Goal: Information Seeking & Learning: Find specific fact

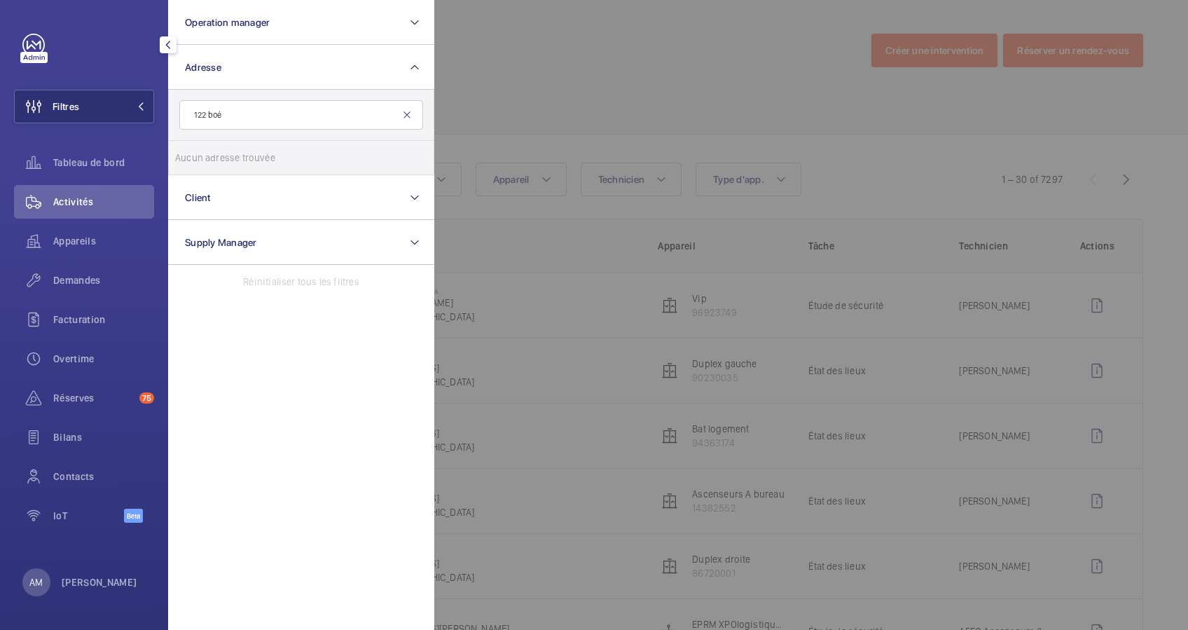
click at [409, 112] on mat-icon at bounding box center [406, 114] width 11 height 11
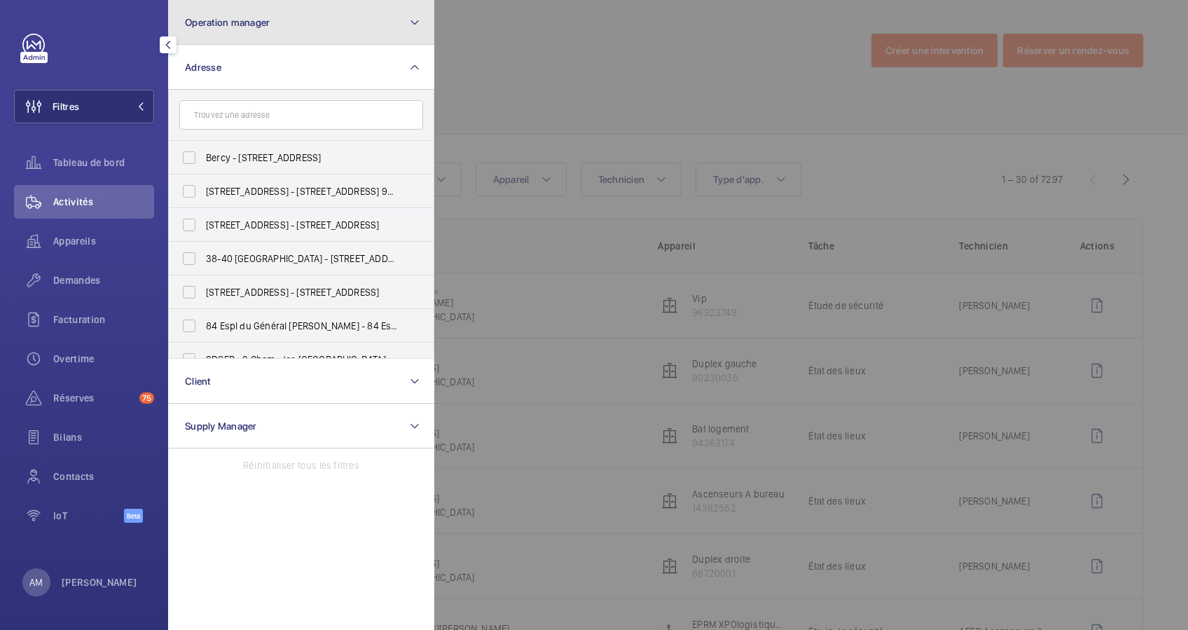
click at [415, 18] on mat-icon at bounding box center [414, 22] width 11 height 17
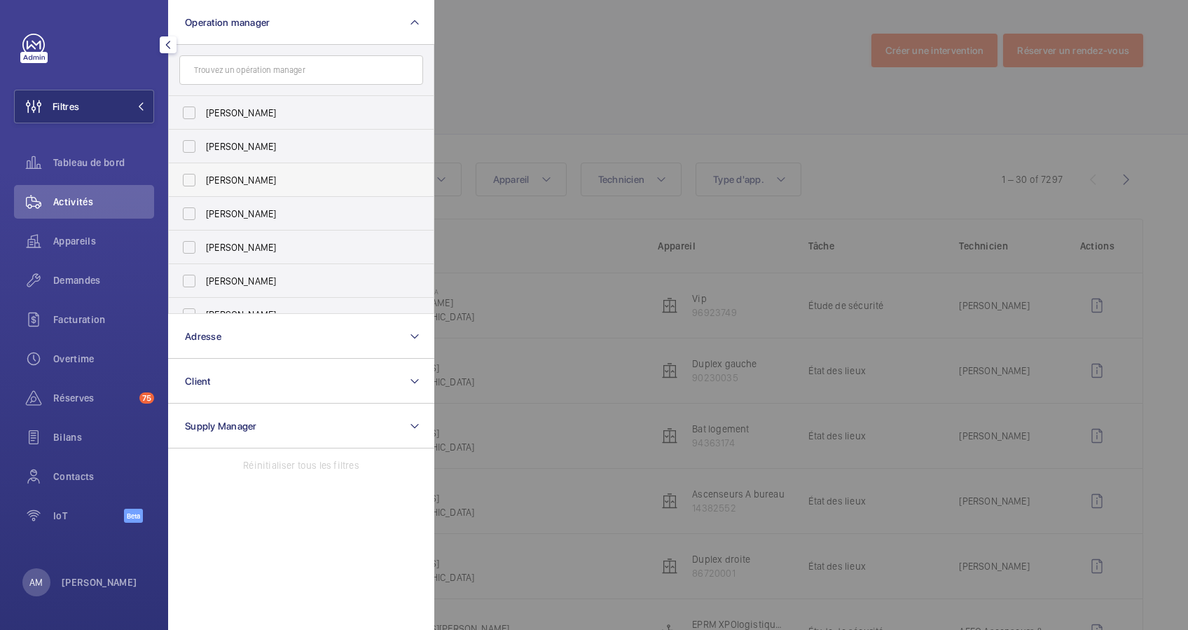
click at [209, 182] on span "[PERSON_NAME]" at bounding box center [302, 180] width 193 height 14
click at [203, 182] on input "[PERSON_NAME]" at bounding box center [189, 180] width 28 height 28
checkbox input "true"
click at [95, 234] on span "Appareils" at bounding box center [103, 241] width 101 height 14
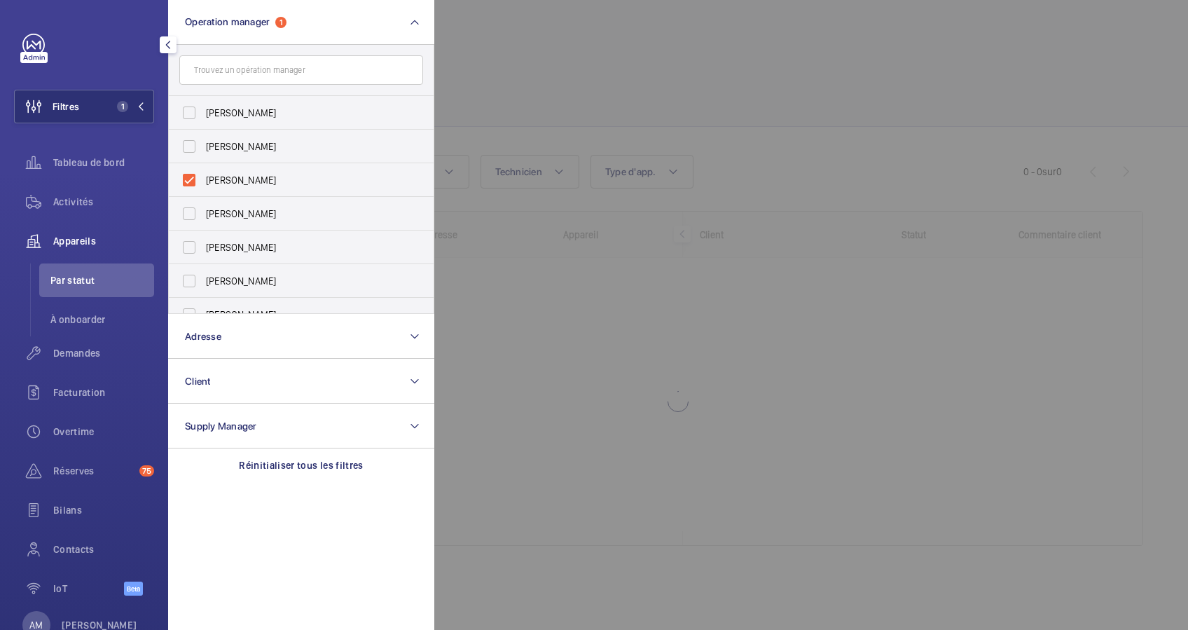
click at [574, 38] on div at bounding box center [1028, 315] width 1188 height 630
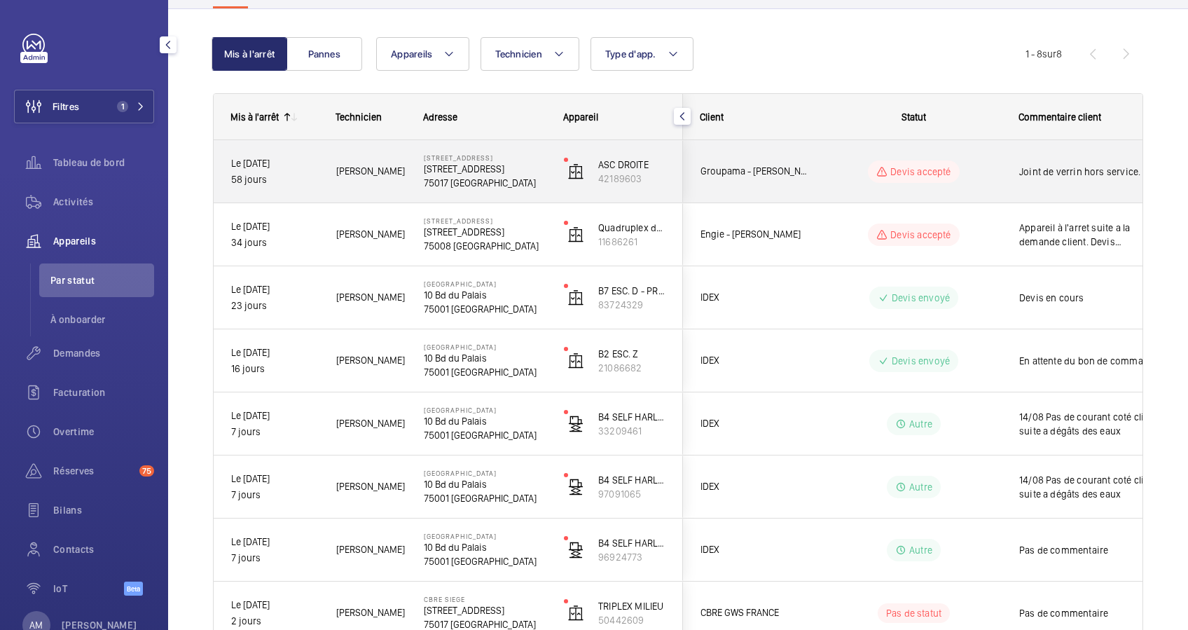
scroll to position [214, 0]
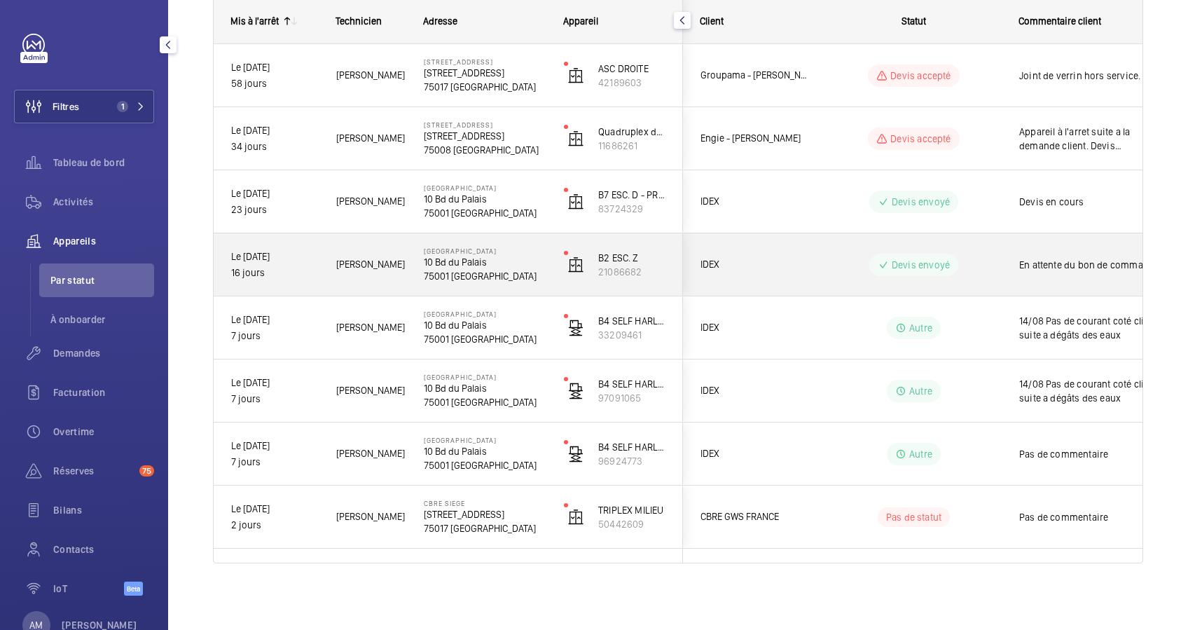
click at [525, 255] on p "10 Bd du Palais" at bounding box center [485, 262] width 122 height 14
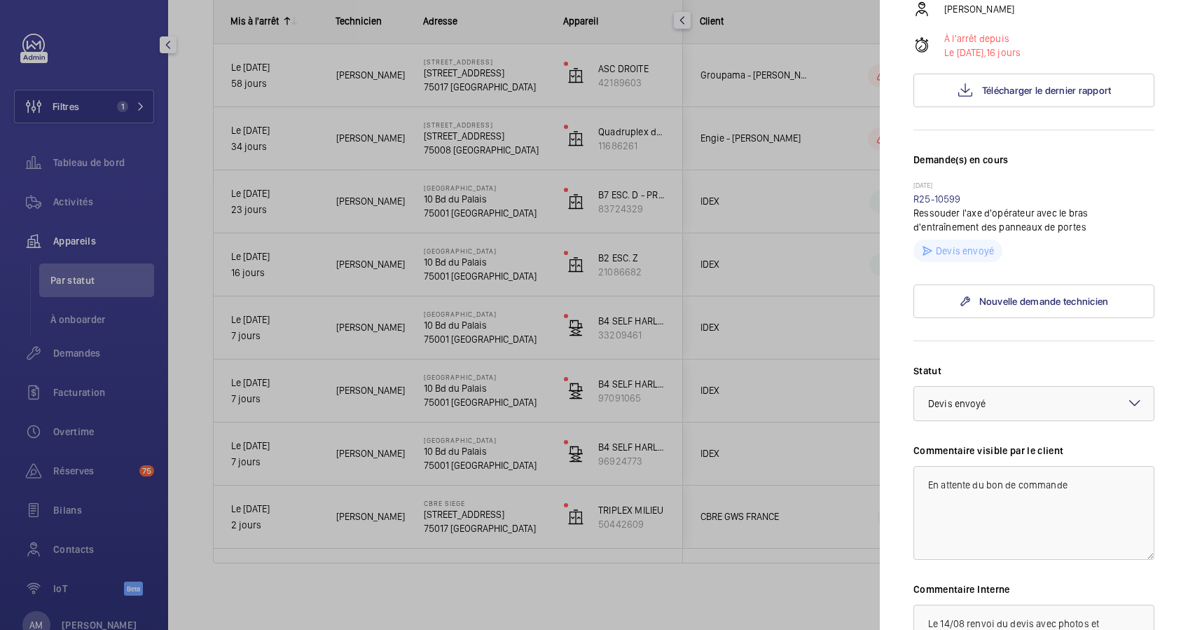
scroll to position [280, 0]
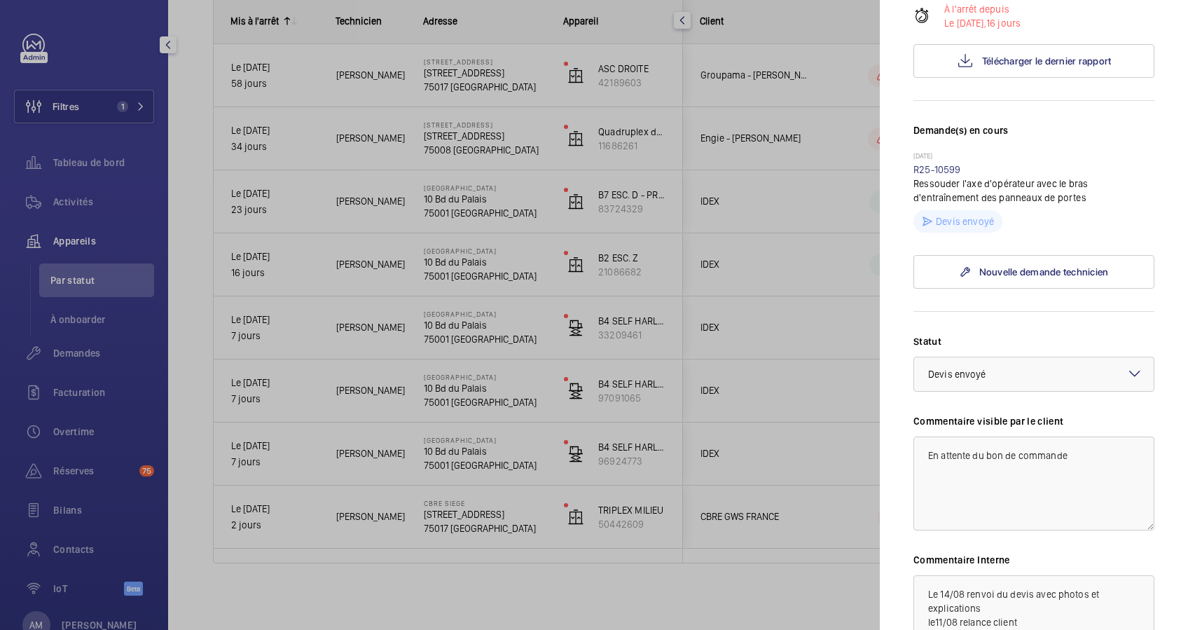
click at [445, 509] on div at bounding box center [594, 315] width 1188 height 630
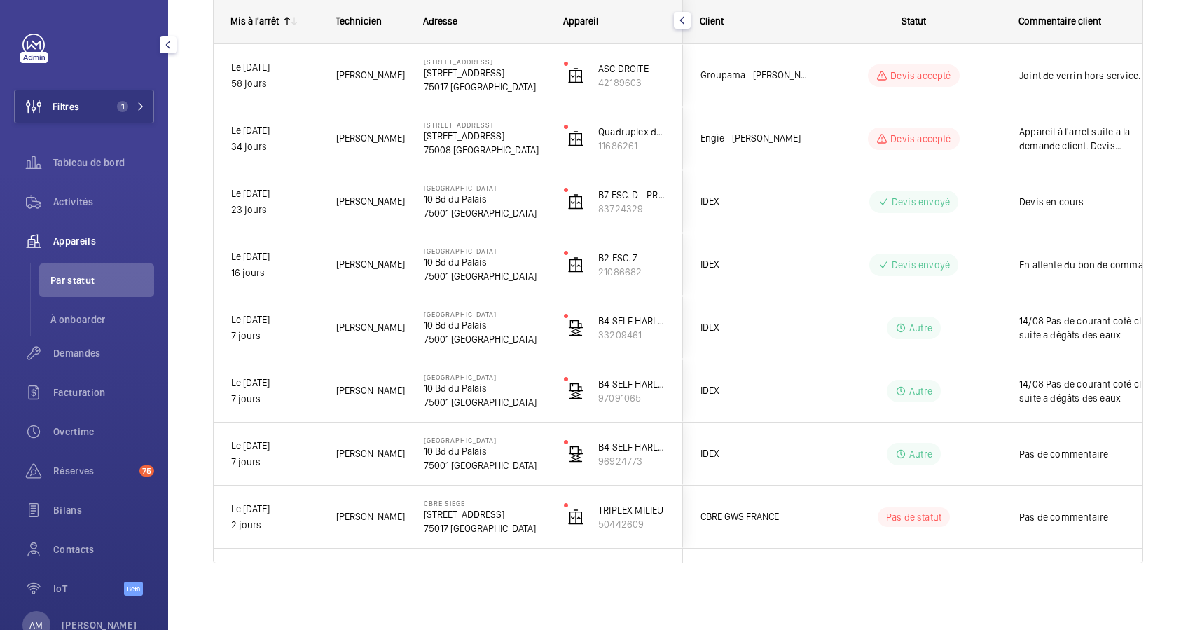
scroll to position [0, 0]
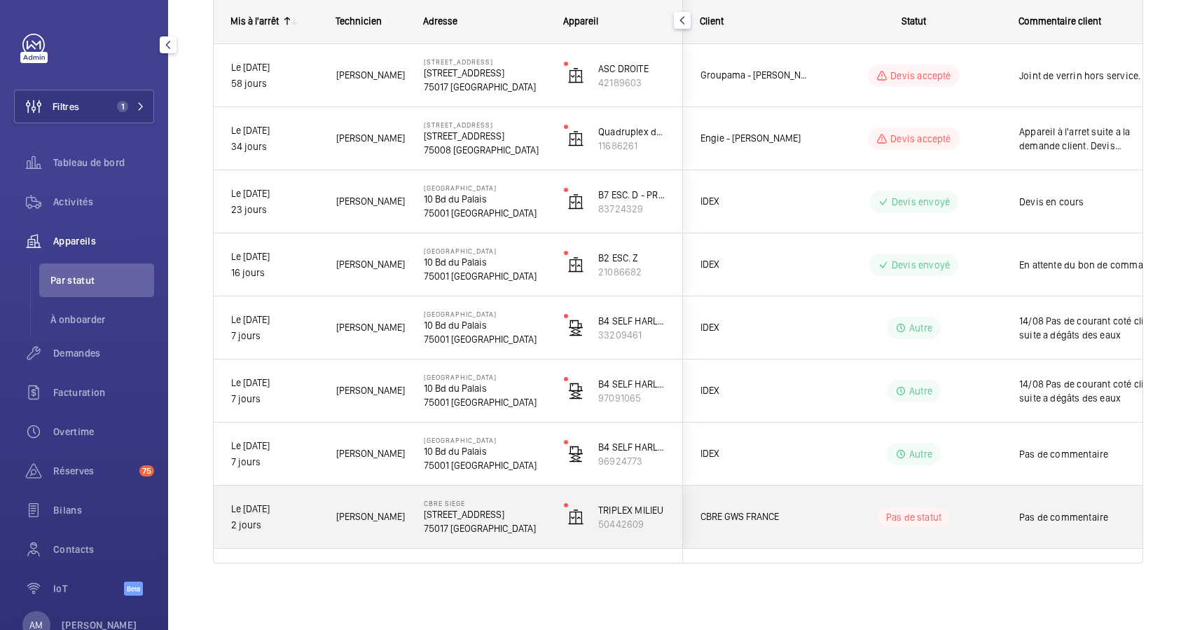
drag, startPoint x: 421, startPoint y: 514, endPoint x: 485, endPoint y: 510, distance: 63.9
click at [485, 510] on div "CBRE SIEGE 76 Rue de Prony 75017 PARIS" at bounding box center [476, 516] width 139 height 63
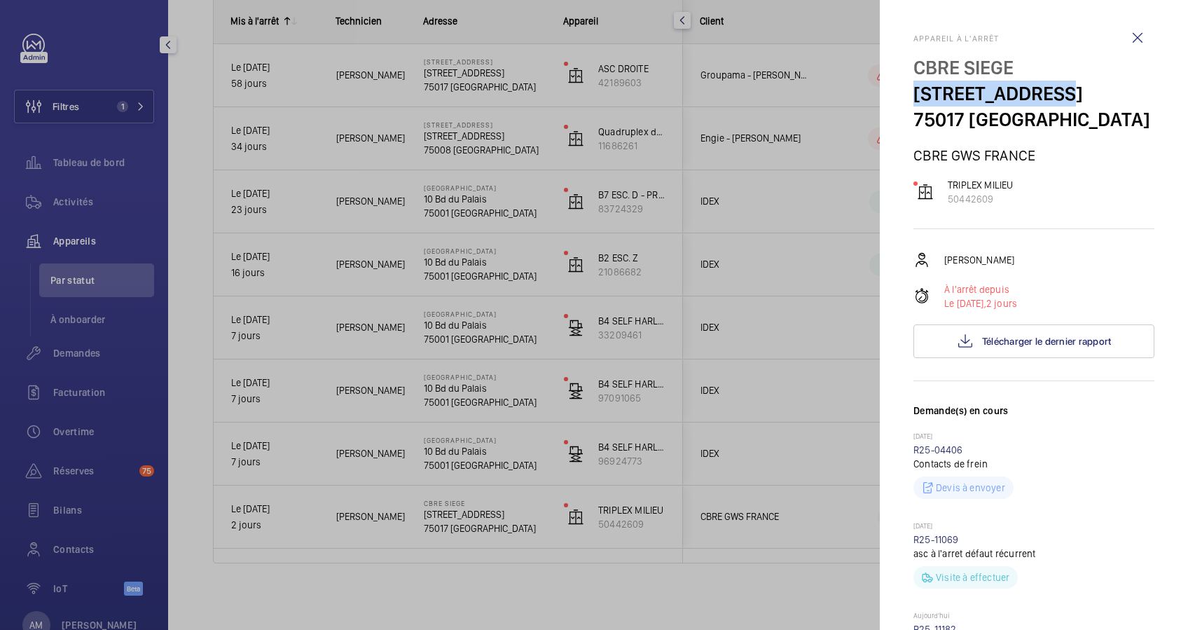
drag, startPoint x: 917, startPoint y: 92, endPoint x: 1052, endPoint y: 95, distance: 134.5
click at [1052, 95] on p "[STREET_ADDRESS]" at bounding box center [1033, 94] width 241 height 26
copy p "[STREET_ADDRESS]"
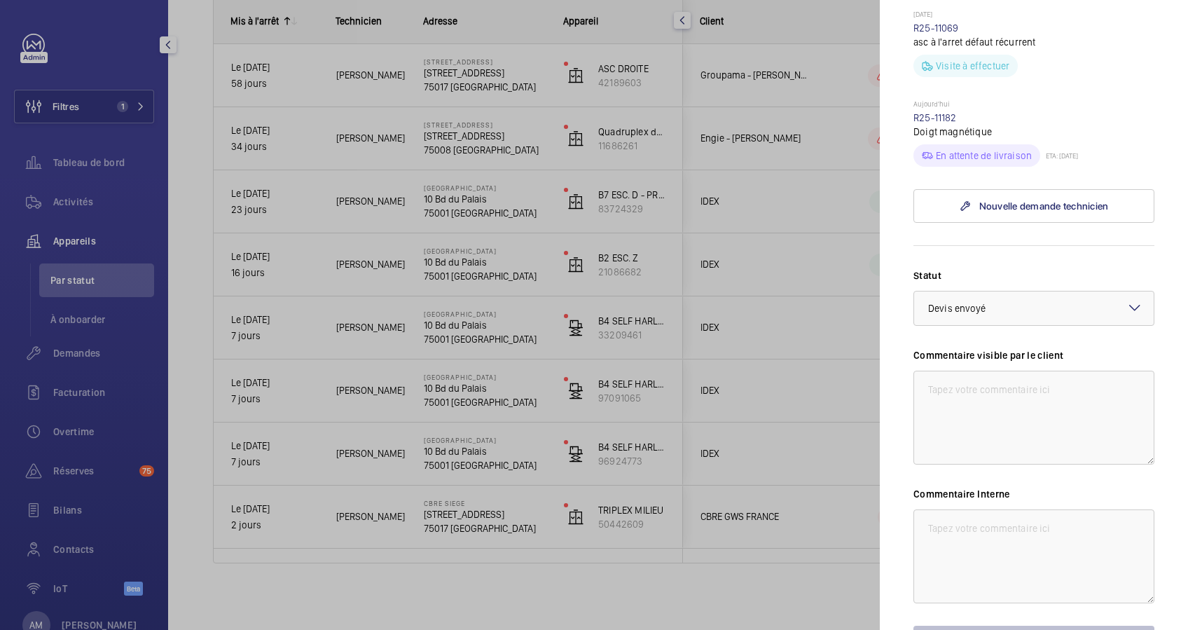
scroll to position [619, 0]
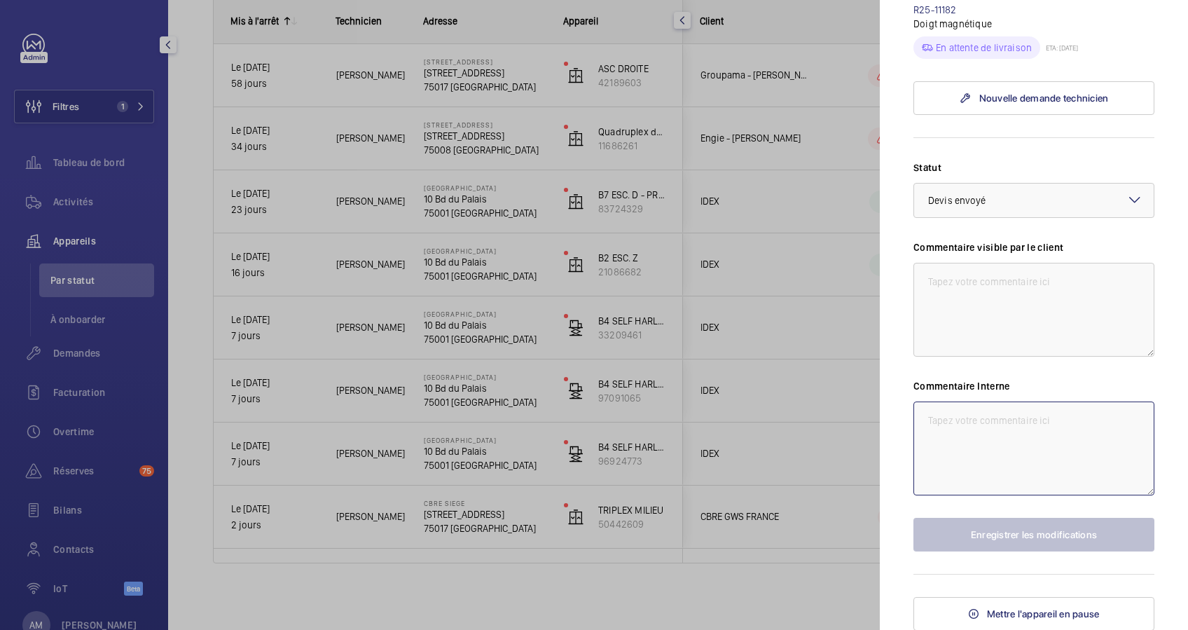
click at [964, 426] on textarea at bounding box center [1033, 448] width 241 height 94
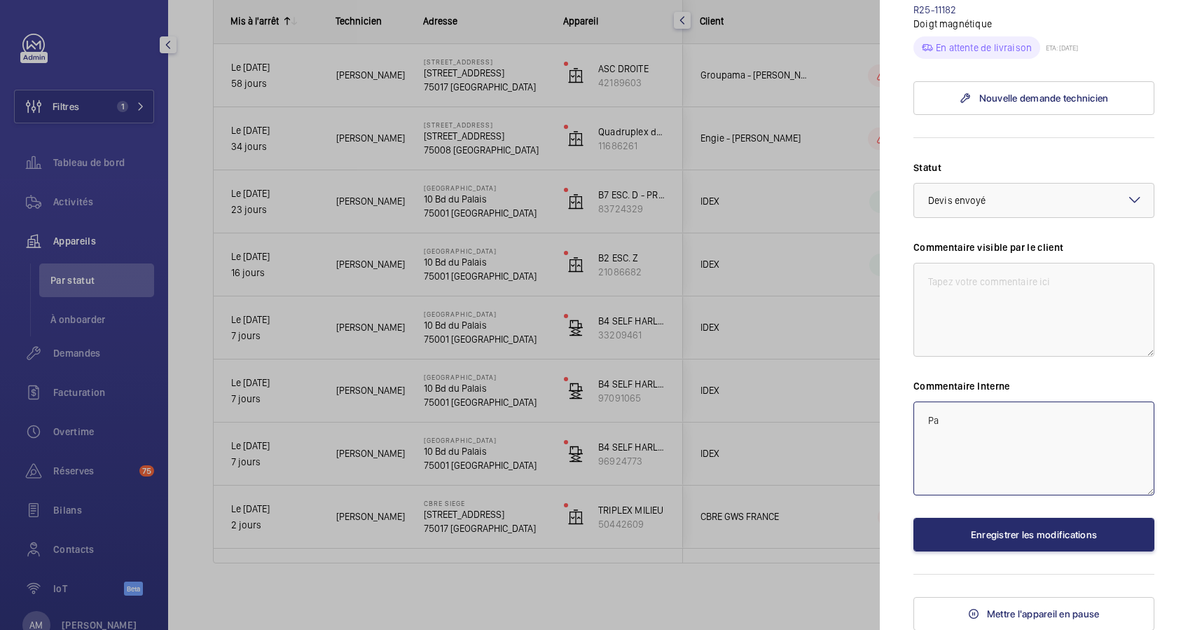
type textarea "P"
type textarea "A"
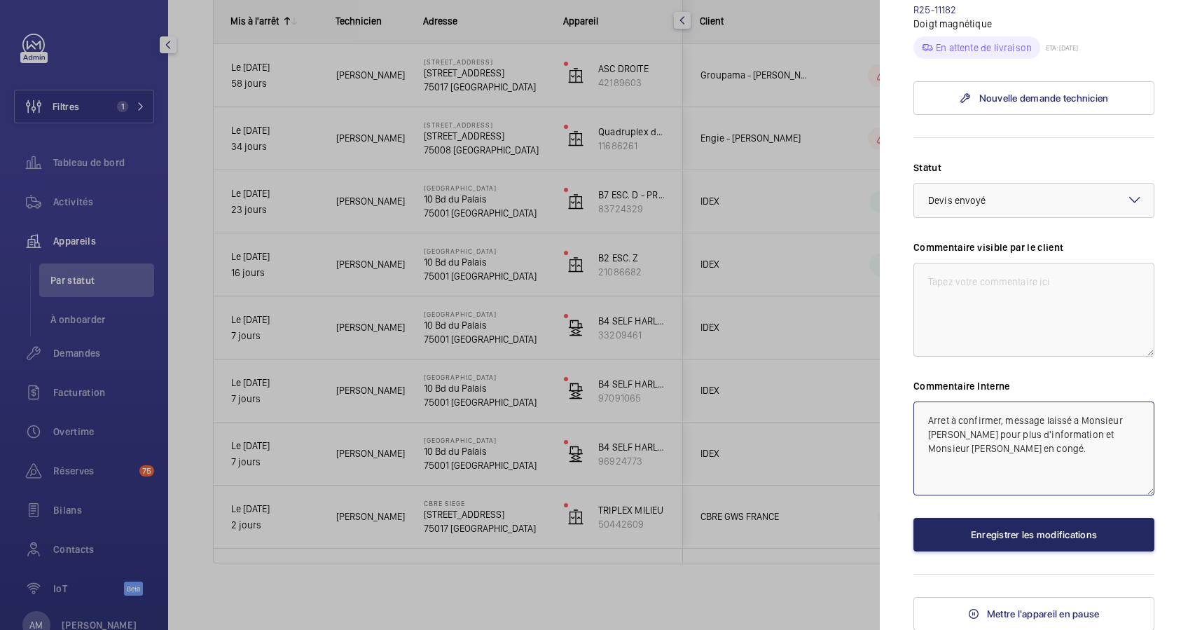
type textarea "Arret à confirmer, message laissé a Monsieur [PERSON_NAME] pour plus d'informat…"
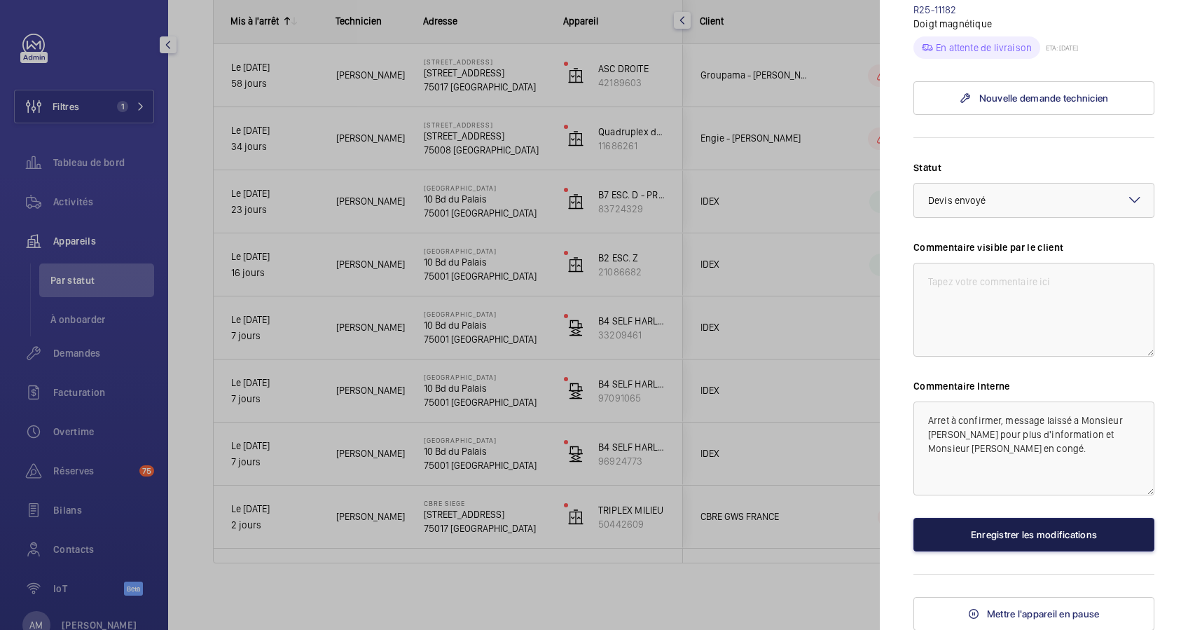
click at [981, 527] on button "Enregistrer les modifications" at bounding box center [1033, 535] width 241 height 34
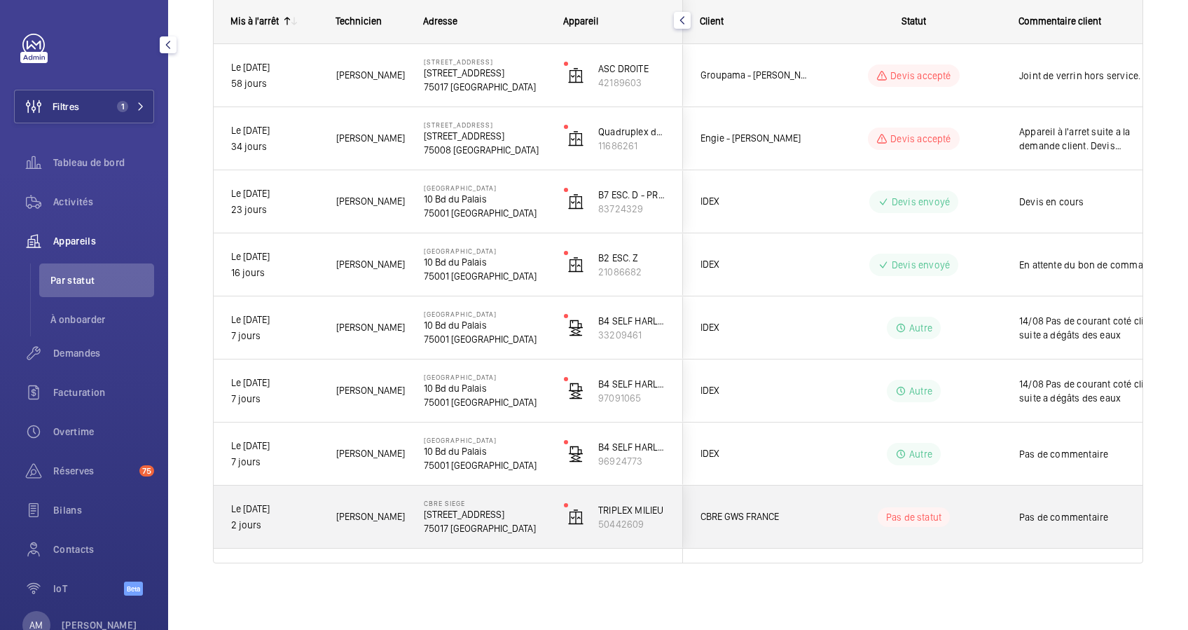
click at [865, 529] on div "Pas de statut" at bounding box center [905, 517] width 191 height 48
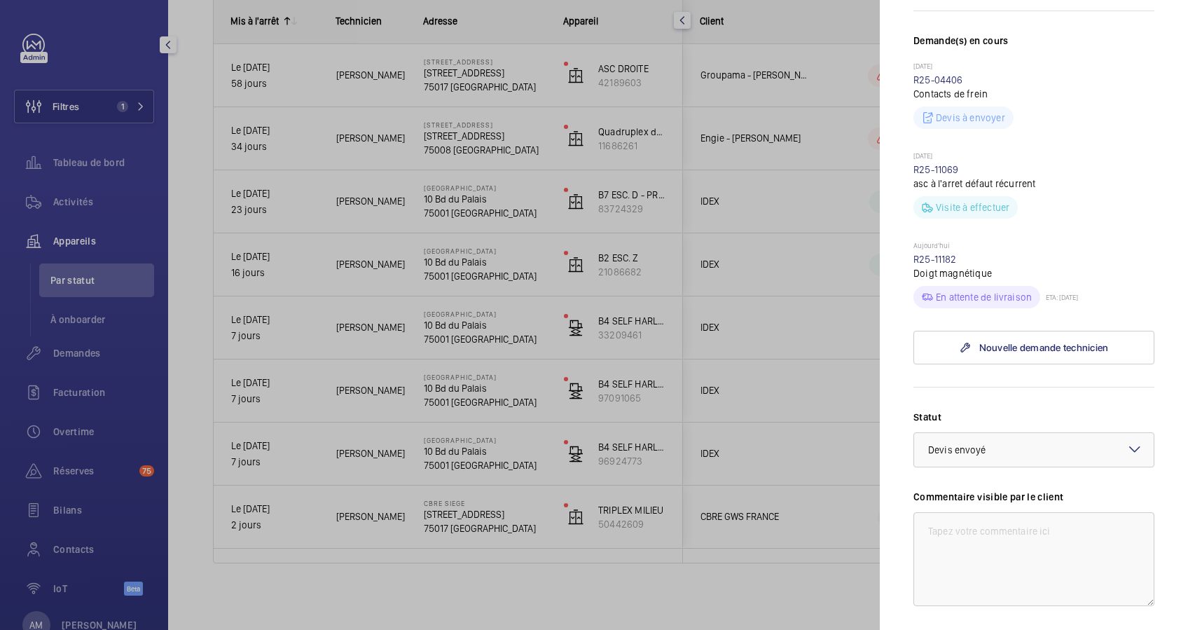
scroll to position [373, 0]
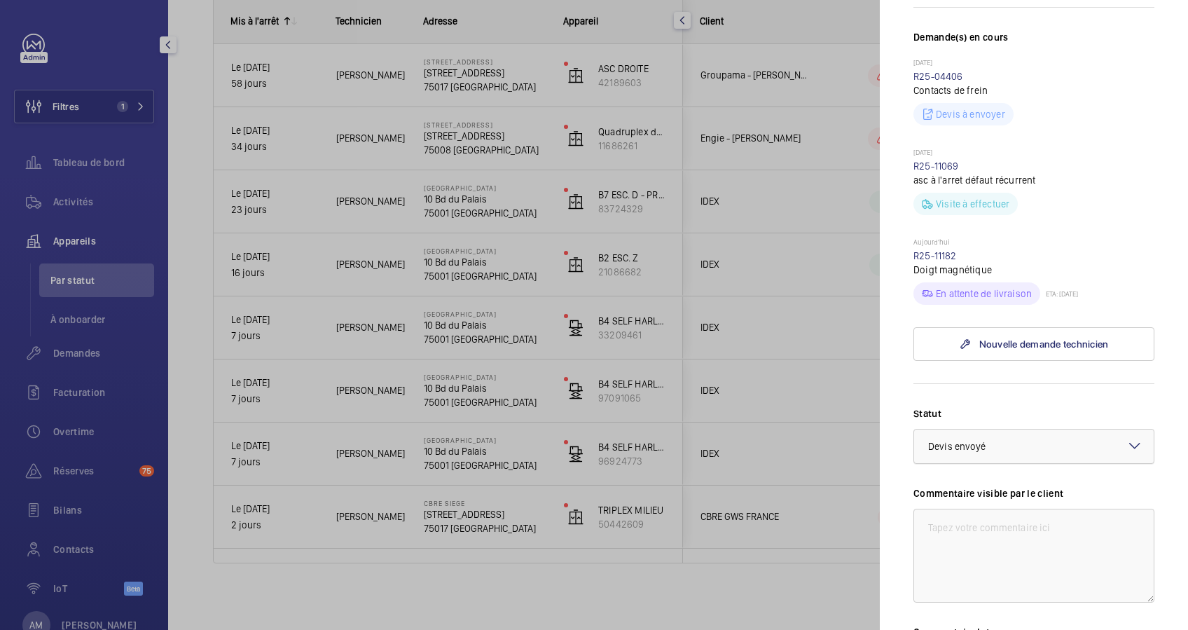
click at [1043, 445] on div at bounding box center [1034, 446] width 240 height 34
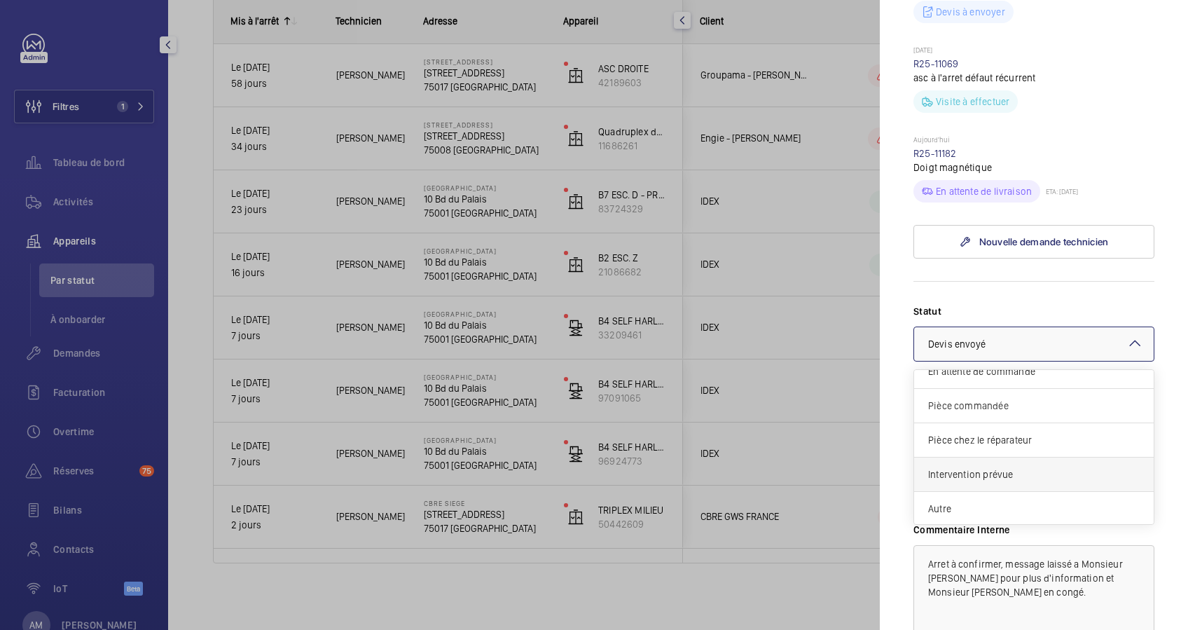
scroll to position [619, 0]
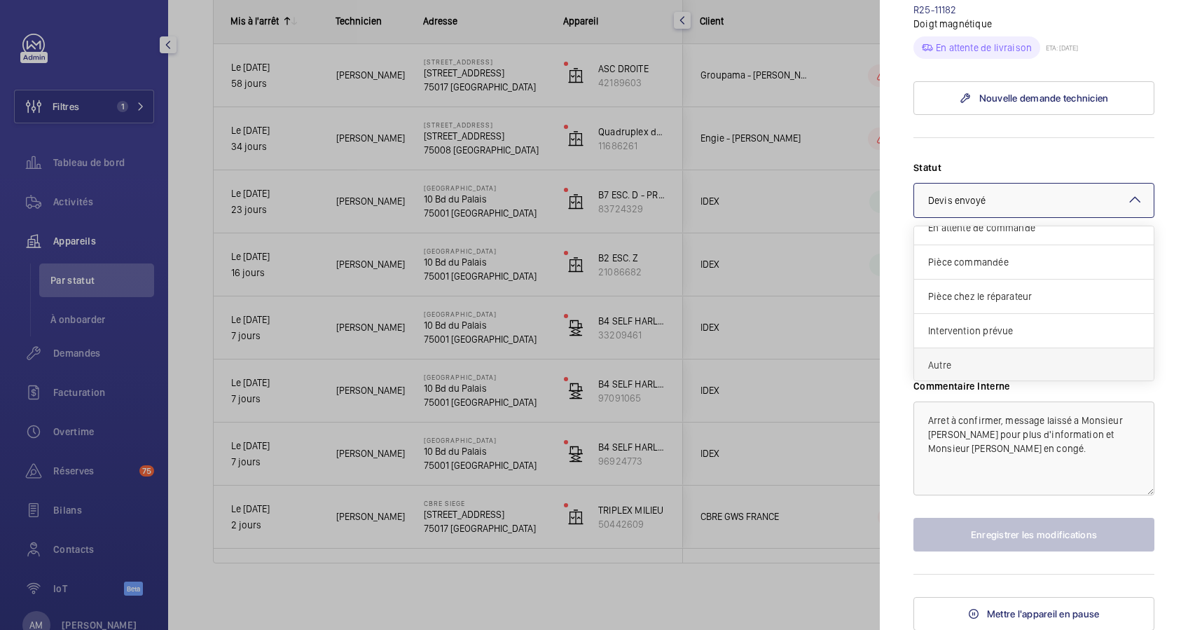
click at [1014, 361] on span "Autre" at bounding box center [1033, 365] width 211 height 14
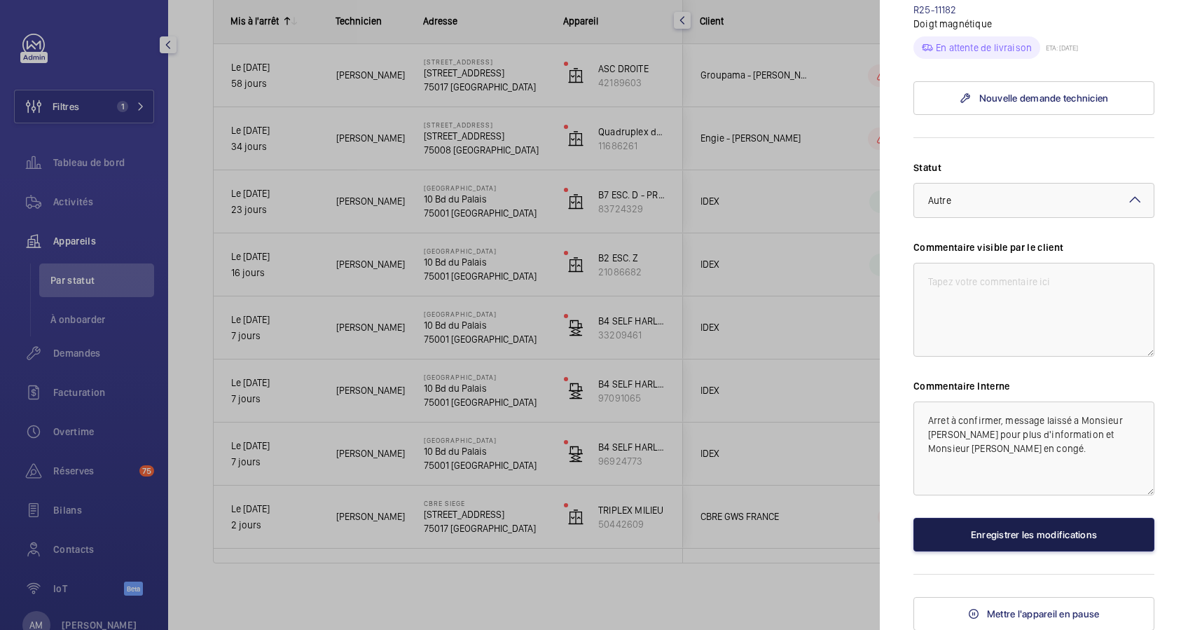
click at [1022, 524] on button "Enregistrer les modifications" at bounding box center [1033, 535] width 241 height 34
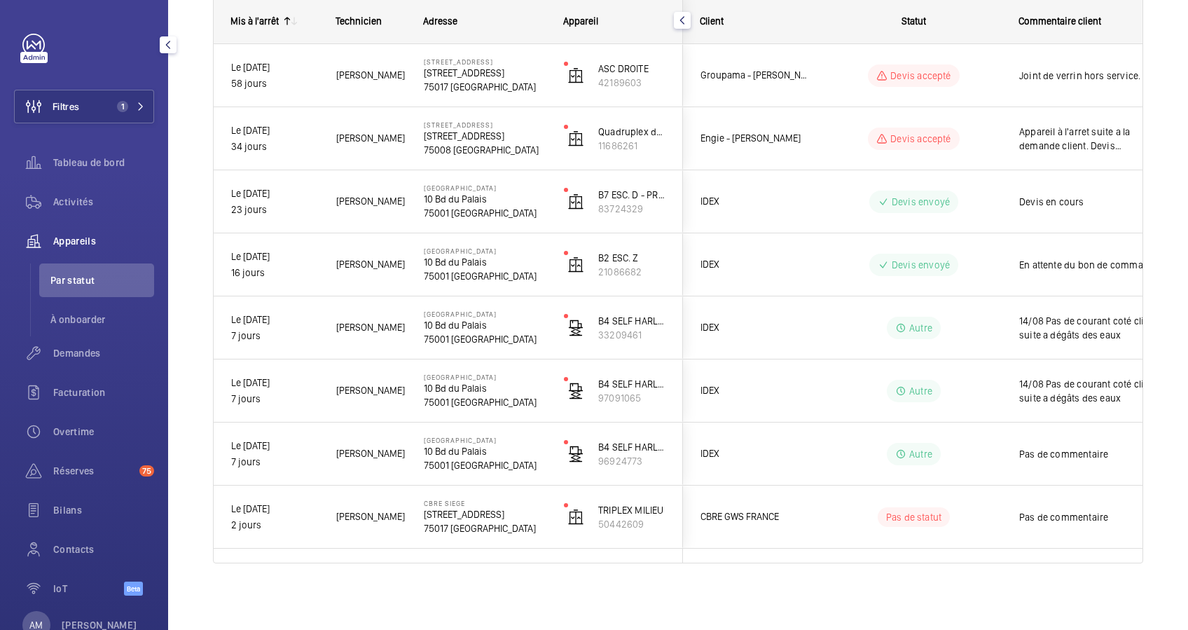
scroll to position [0, 0]
click at [1022, 524] on div "Pas de commentaire" at bounding box center [1091, 517] width 145 height 32
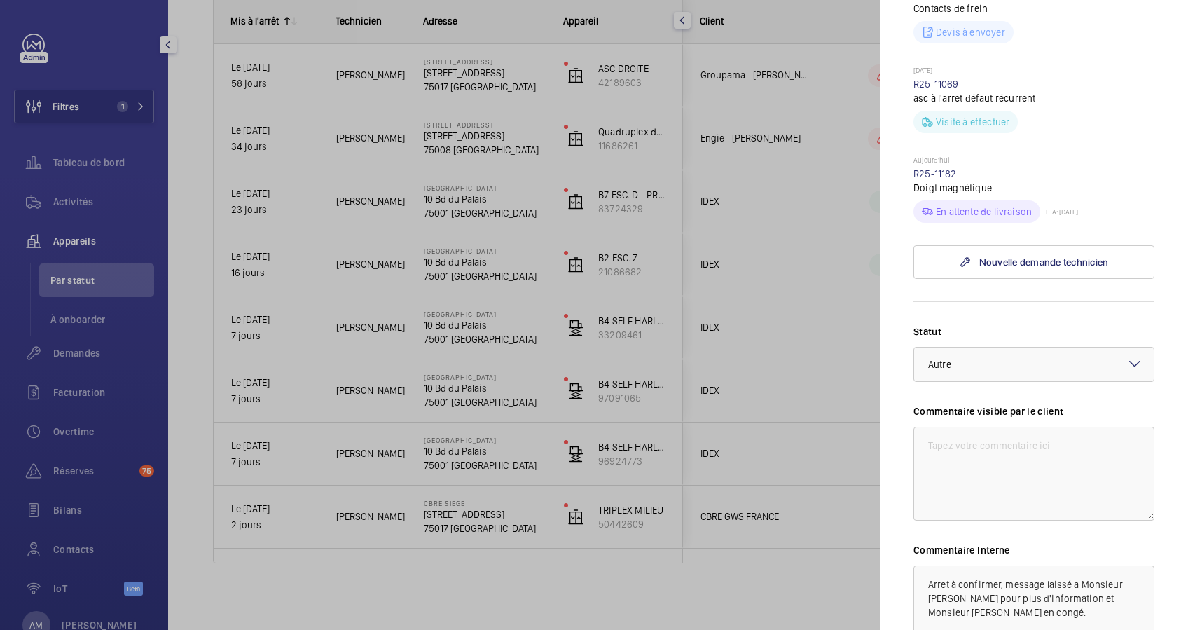
scroll to position [560, 0]
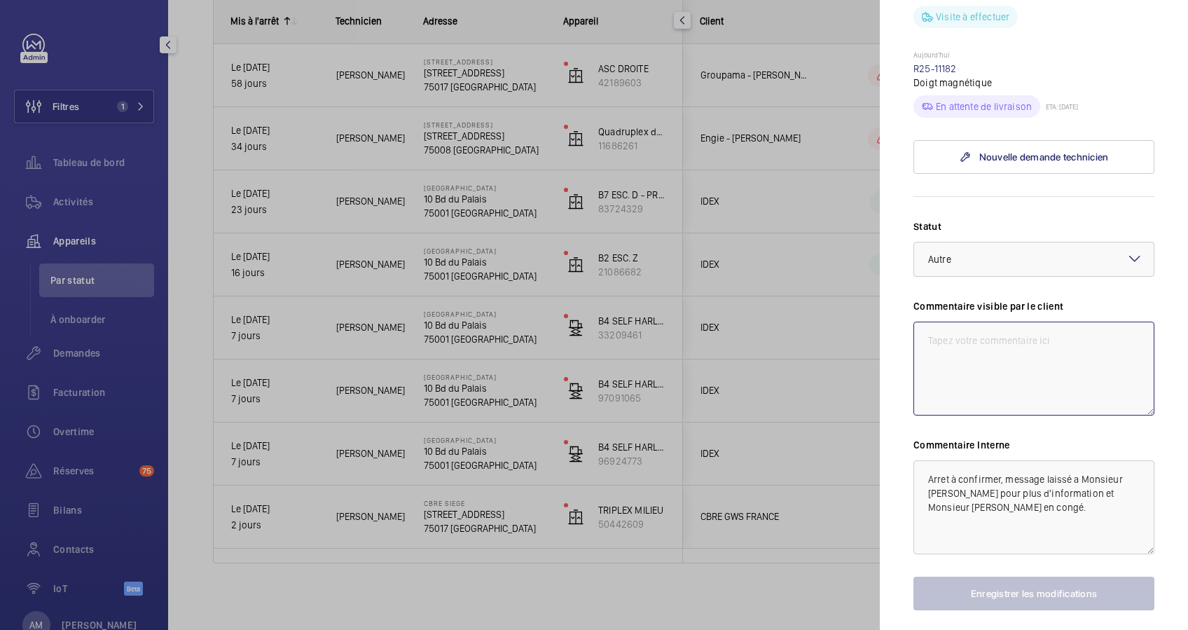
click at [978, 356] on textarea at bounding box center [1033, 368] width 241 height 94
click at [482, 428] on div at bounding box center [594, 315] width 1188 height 630
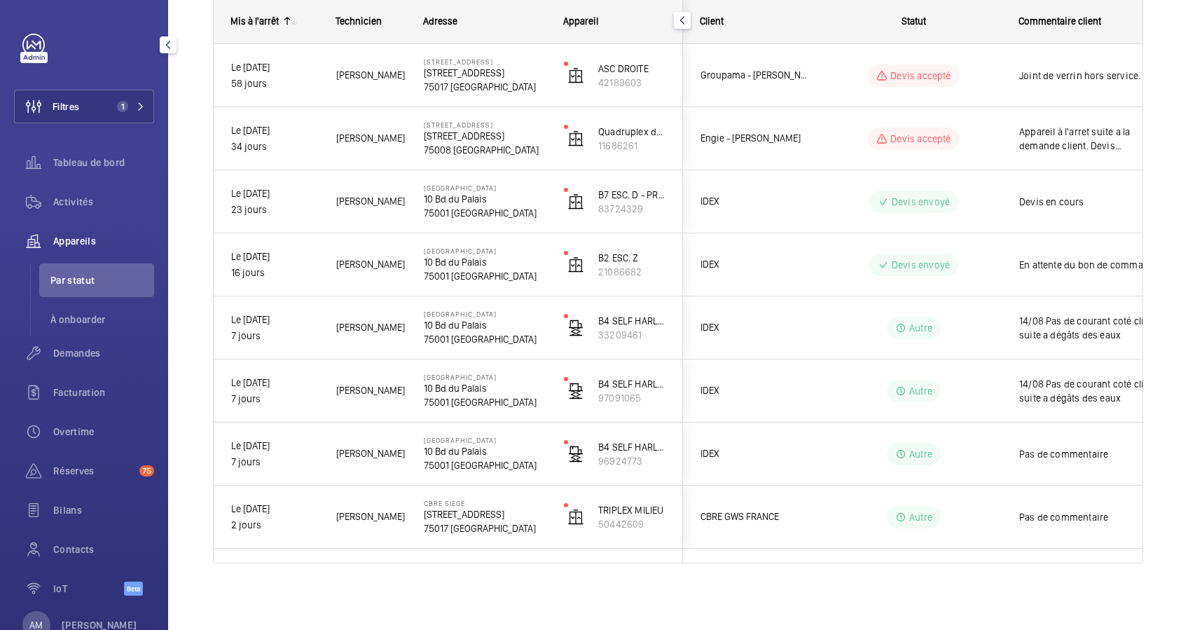
scroll to position [0, 0]
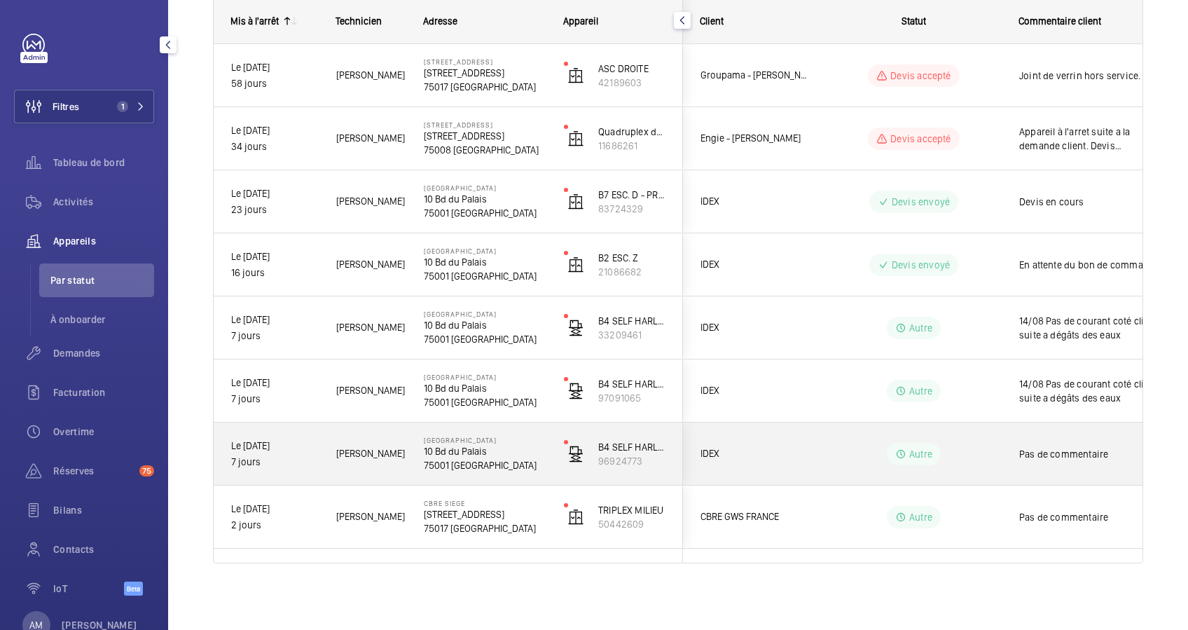
click at [484, 447] on p "10 Bd du Palais" at bounding box center [485, 451] width 122 height 14
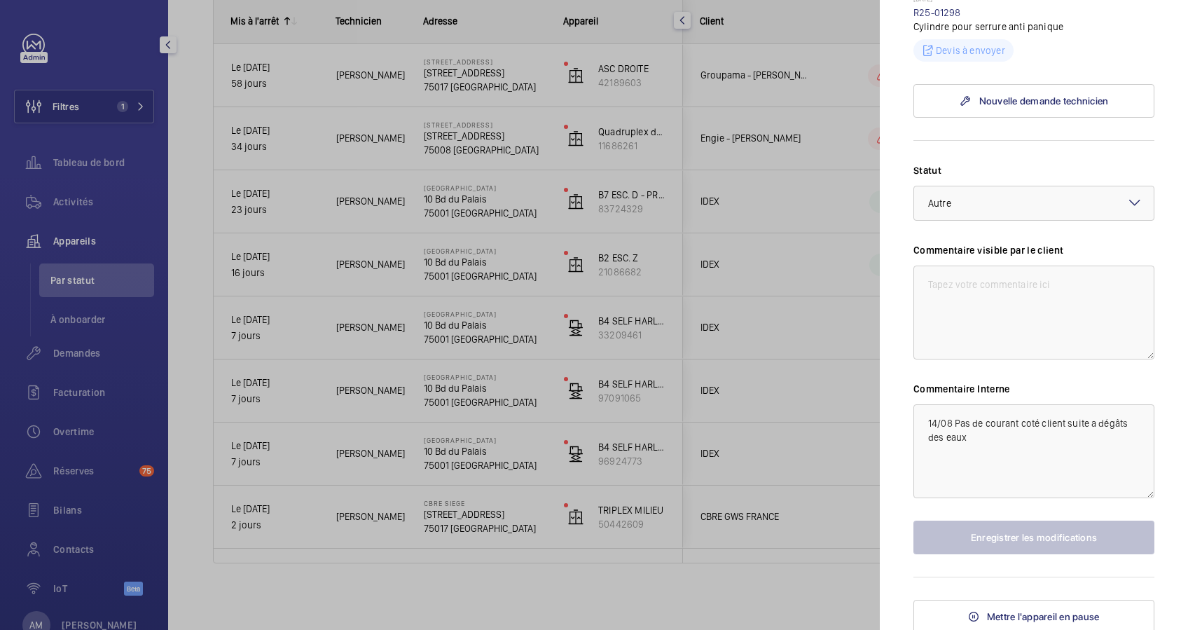
scroll to position [619, 0]
click at [823, 443] on div at bounding box center [594, 315] width 1188 height 630
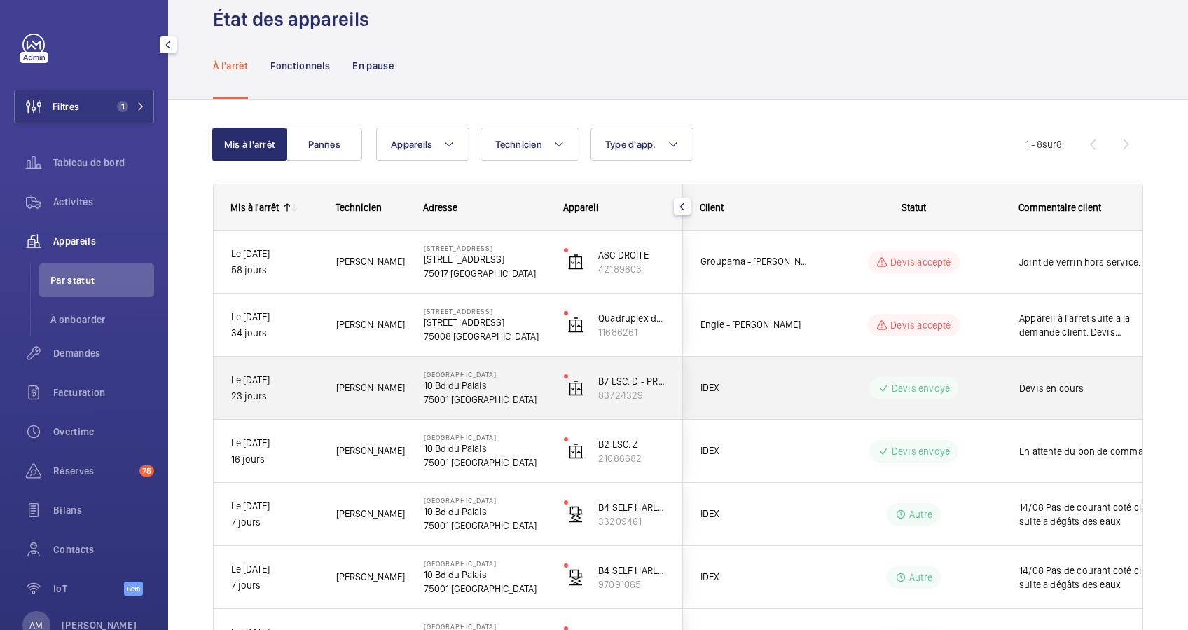
scroll to position [214, 0]
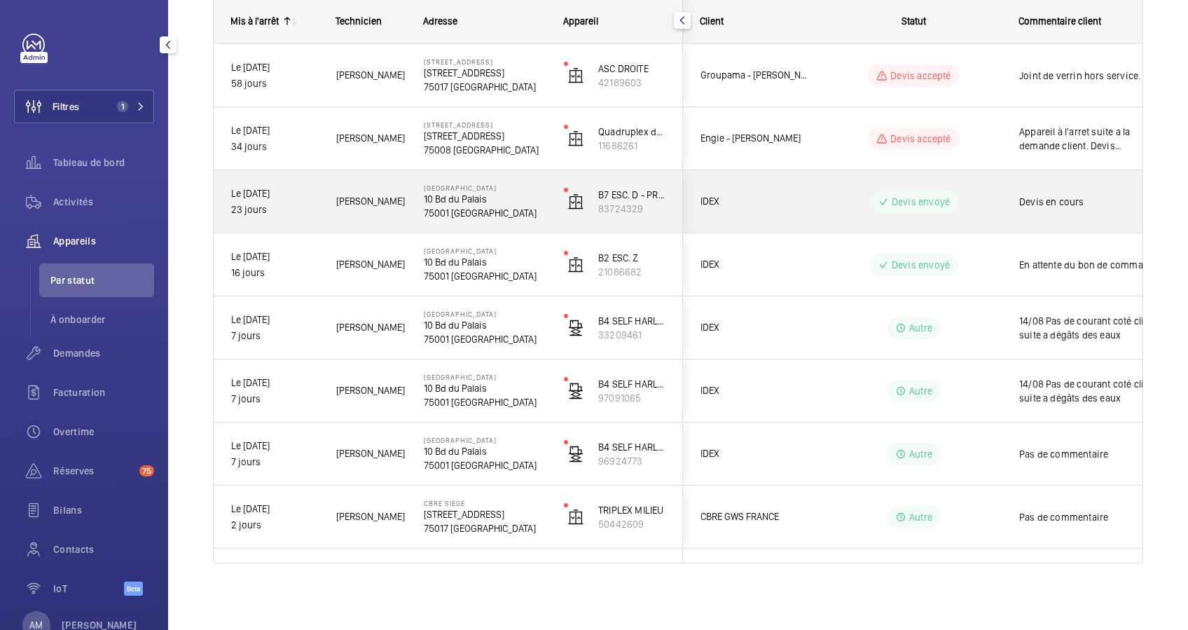
click at [556, 207] on div "B7 ESC. D - PRINCIPAL 83724329" at bounding box center [614, 201] width 135 height 63
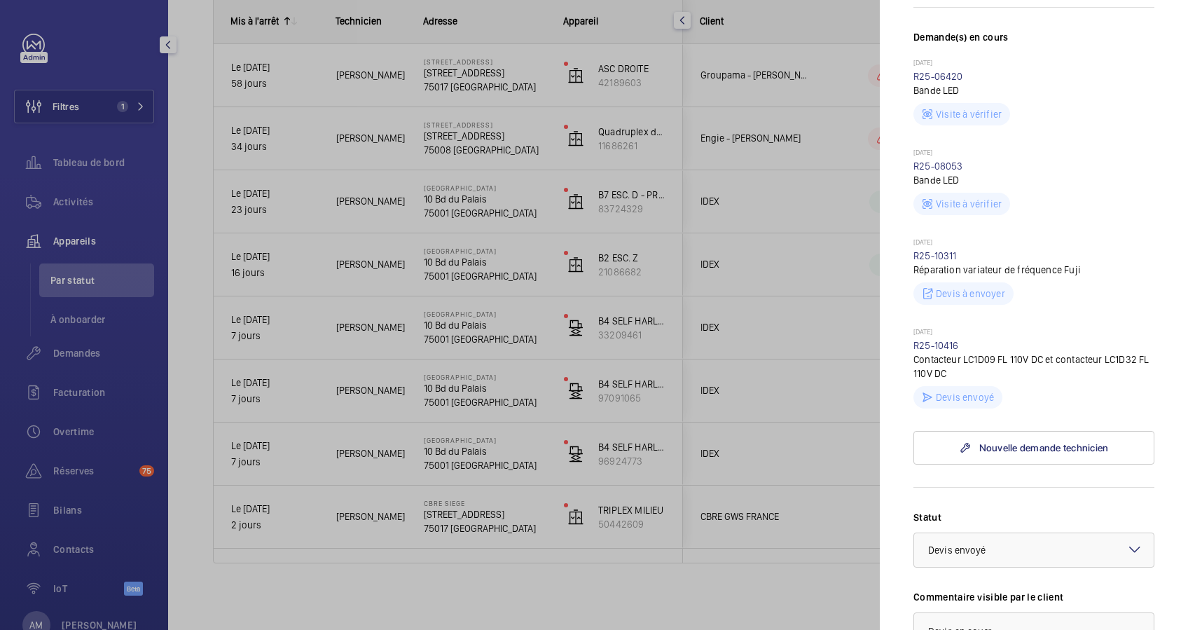
scroll to position [349, 0]
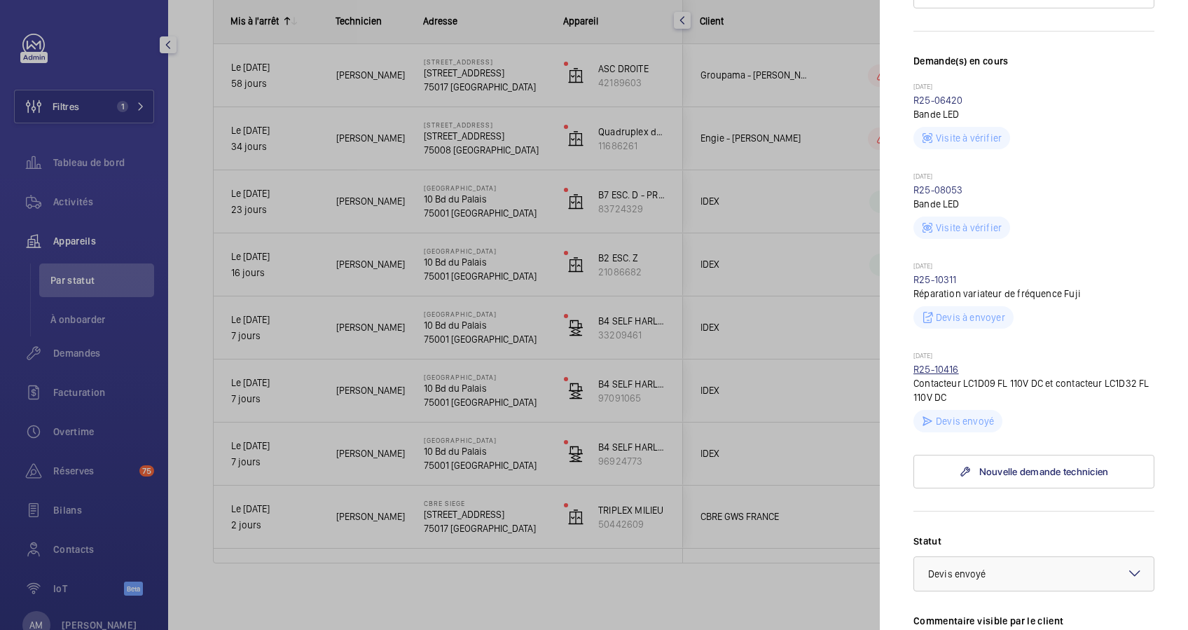
click at [931, 370] on link "R25-10416" at bounding box center [936, 368] width 46 height 11
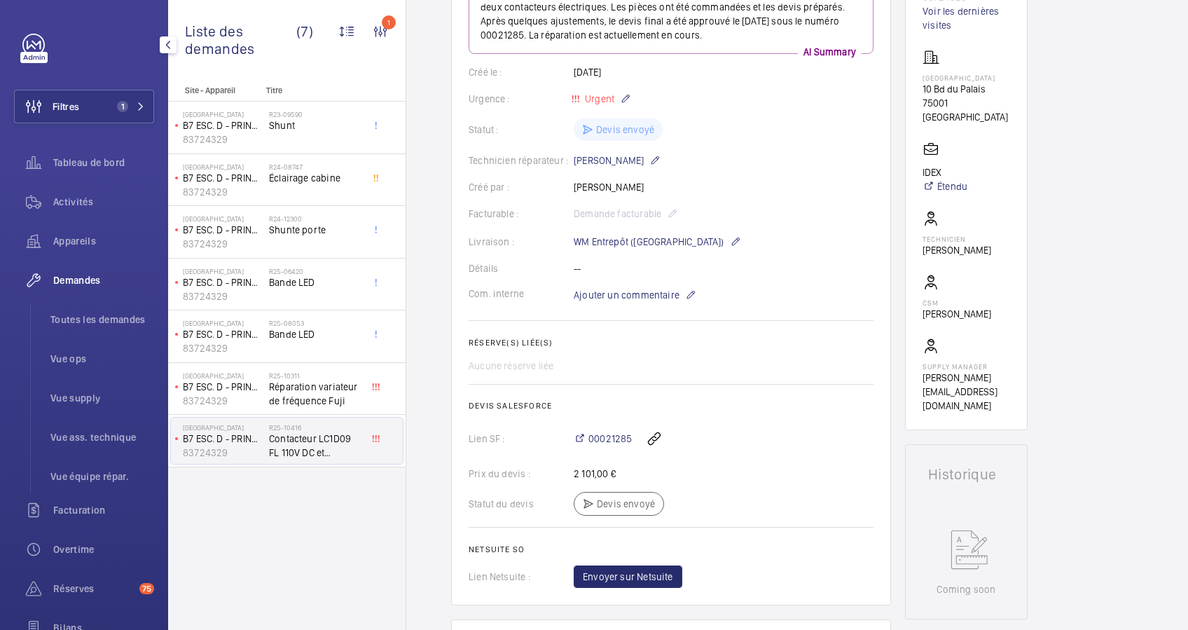
scroll to position [280, 0]
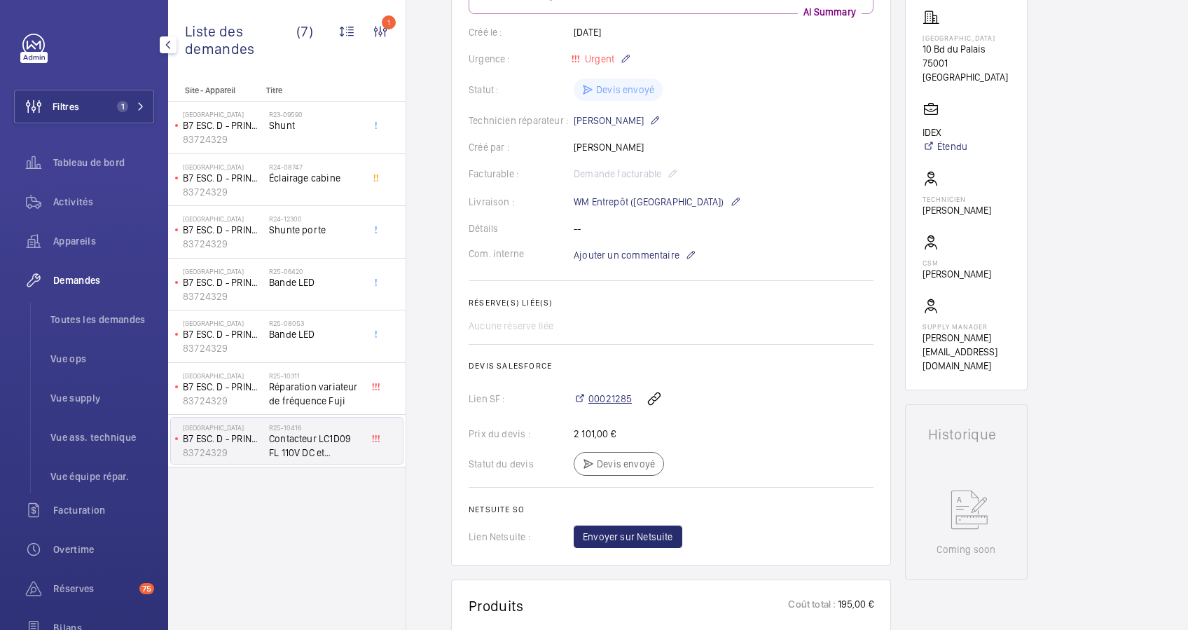
click at [615, 399] on span "00021285" at bounding box center [609, 398] width 43 height 14
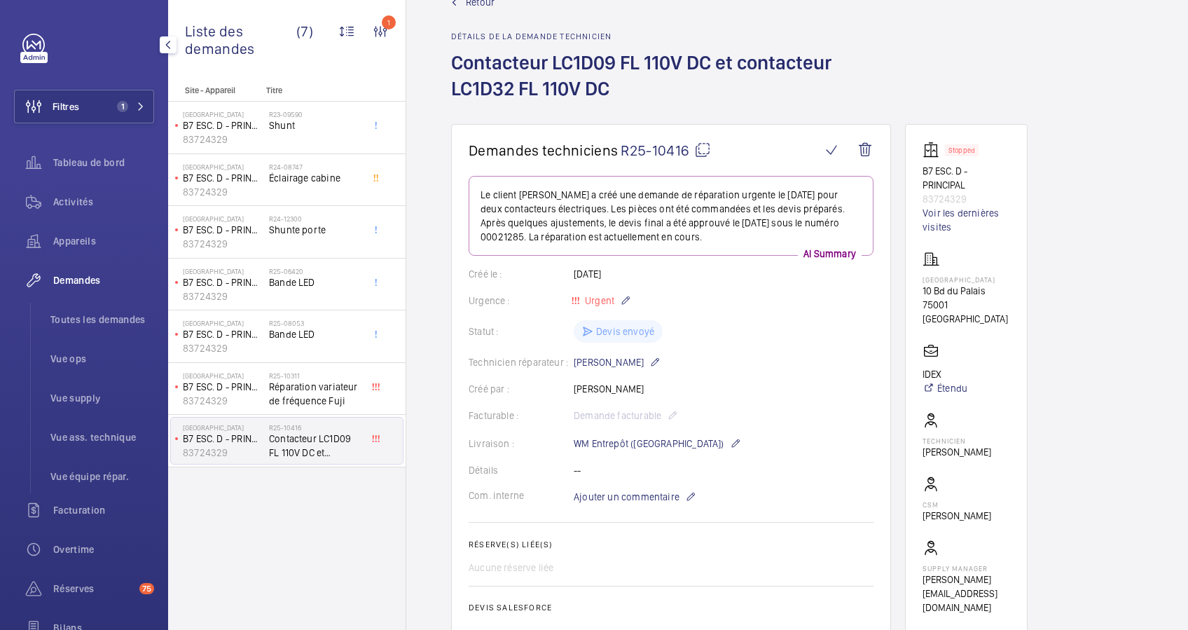
scroll to position [0, 0]
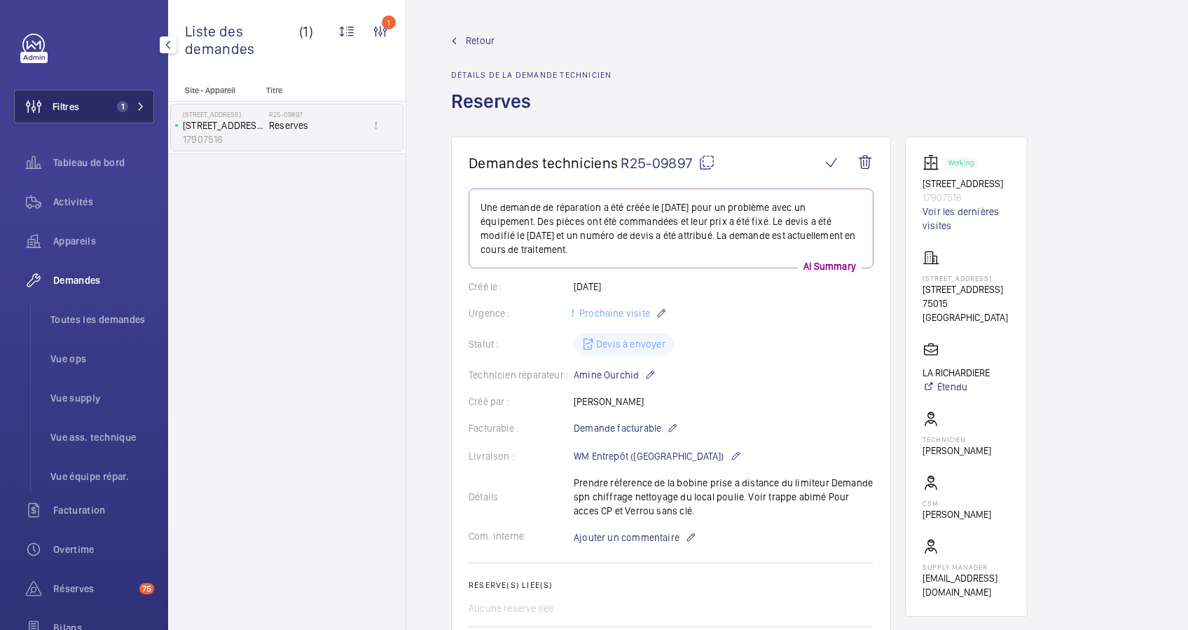
click at [125, 108] on span "1" at bounding box center [128, 106] width 34 height 11
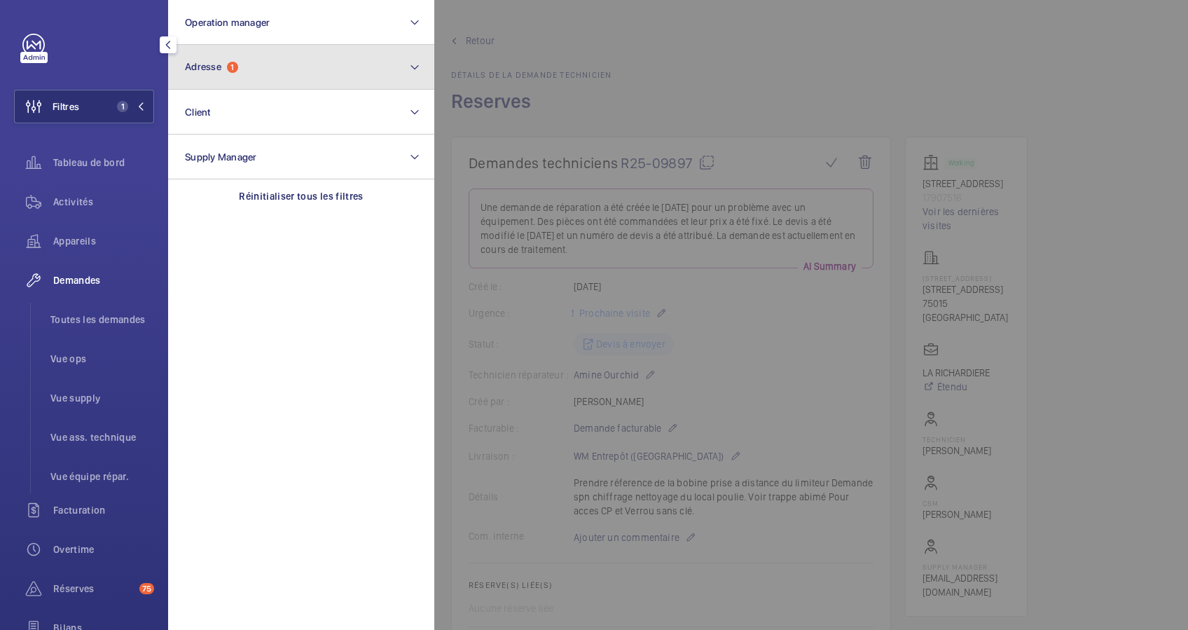
click at [246, 83] on button "Adresse 1" at bounding box center [301, 67] width 266 height 45
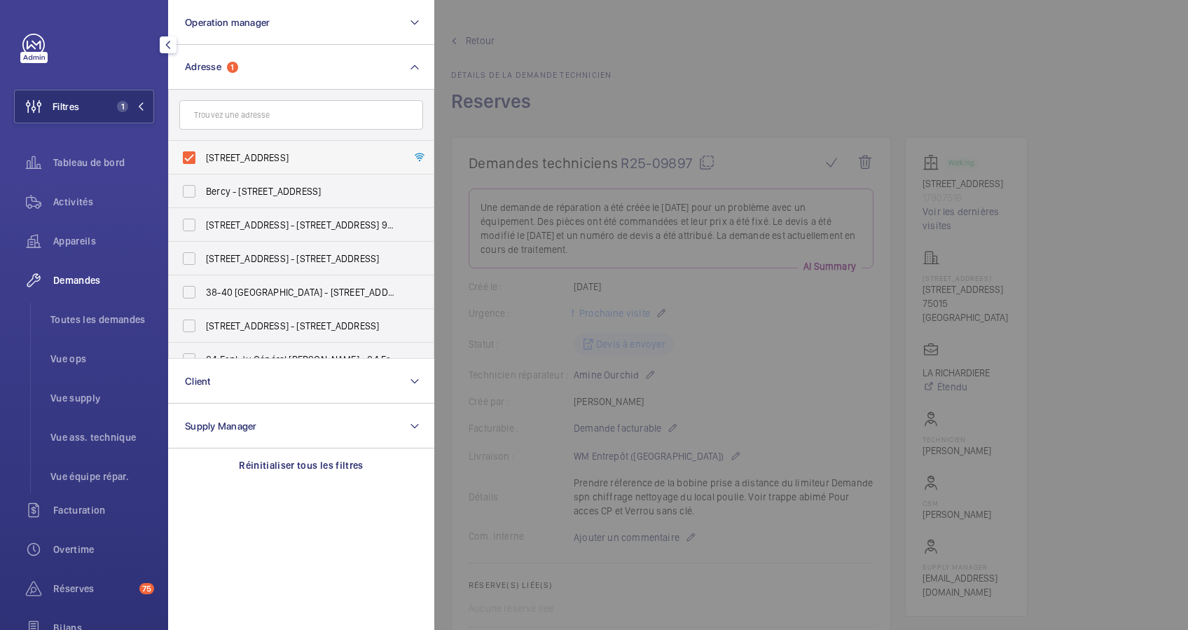
click at [189, 153] on label "[STREET_ADDRESS]" at bounding box center [291, 158] width 244 height 34
click at [189, 153] on input "[STREET_ADDRESS]" at bounding box center [189, 158] width 28 height 28
checkbox input "false"
click at [258, 113] on input "text" at bounding box center [301, 114] width 244 height 29
paste input "[STREET_ADDRESS]"
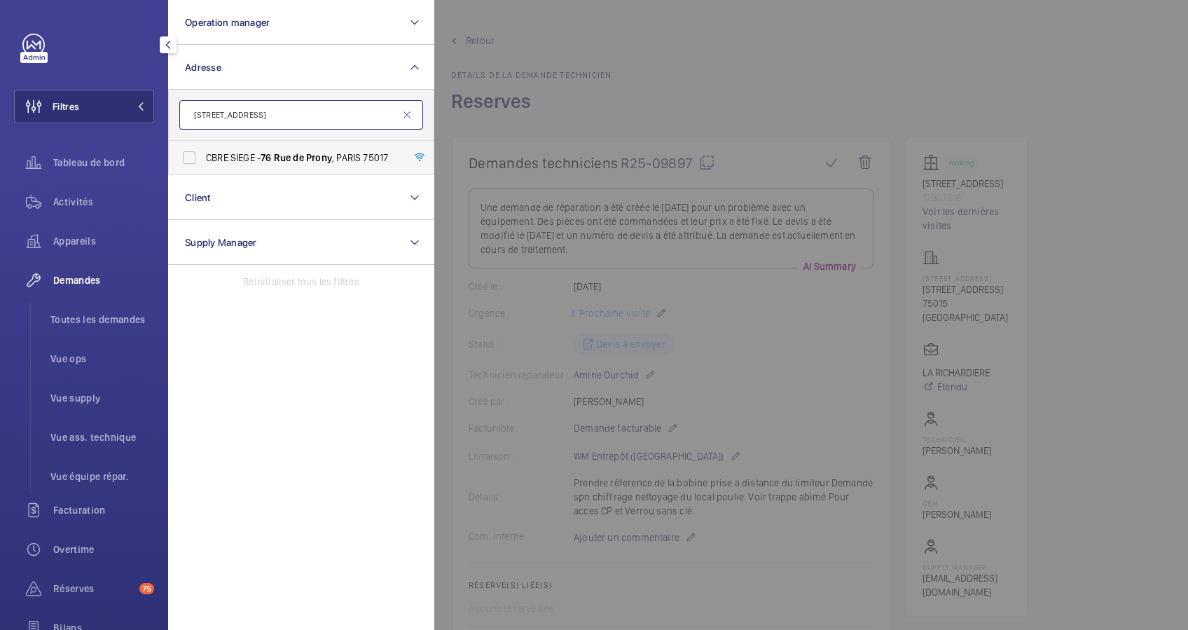
type input "[STREET_ADDRESS]"
click at [251, 159] on span "CBRE SIEGE - 76 Rue de Prony , PARIS 75017" at bounding box center [302, 158] width 193 height 14
click at [203, 159] on input "CBRE SIEGE - 76 Rue de Prony , PARIS 75017" at bounding box center [189, 158] width 28 height 28
checkbox input "true"
click at [88, 196] on span "Activités" at bounding box center [103, 202] width 101 height 14
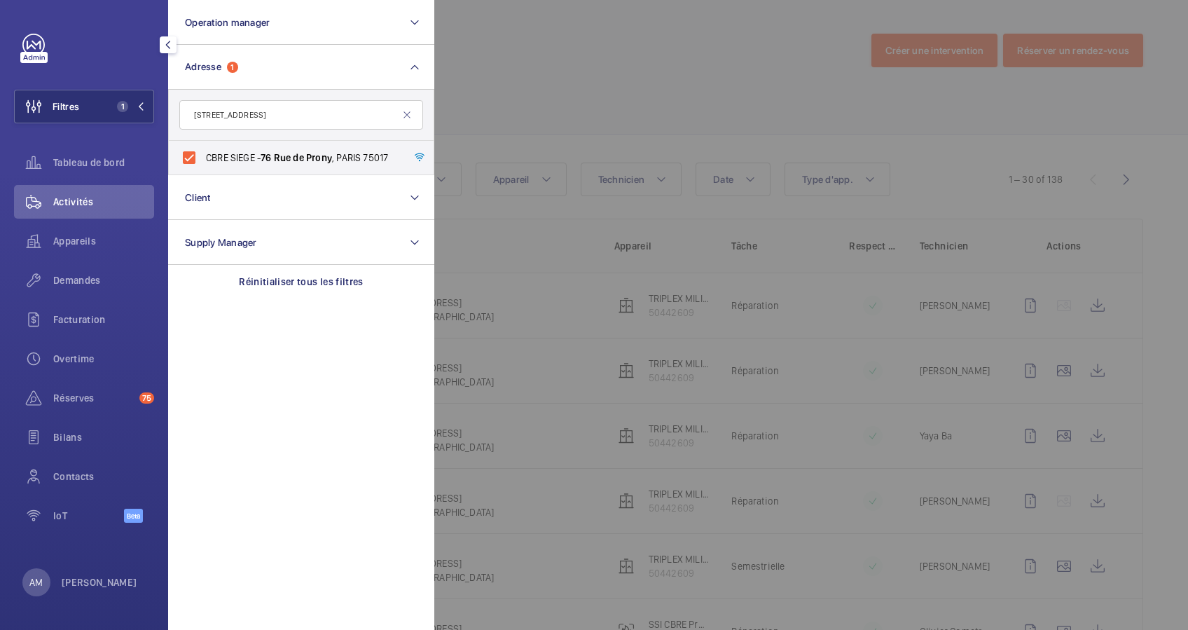
click at [516, 55] on div at bounding box center [1028, 315] width 1188 height 630
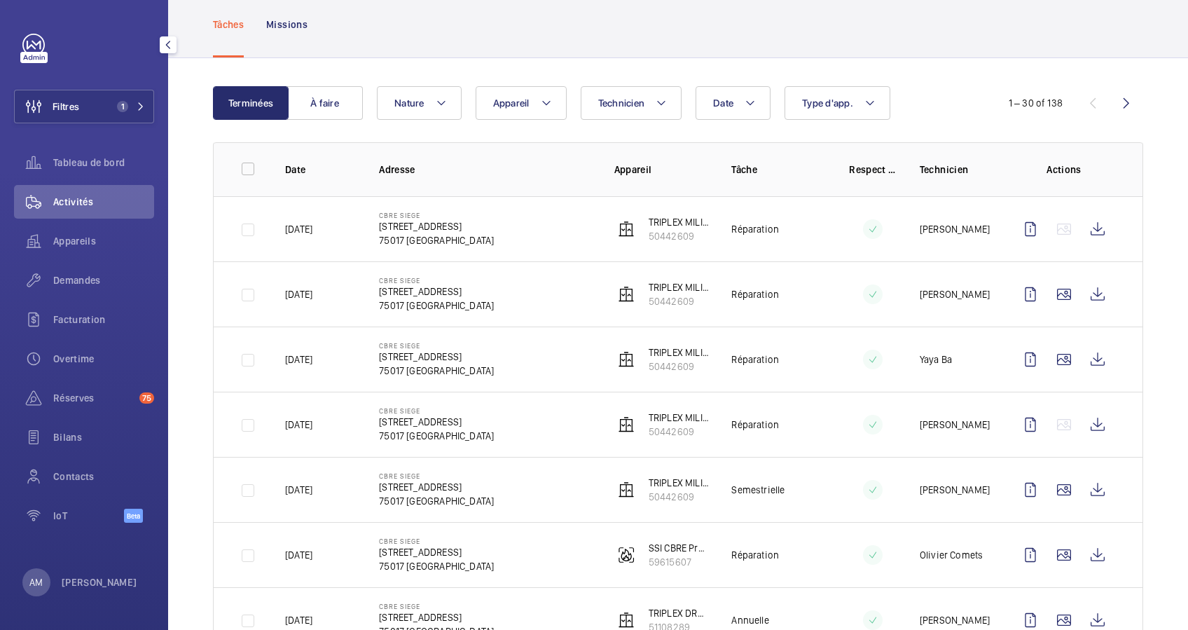
scroll to position [50, 0]
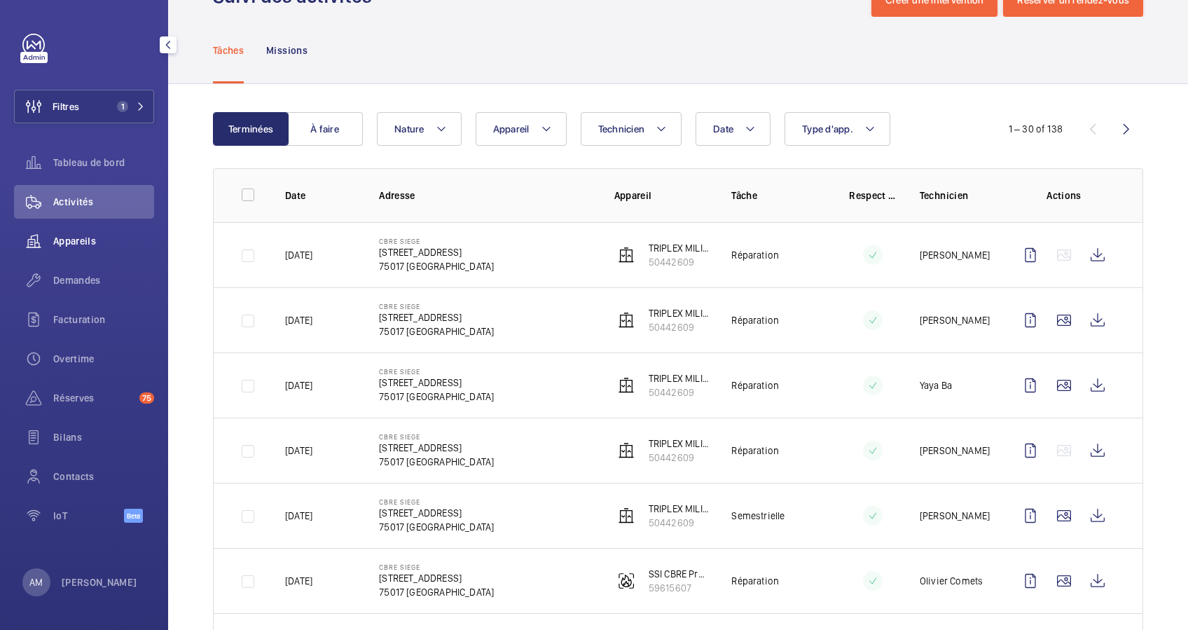
click at [68, 237] on span "Appareils" at bounding box center [103, 241] width 101 height 14
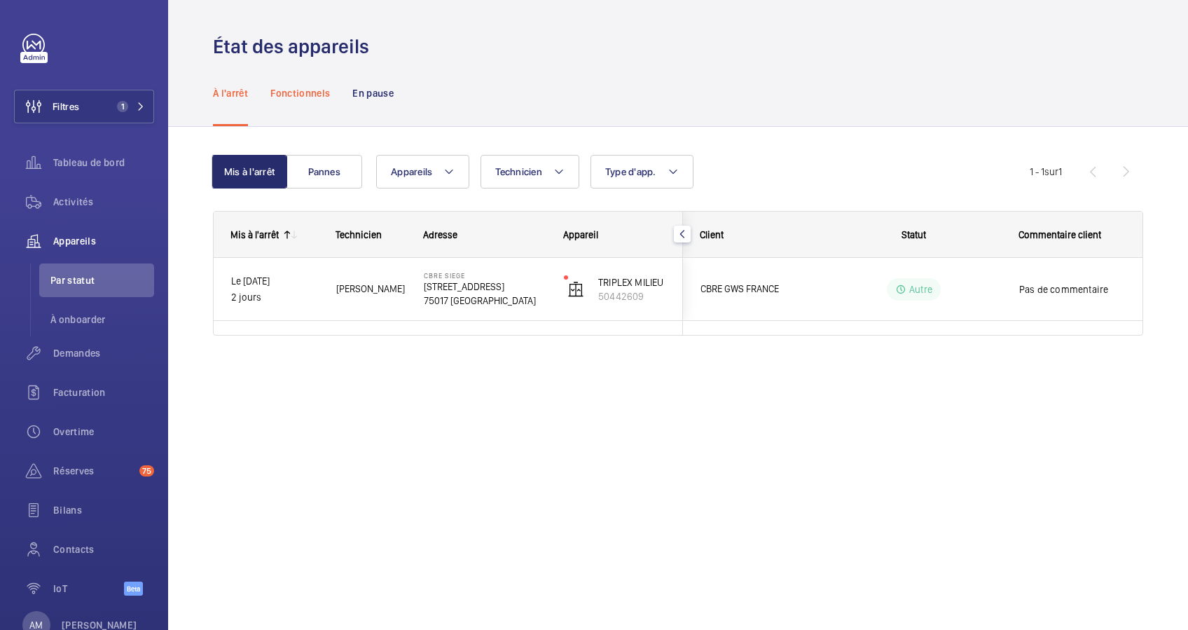
click at [283, 104] on div "Fonctionnels" at bounding box center [300, 93] width 60 height 67
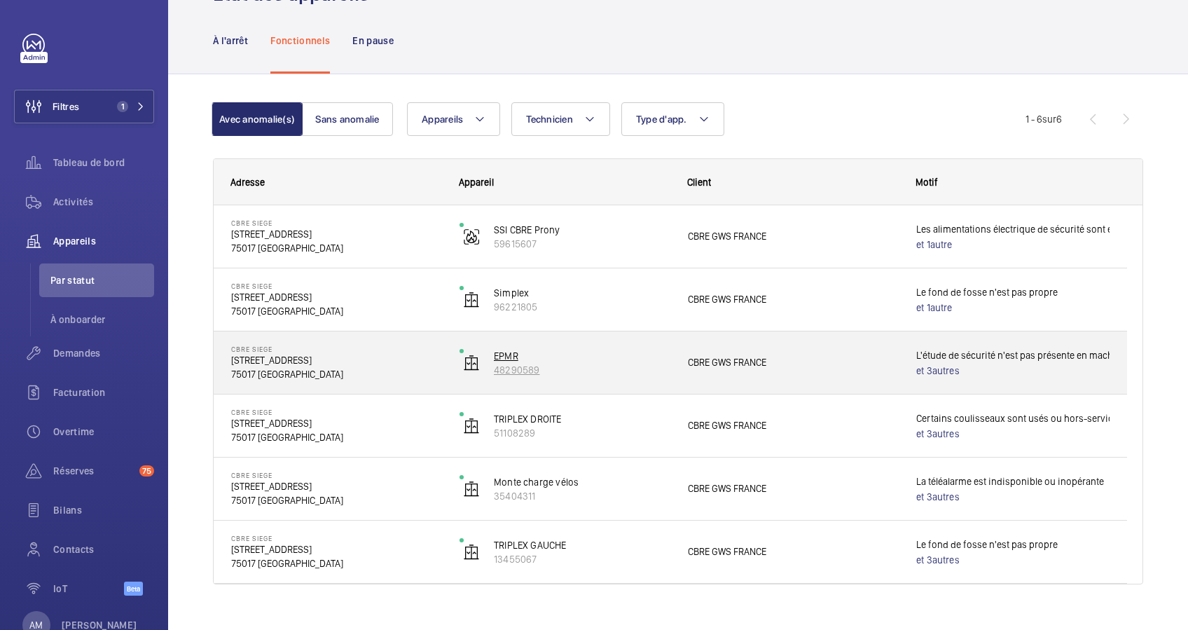
scroll to position [74, 0]
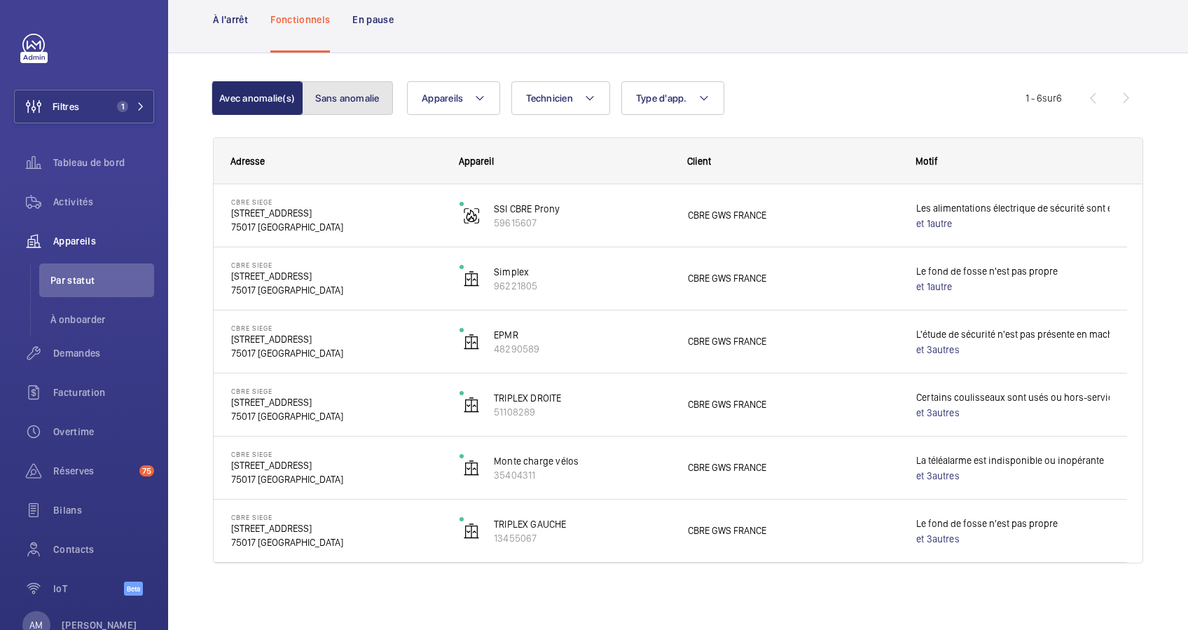
click at [335, 90] on button "Sans anomalie" at bounding box center [347, 98] width 91 height 34
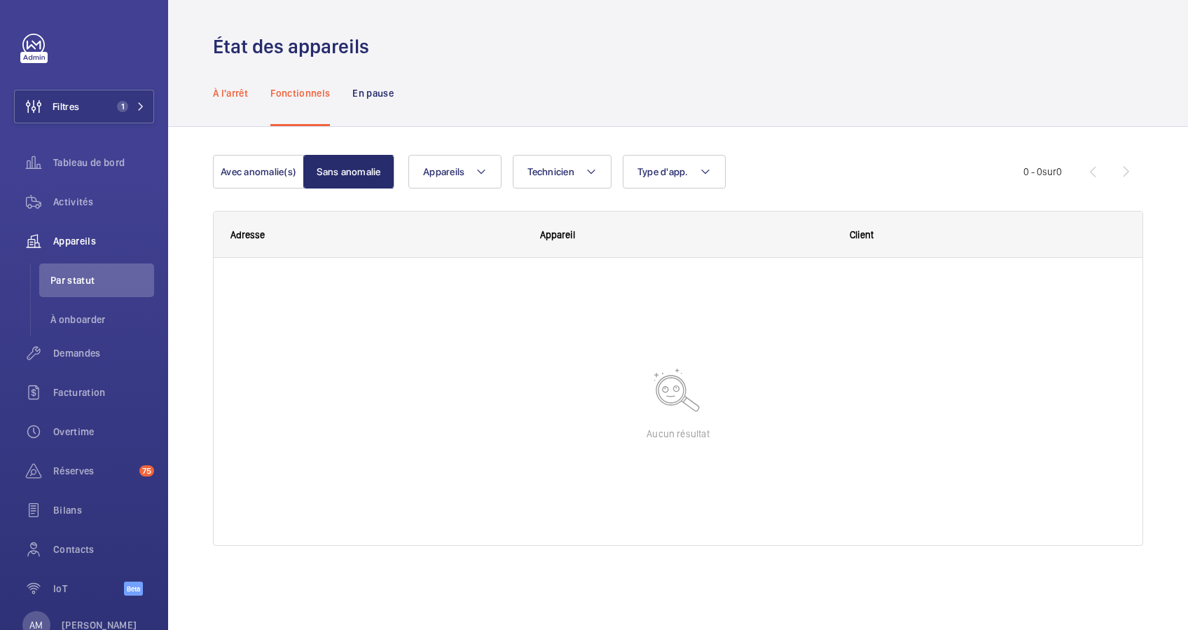
click at [232, 87] on p "À l'arrêt" at bounding box center [230, 93] width 35 height 14
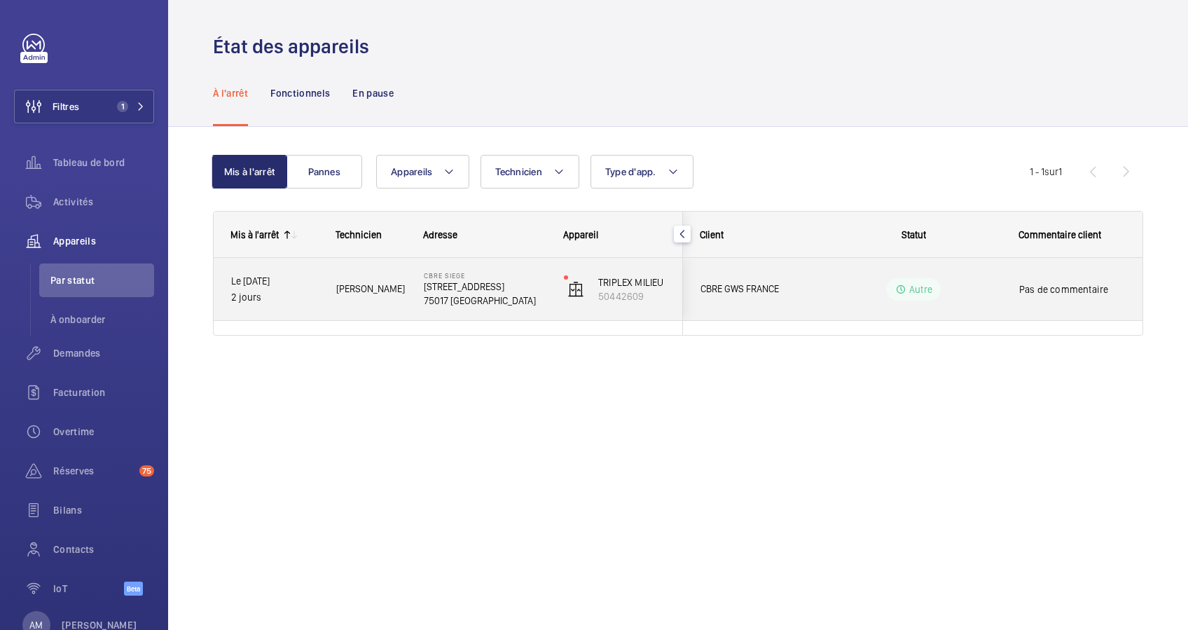
click at [426, 282] on p "[STREET_ADDRESS]" at bounding box center [485, 286] width 122 height 14
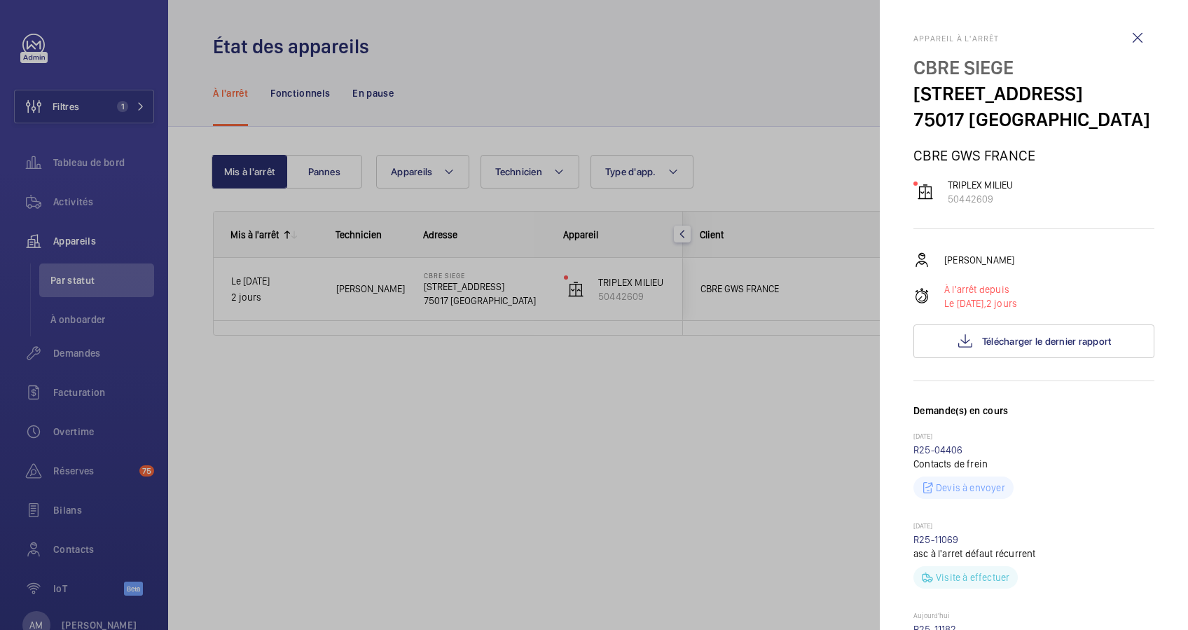
click at [74, 207] on div at bounding box center [594, 315] width 1188 height 630
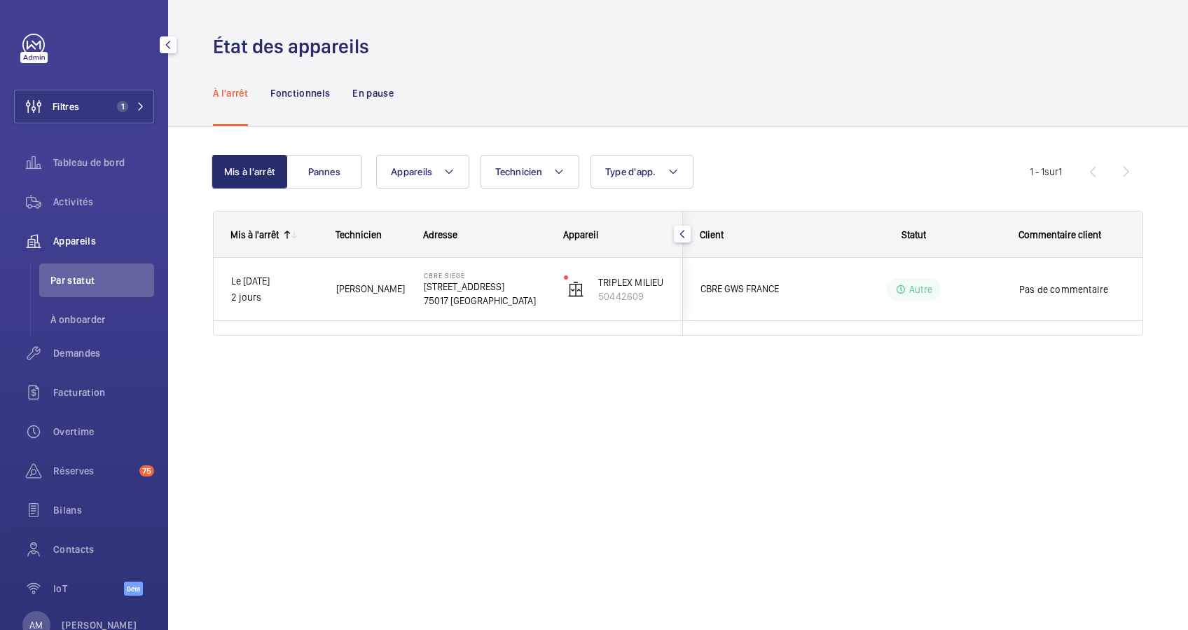
click at [75, 202] on span "Activités" at bounding box center [103, 202] width 101 height 14
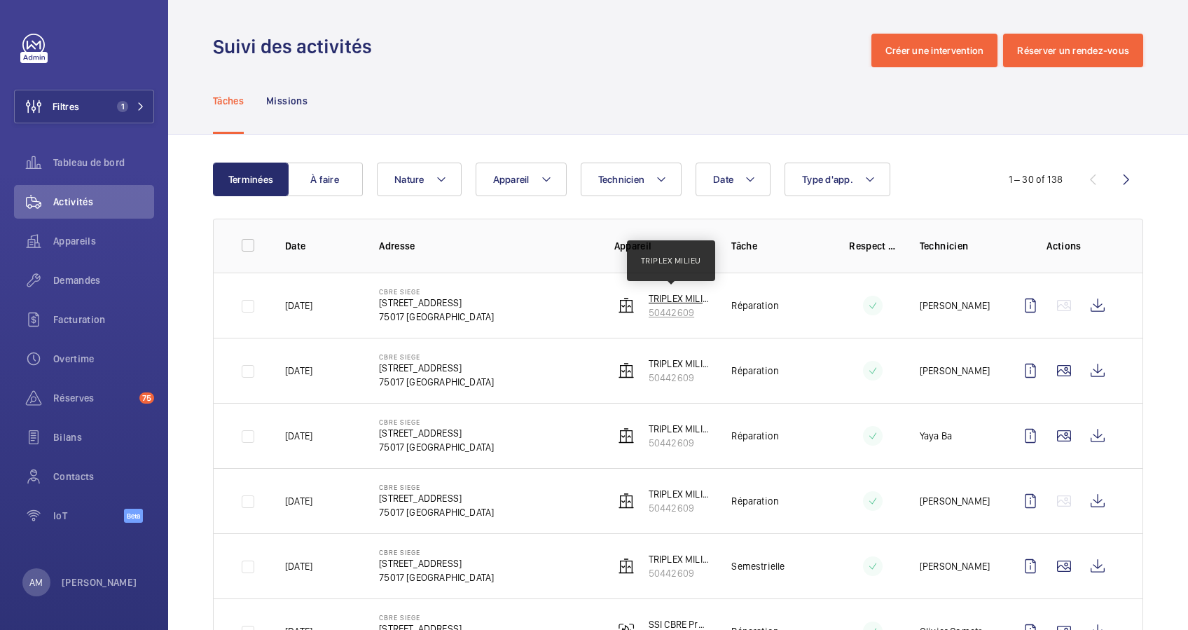
click at [652, 297] on p "TRIPLEX MILIEU" at bounding box center [678, 298] width 61 height 14
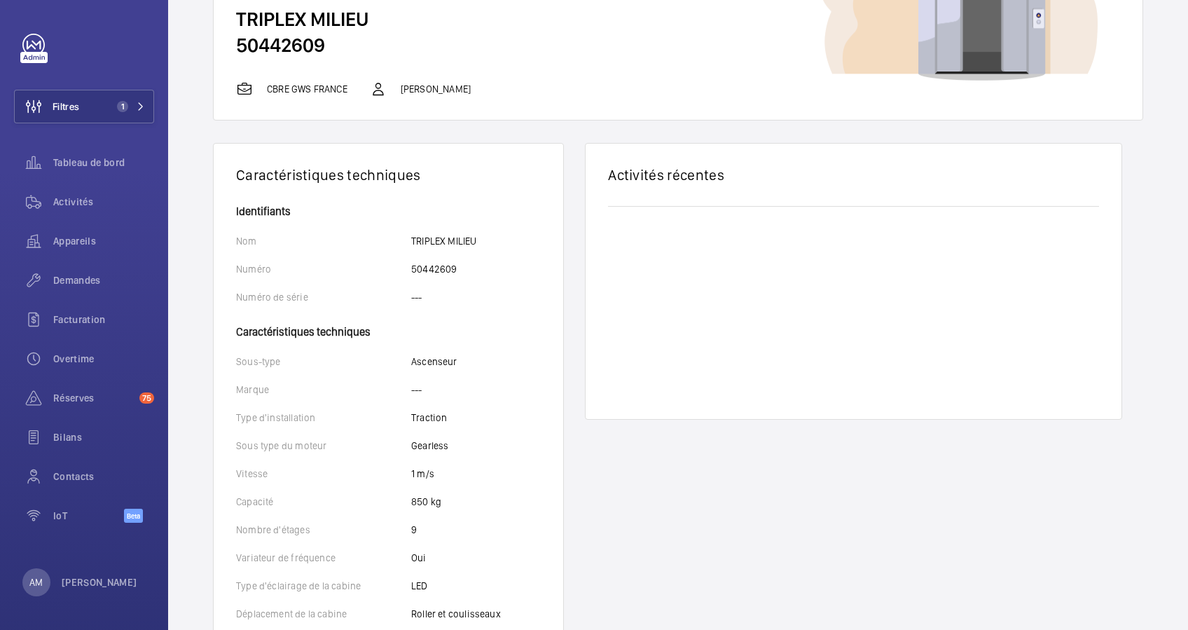
scroll to position [93, 0]
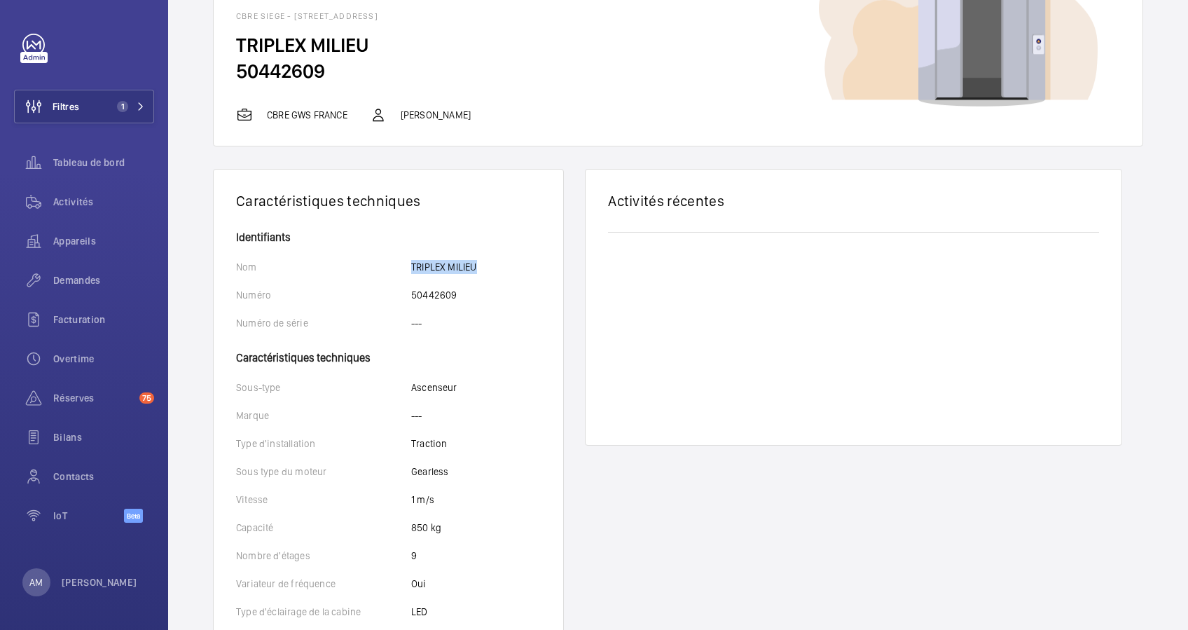
drag, startPoint x: 406, startPoint y: 266, endPoint x: 478, endPoint y: 267, distance: 71.4
click at [478, 267] on div "Nom TRIPLEX MILIEU" at bounding box center [388, 267] width 305 height 14
drag, startPoint x: 478, startPoint y: 267, endPoint x: 459, endPoint y: 266, distance: 18.2
copy div "TRIPLEX MILIEU"
drag, startPoint x: 406, startPoint y: 291, endPoint x: 463, endPoint y: 293, distance: 56.8
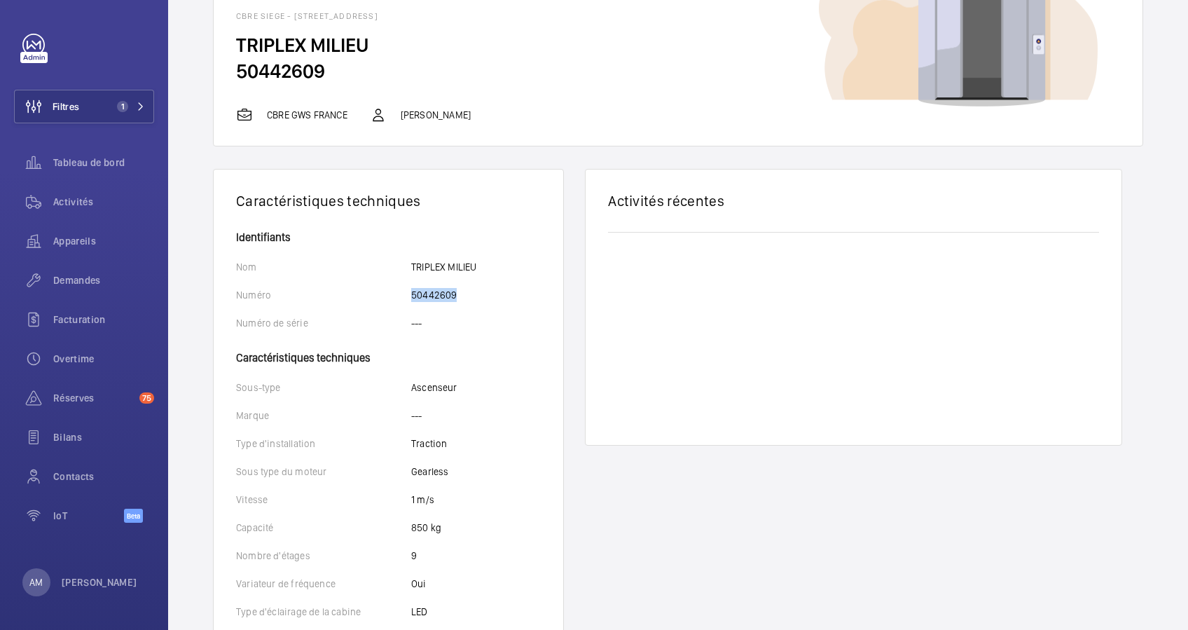
click at [463, 293] on div "Numéro 50442609" at bounding box center [388, 295] width 305 height 14
drag, startPoint x: 463, startPoint y: 293, endPoint x: 450, endPoint y: 295, distance: 13.4
copy div "Numéro 50442609"
click at [134, 101] on span "1" at bounding box center [128, 106] width 34 height 11
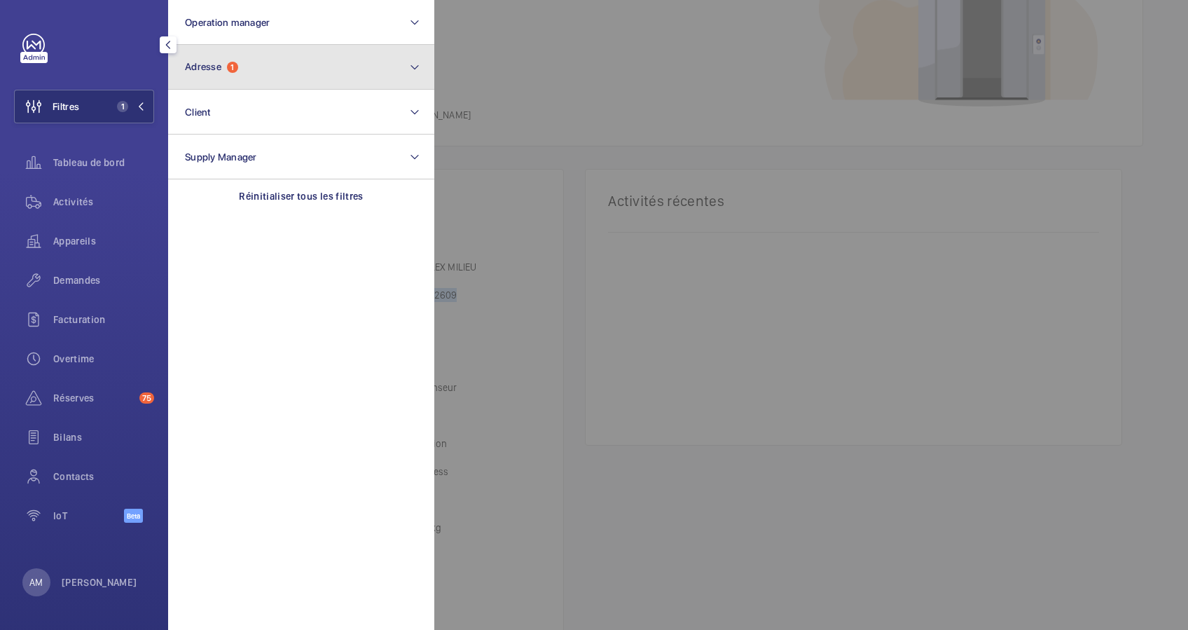
click at [252, 84] on button "Adresse 1" at bounding box center [301, 67] width 266 height 45
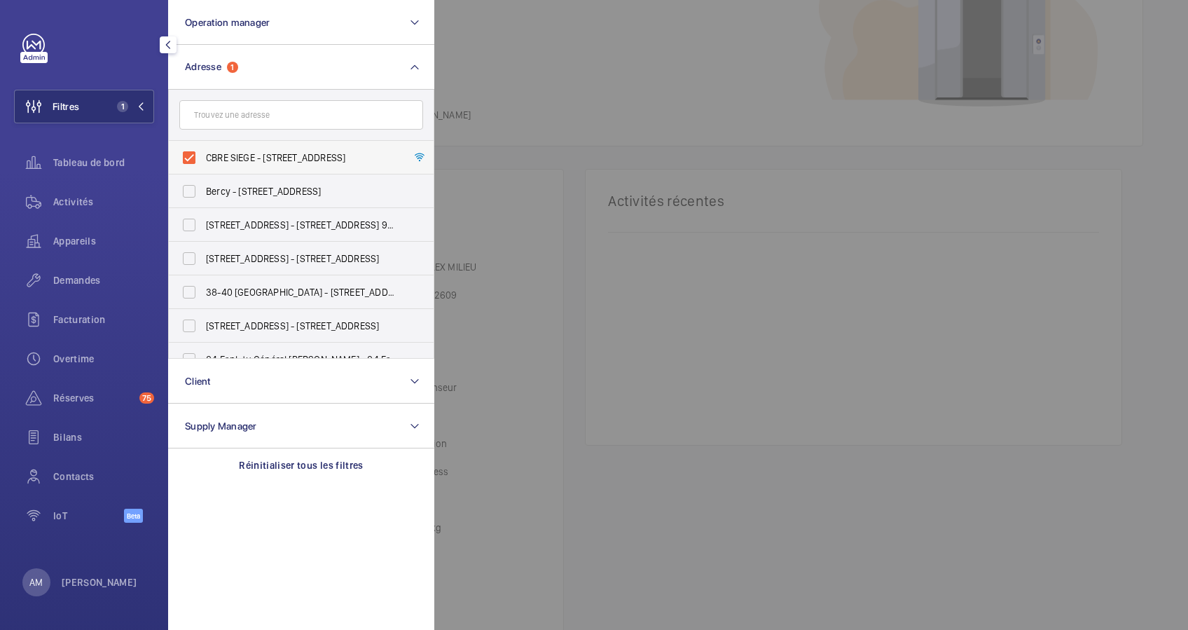
click at [188, 157] on label "CBRE SIEGE - 76 Rue de Prony, PARIS 75017" at bounding box center [291, 158] width 244 height 34
click at [188, 157] on input "CBRE SIEGE - 76 Rue de Prony, PARIS 75017" at bounding box center [189, 158] width 28 height 28
checkbox input "false"
click at [247, 116] on input "text" at bounding box center [301, 114] width 244 height 29
paste input "58 AVENUE MARCEAU"
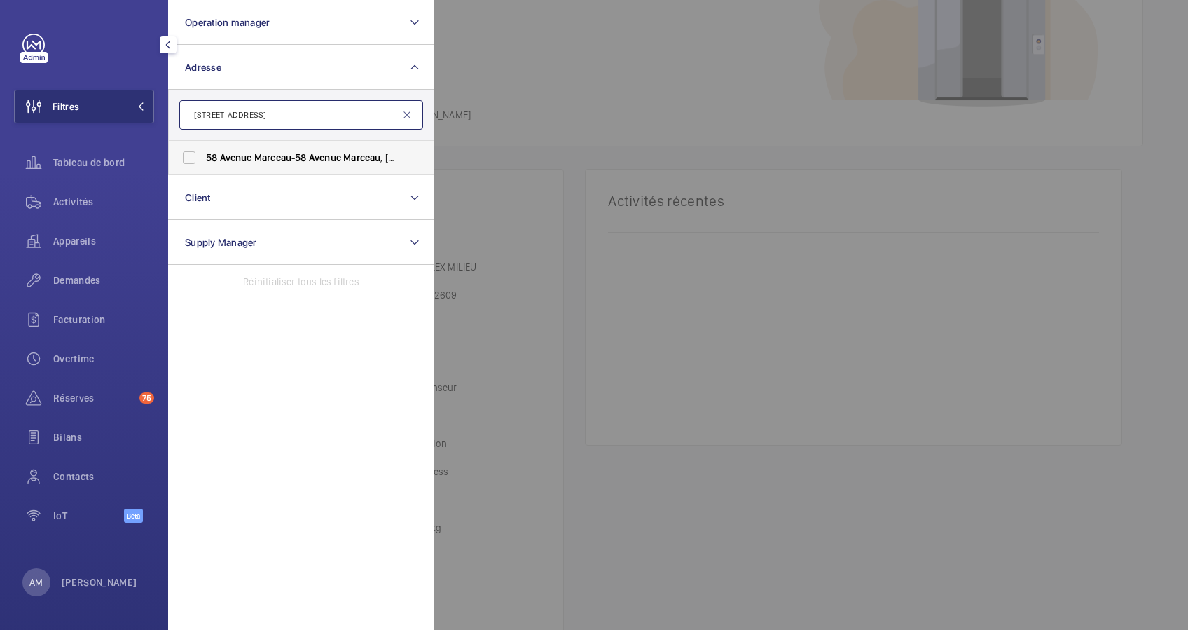
type input "58 AVENUE MARCEAU"
click at [200, 155] on label "58 Avenue Marceau - 58 Avenue Marceau , 75008 PARIS, PARIS 75008" at bounding box center [291, 158] width 244 height 34
click at [200, 155] on input "58 Avenue Marceau - 58 Avenue Marceau , 75008 PARIS, PARIS 75008" at bounding box center [189, 158] width 28 height 28
checkbox input "true"
click at [81, 197] on span "Activités" at bounding box center [103, 202] width 101 height 14
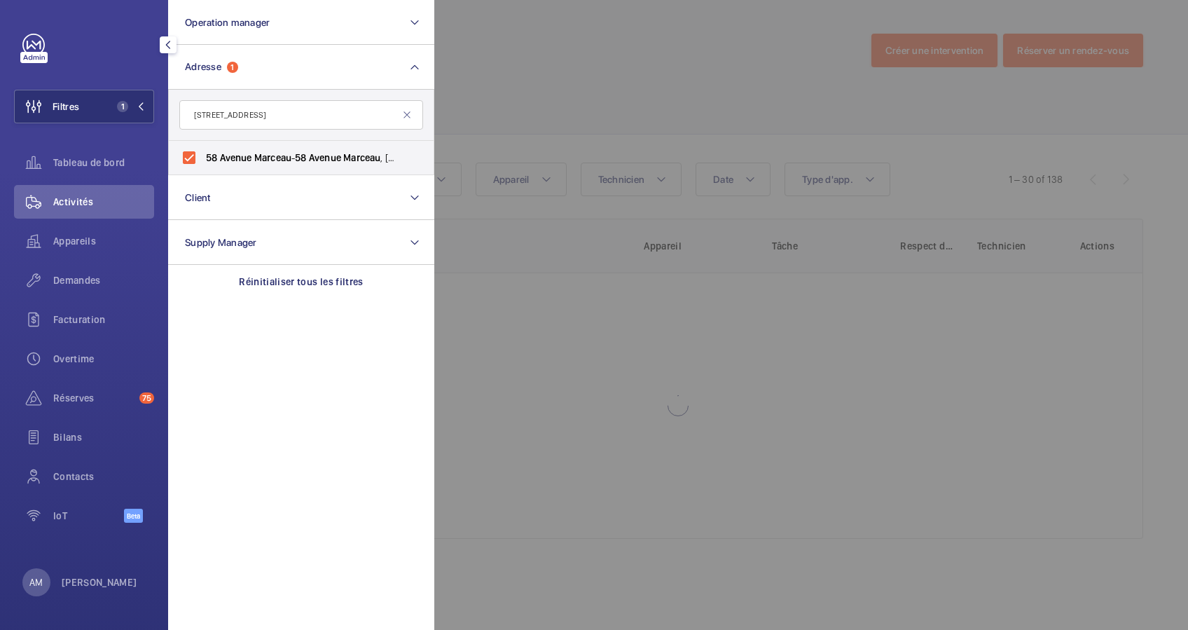
click at [479, 95] on div at bounding box center [1028, 315] width 1188 height 630
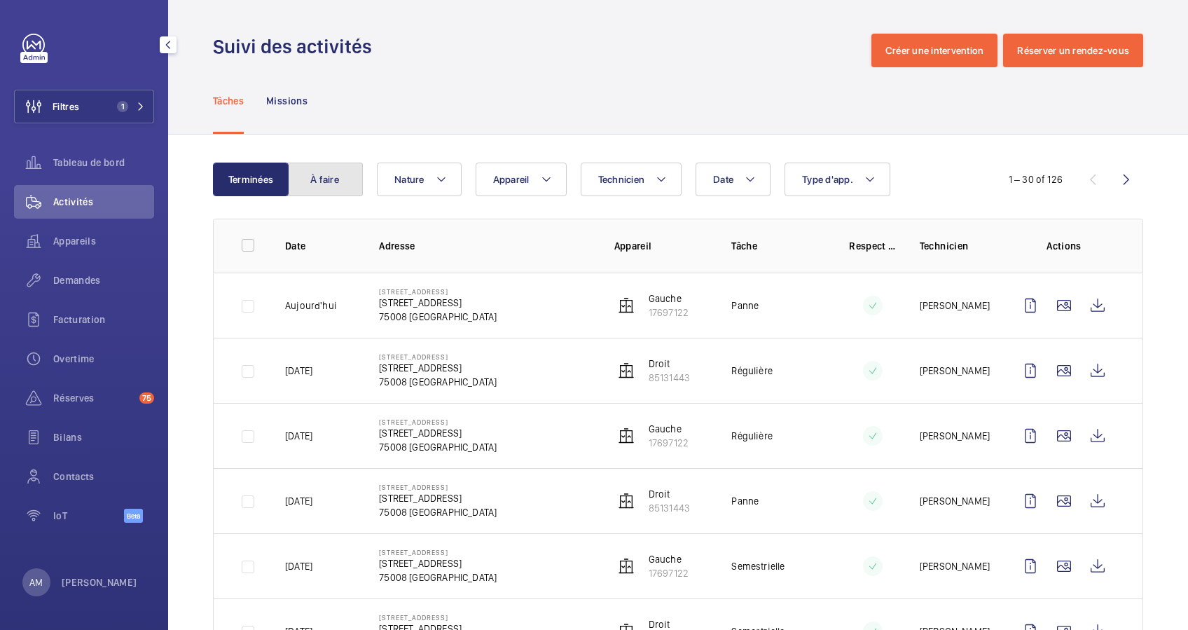
click at [352, 180] on button "À faire" at bounding box center [325, 179] width 76 height 34
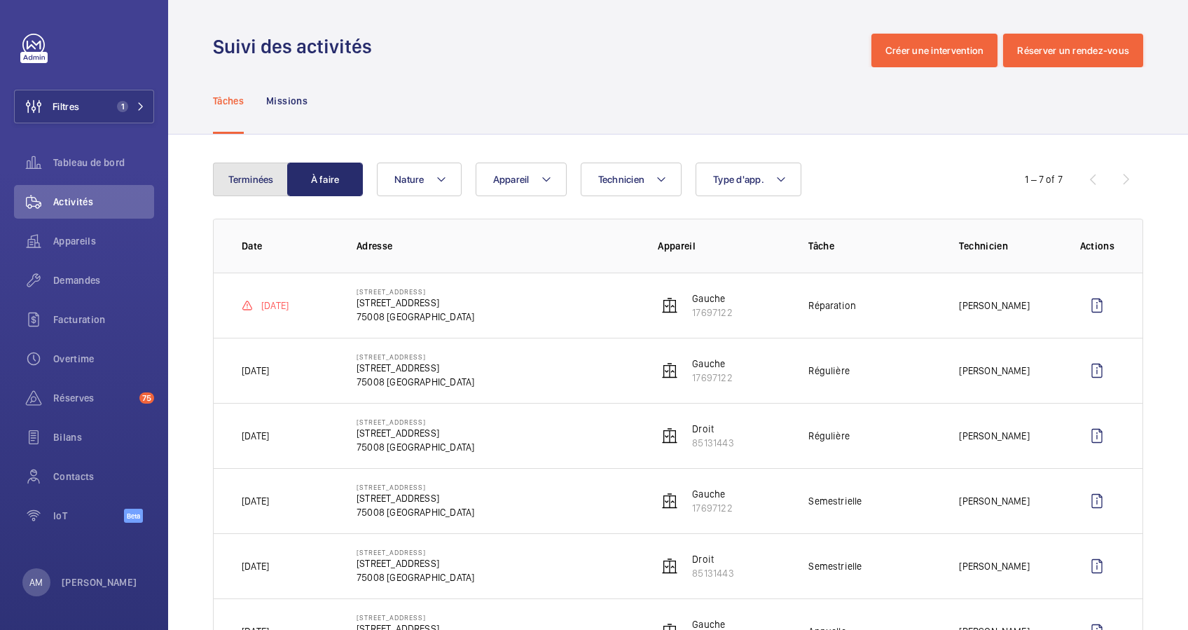
click at [235, 170] on button "Terminées" at bounding box center [251, 179] width 76 height 34
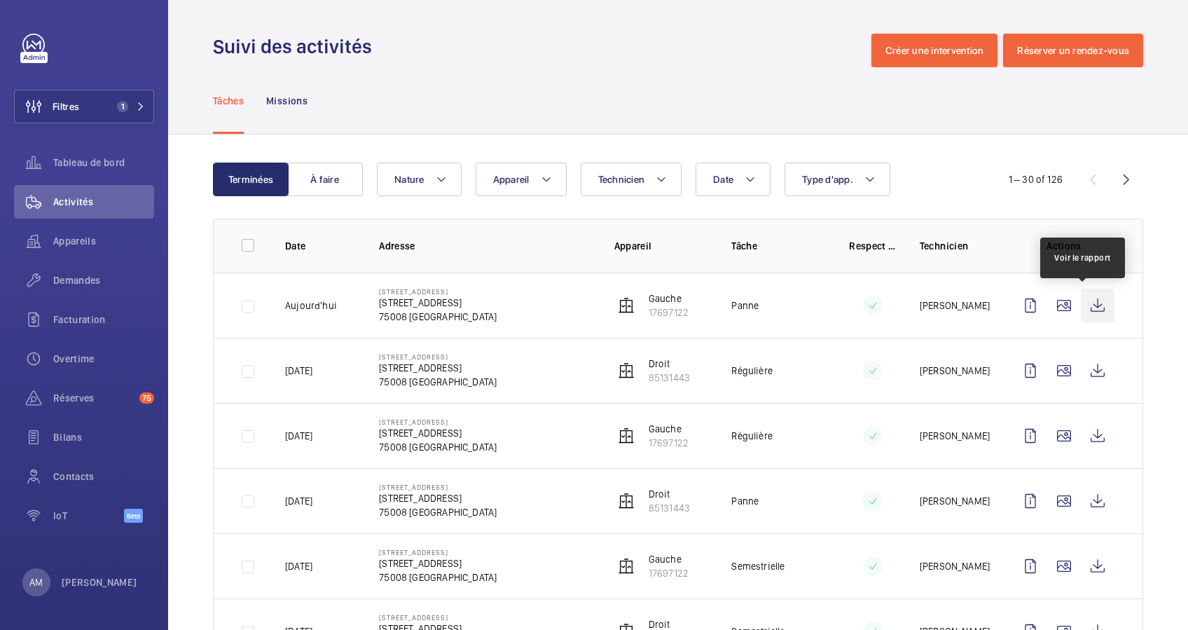
click at [1082, 303] on wm-front-icon-button at bounding box center [1098, 306] width 34 height 34
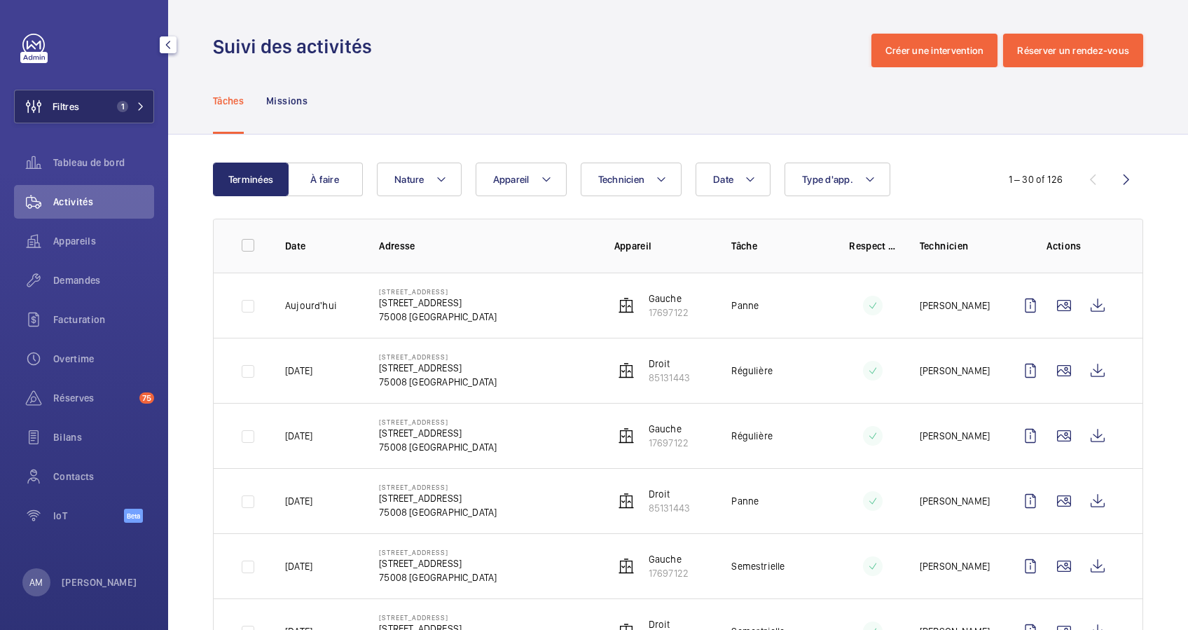
click at [116, 106] on span "1" at bounding box center [119, 106] width 17 height 11
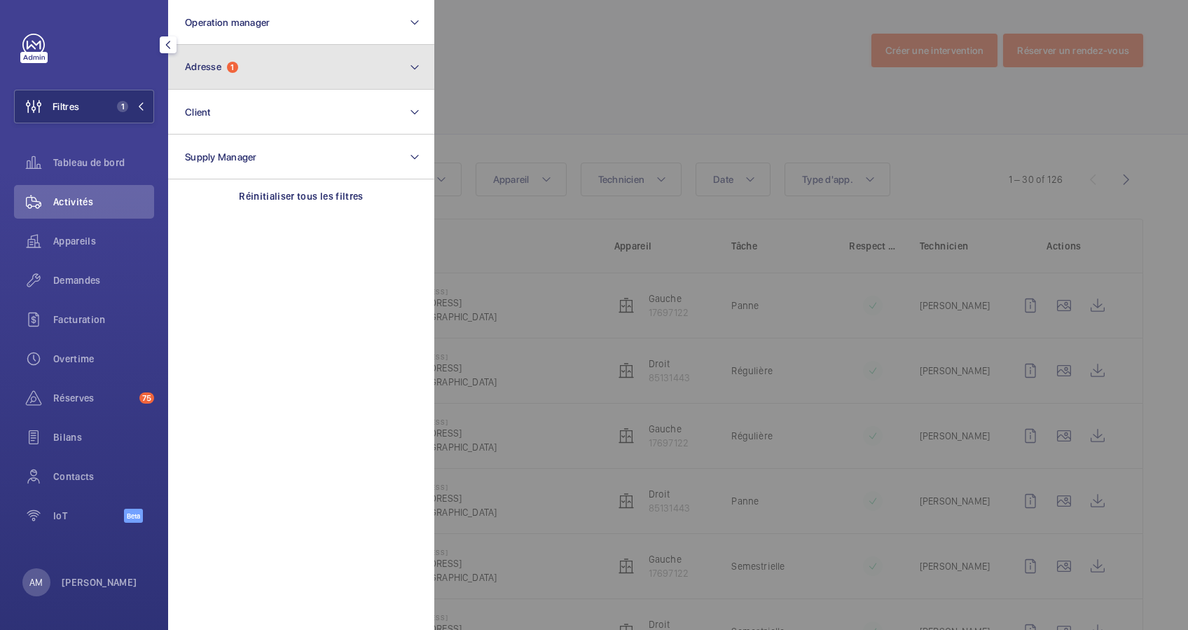
click at [265, 52] on button "Adresse 1" at bounding box center [301, 67] width 266 height 45
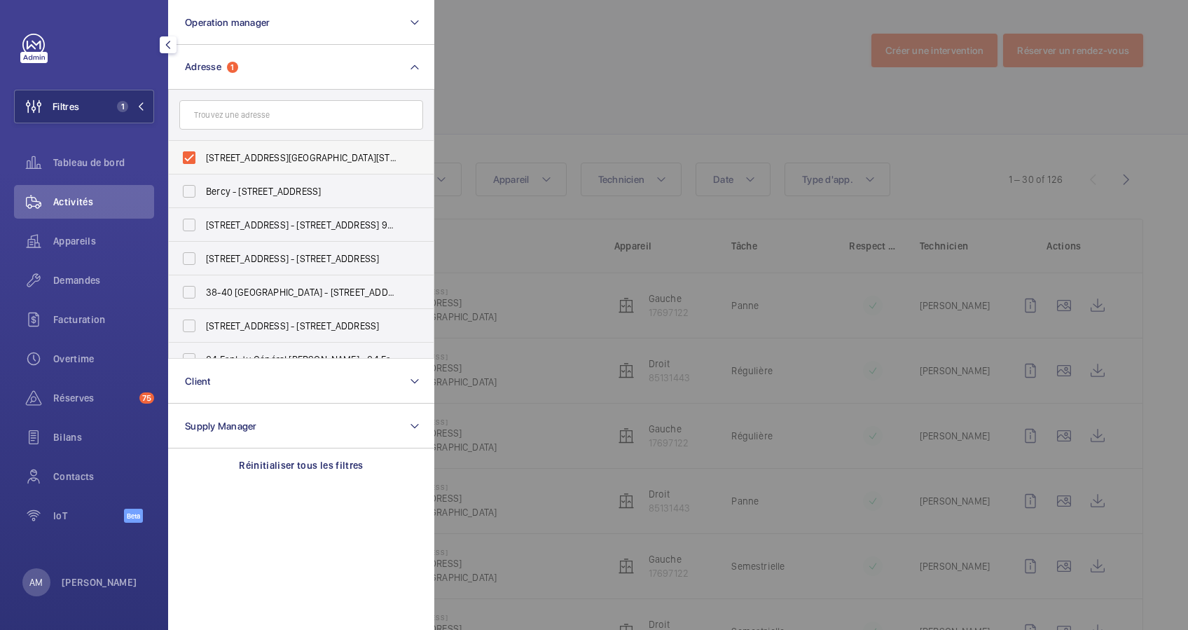
click at [193, 153] on label "58 Avenue Marceau - 58 Avenue Marceau, 75008 PARIS, PARIS 75008" at bounding box center [291, 158] width 244 height 34
click at [193, 153] on input "58 Avenue Marceau - 58 Avenue Marceau, 75008 PARIS, PARIS 75008" at bounding box center [189, 158] width 28 height 28
checkbox input "false"
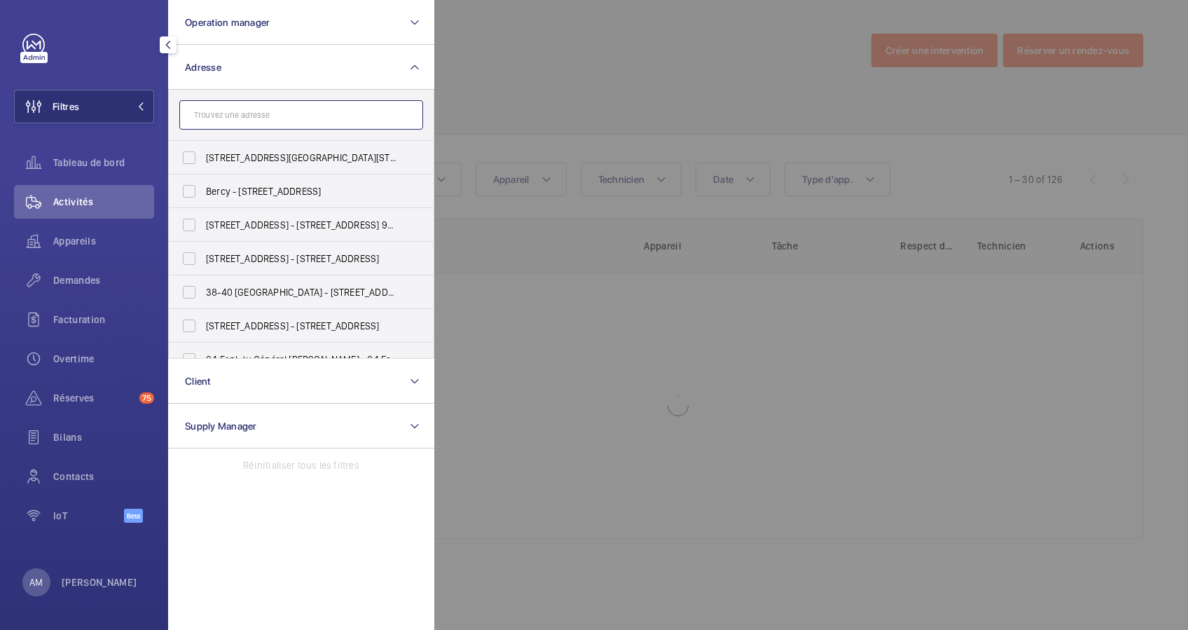
click at [216, 122] on input "text" at bounding box center [301, 114] width 244 height 29
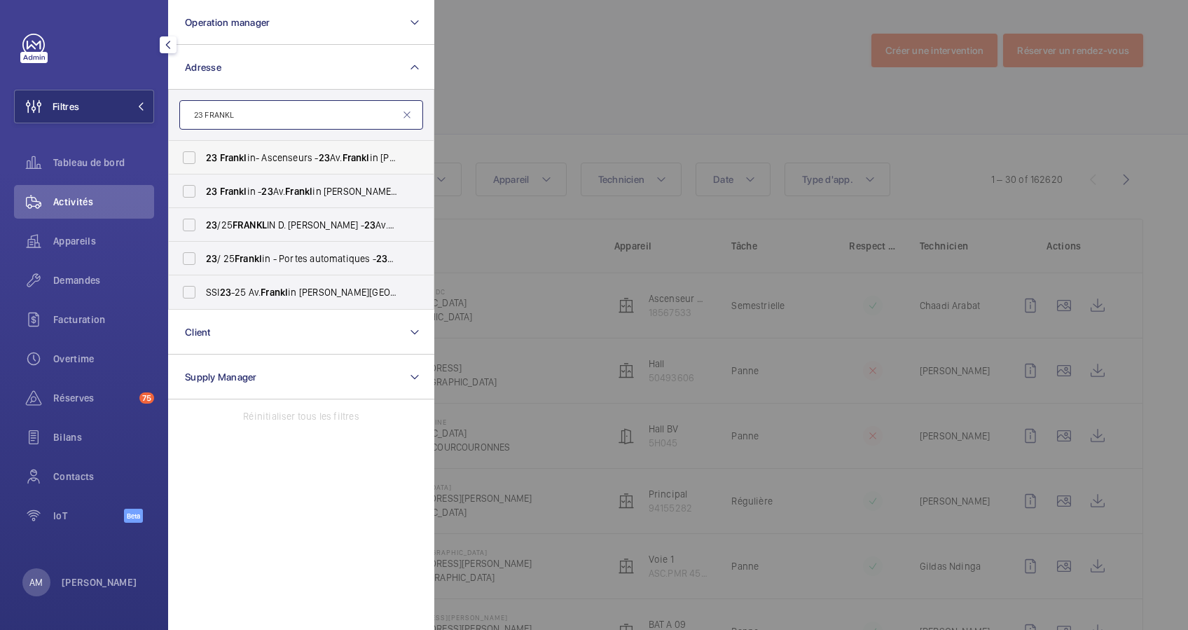
type input "23 FRANKL"
click at [200, 152] on label "23 Frankl in- Ascenseurs - 23 Av. Frankl in Delano Roosevelt, PARIS 75008" at bounding box center [291, 158] width 244 height 34
click at [200, 152] on input "23 Frankl in- Ascenseurs - 23 Av. Frankl in Delano Roosevelt, PARIS 75008" at bounding box center [189, 158] width 28 height 28
checkbox input "true"
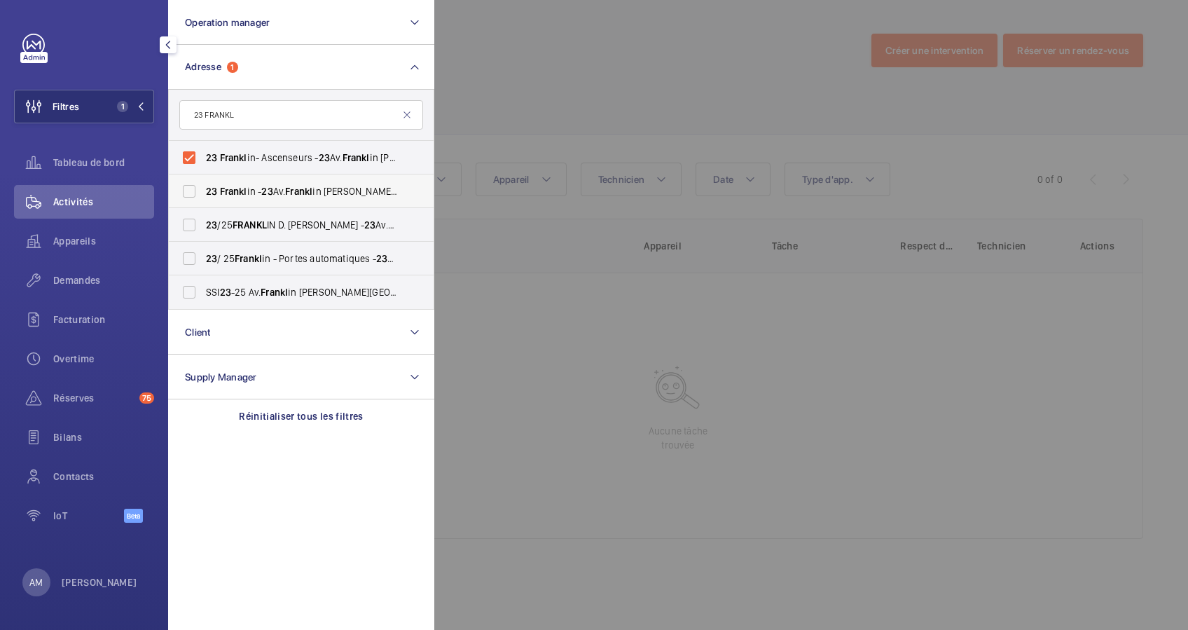
click at [198, 185] on label "23 Frankl in - 23 Av. Frankl in Delano Roosevelt, PARIS 75008" at bounding box center [291, 191] width 244 height 34
click at [198, 185] on input "23 Frankl in - 23 Av. Frankl in Delano Roosevelt, PARIS 75008" at bounding box center [189, 191] width 28 height 28
checkbox input "true"
click at [187, 216] on label "23 /25 FRANKL IN D. ROOSEVELT - 23 Av. Frankl in Delano Roosevelt, PARIS 75008" at bounding box center [291, 225] width 244 height 34
click at [187, 216] on input "23 /25 FRANKL IN D. ROOSEVELT - 23 Av. Frankl in Delano Roosevelt, PARIS 75008" at bounding box center [189, 225] width 28 height 28
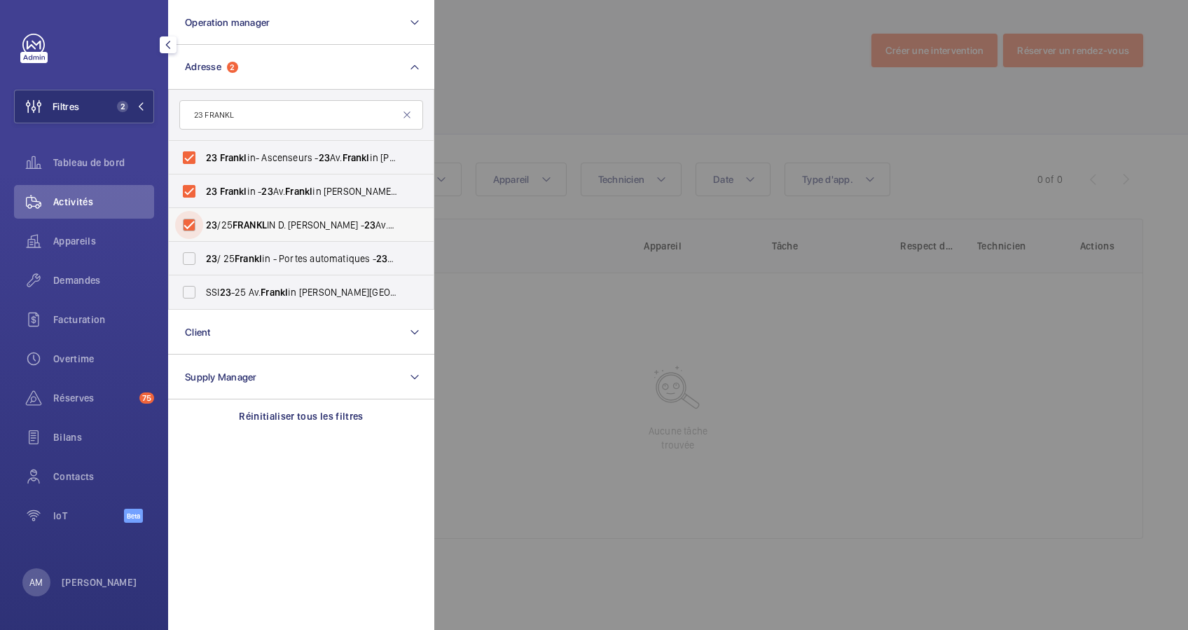
checkbox input "true"
click at [189, 251] on label "23 / 25 Frankl in - Portes automatiques - 23 Av. Frankl in Delano Roosevelt, PA…" at bounding box center [291, 259] width 244 height 34
click at [189, 251] on input "23 / 25 Frankl in - Portes automatiques - 23 Av. Frankl in Delano Roosevelt, PA…" at bounding box center [189, 258] width 28 height 28
checkbox input "true"
click at [78, 235] on span "Appareils" at bounding box center [103, 241] width 101 height 14
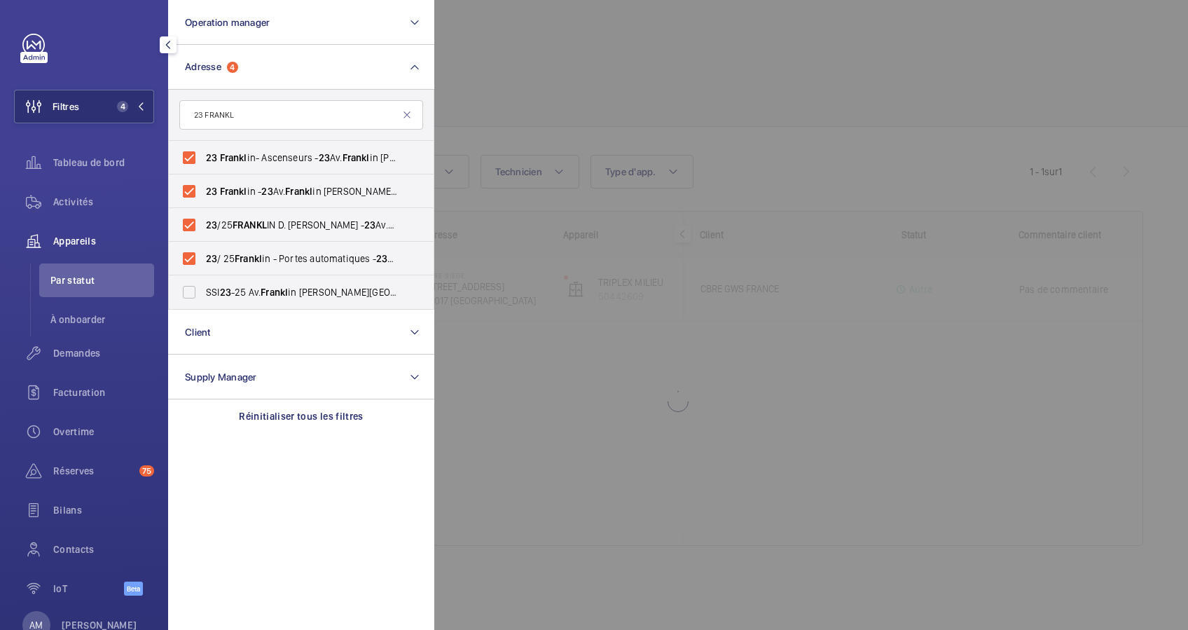
click at [524, 57] on div at bounding box center [1028, 315] width 1188 height 630
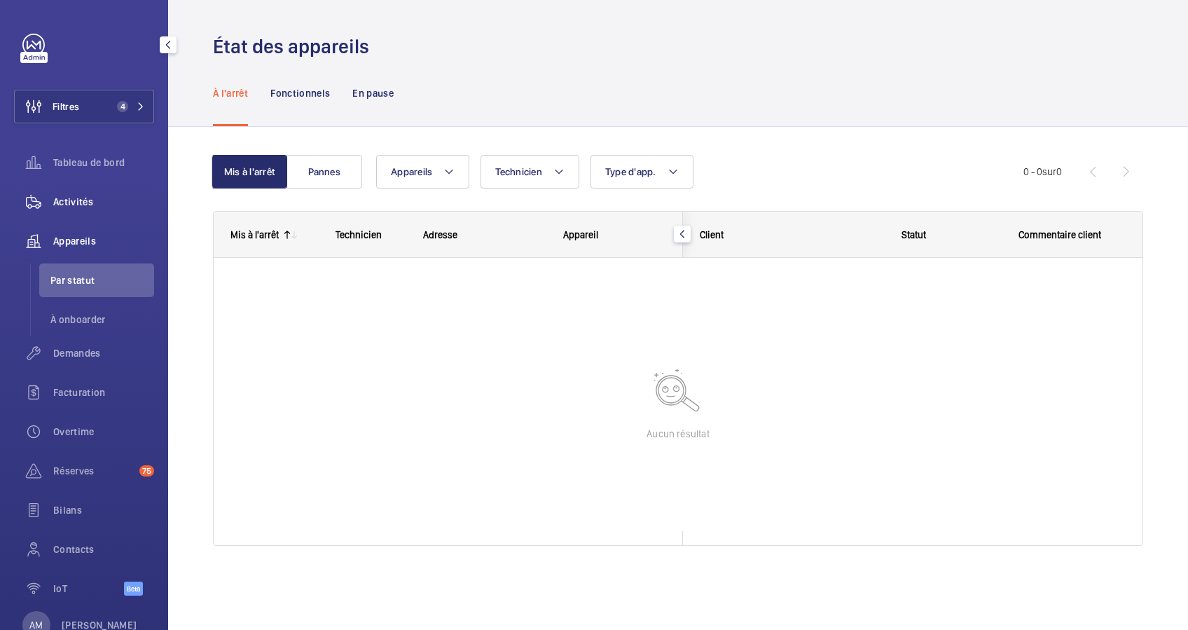
click at [74, 203] on span "Activités" at bounding box center [103, 202] width 101 height 14
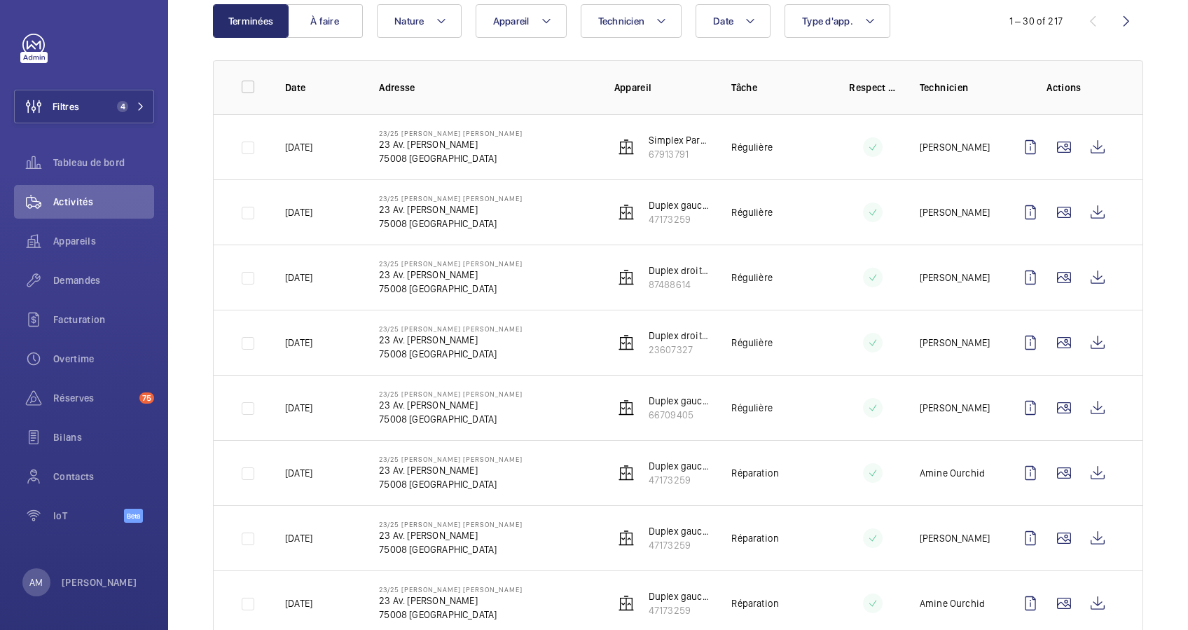
scroll to position [186, 0]
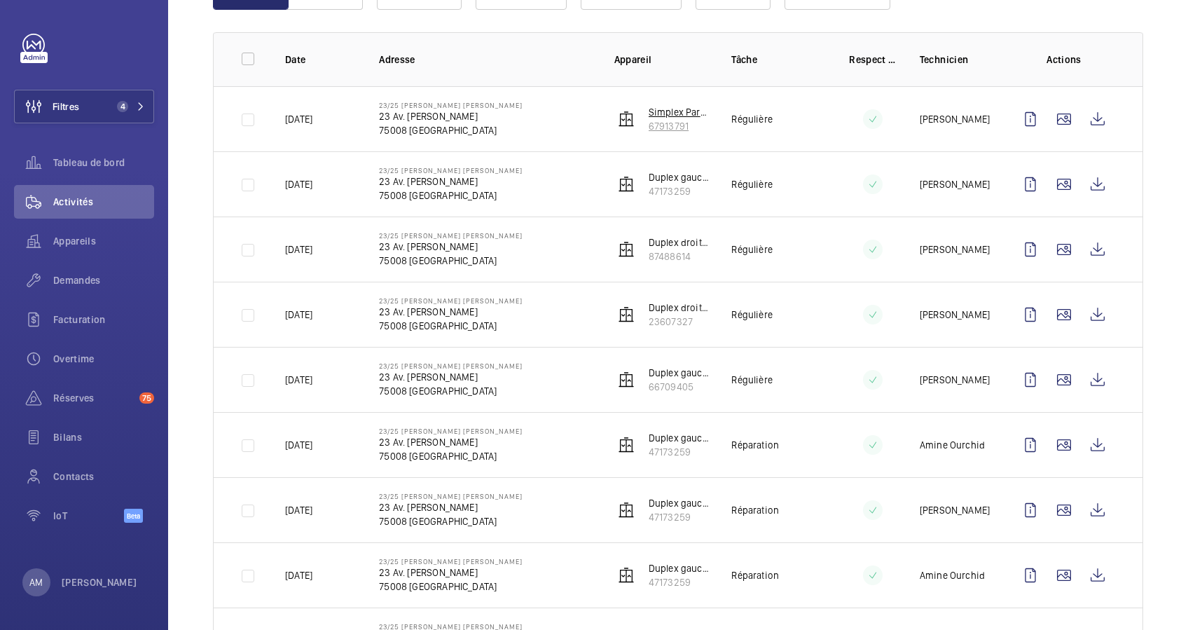
click at [648, 119] on p "67913791" at bounding box center [678, 126] width 61 height 14
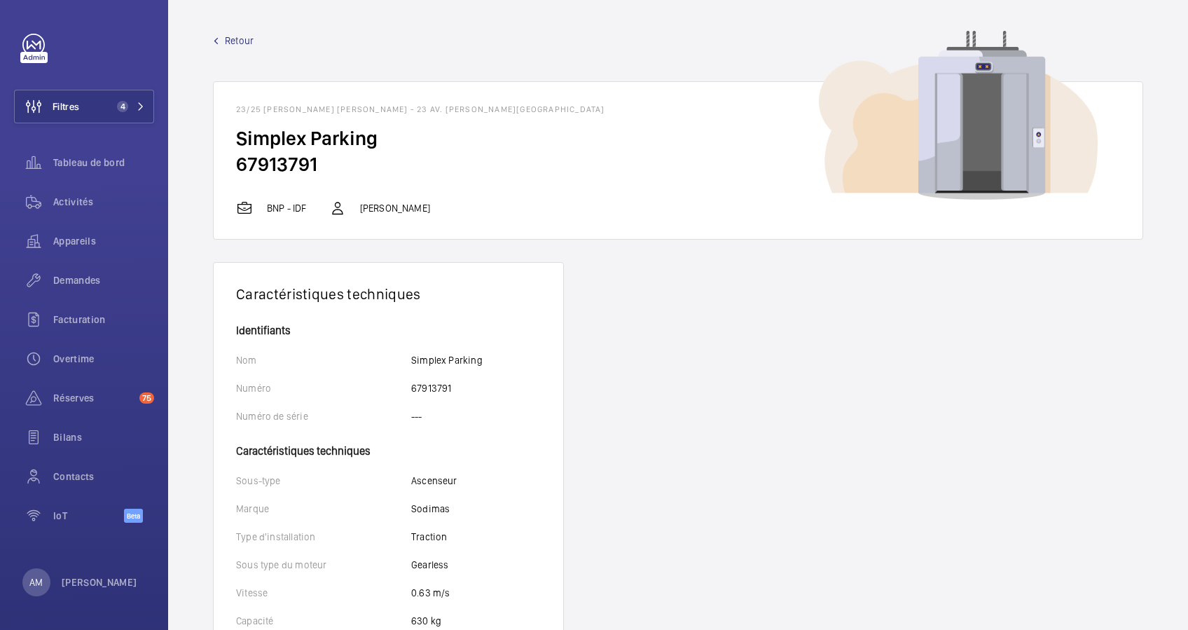
click at [235, 36] on span "Retour" at bounding box center [239, 41] width 29 height 14
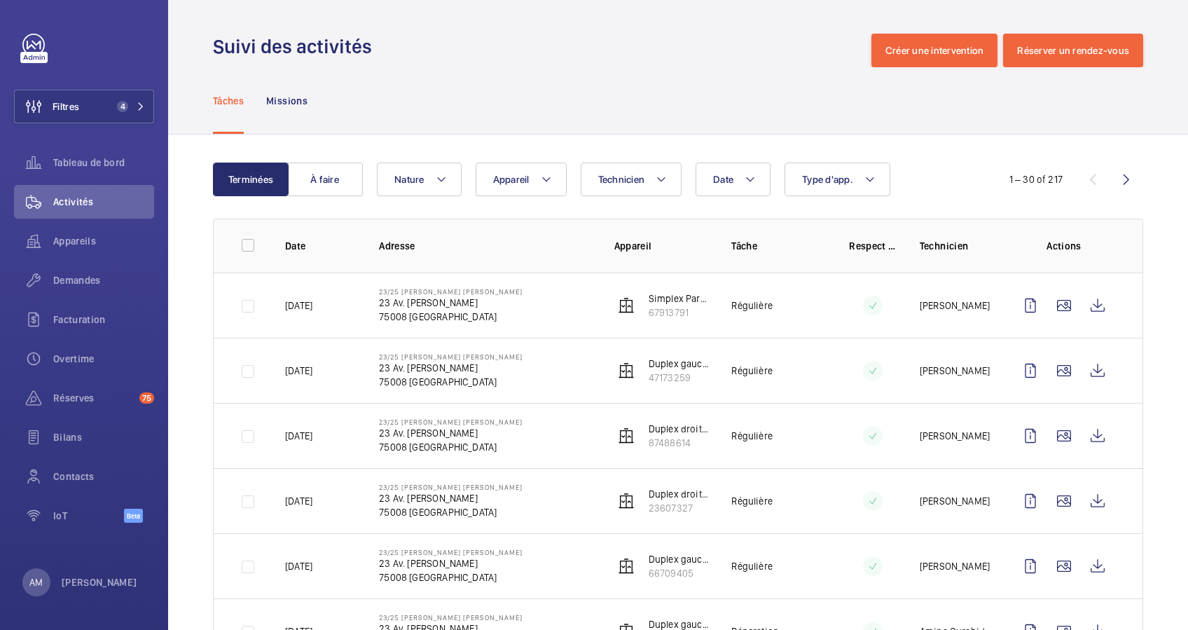
scroll to position [93, 0]
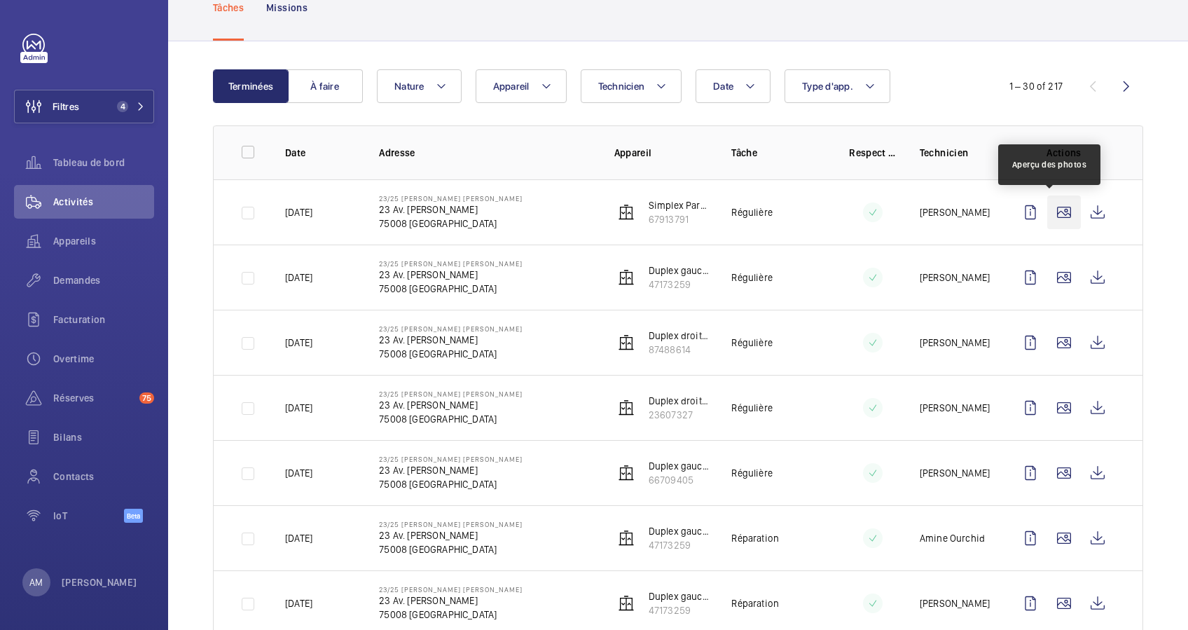
click at [1055, 212] on wm-front-icon-button at bounding box center [1064, 212] width 34 height 34
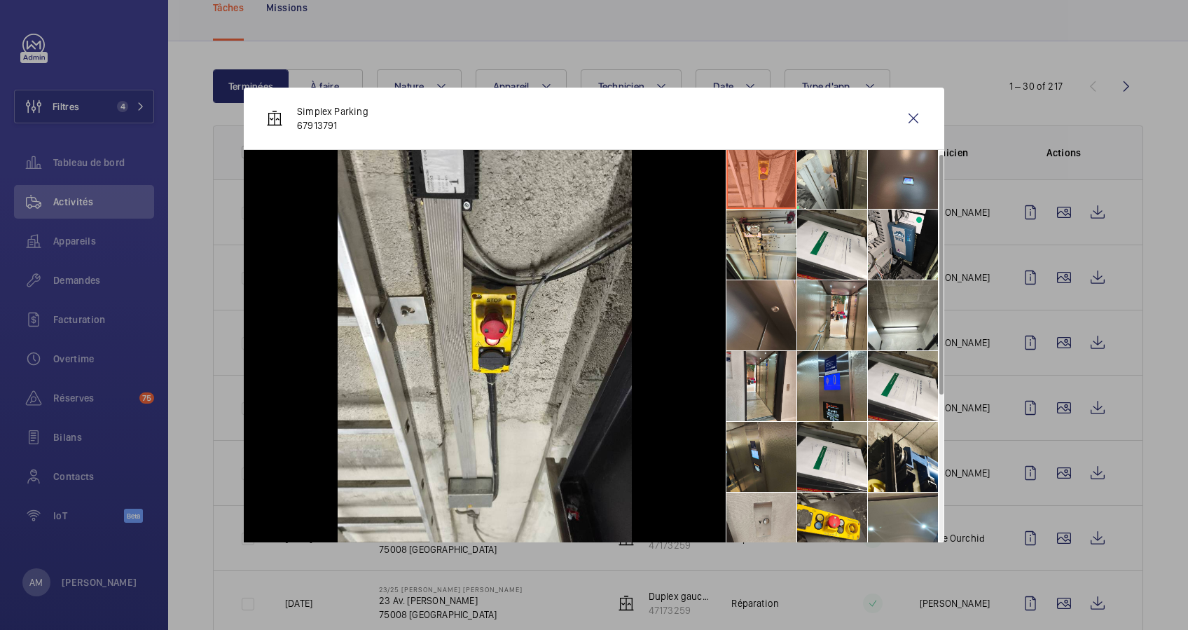
scroll to position [0, 0]
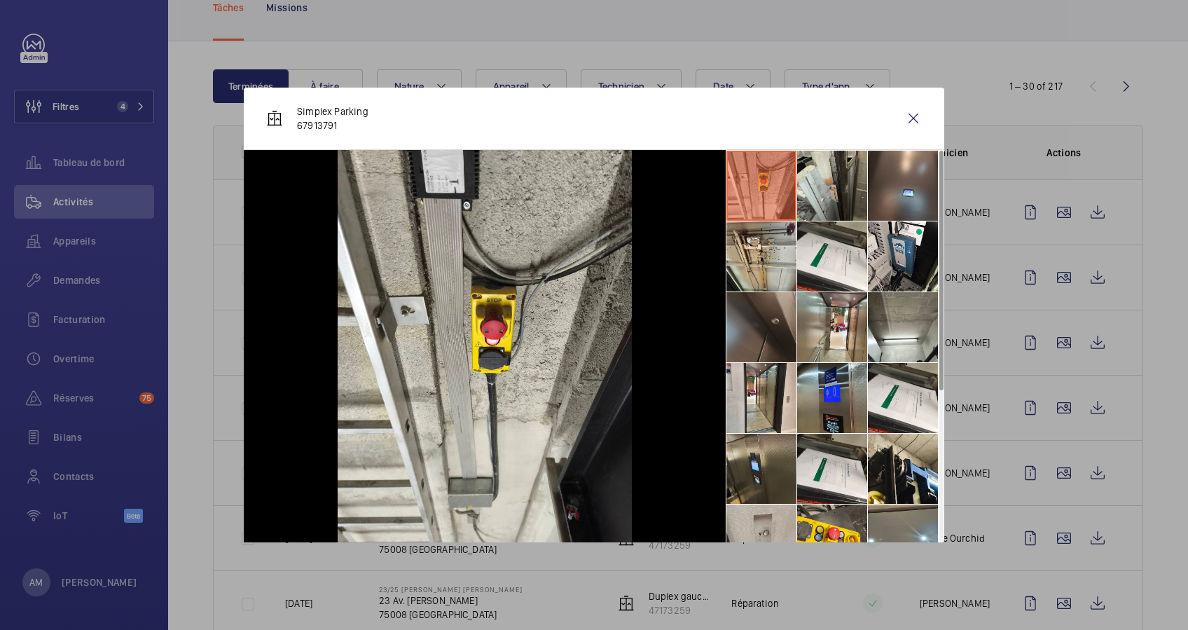
click at [763, 322] on li at bounding box center [761, 327] width 70 height 70
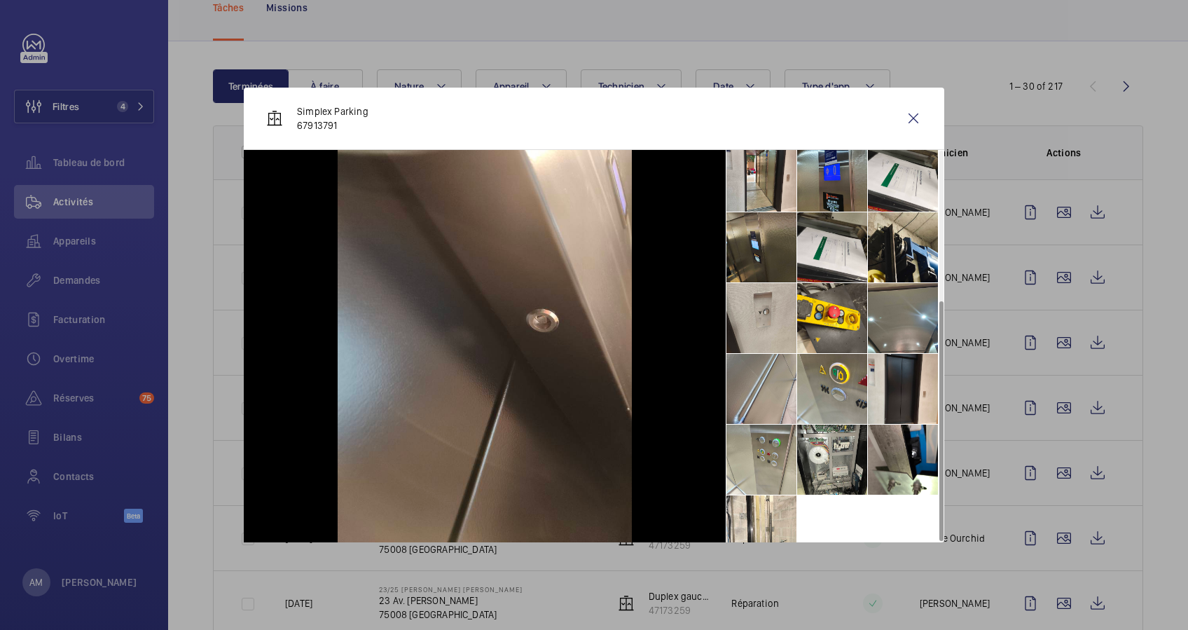
scroll to position [245, 0]
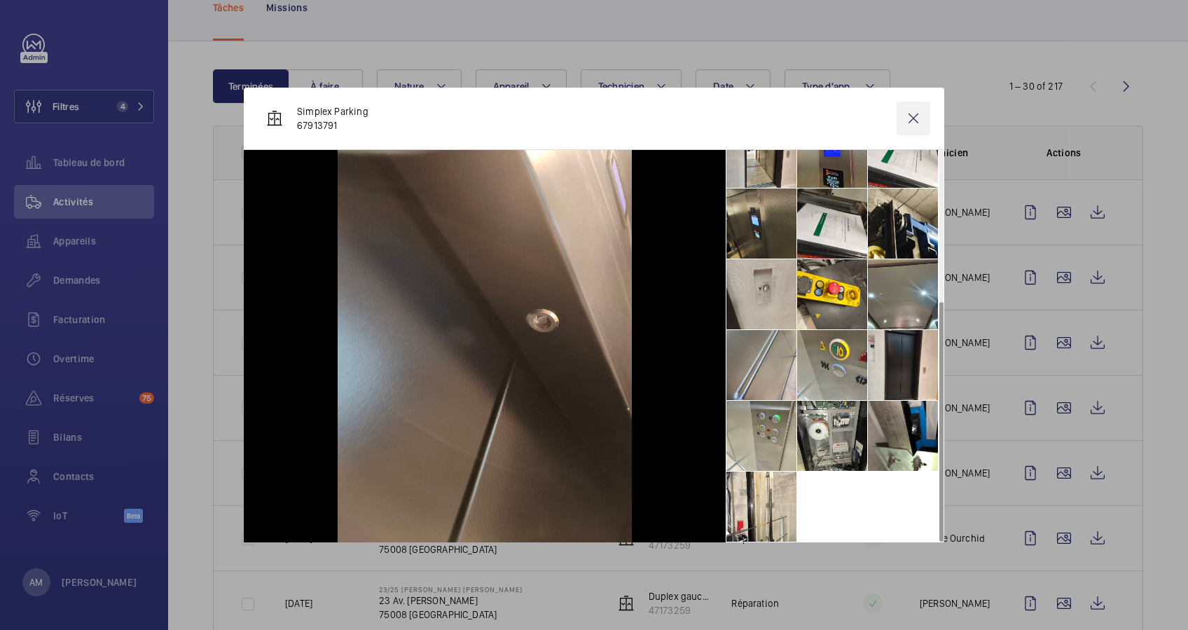
click at [908, 123] on wm-front-icon-button at bounding box center [913, 119] width 34 height 34
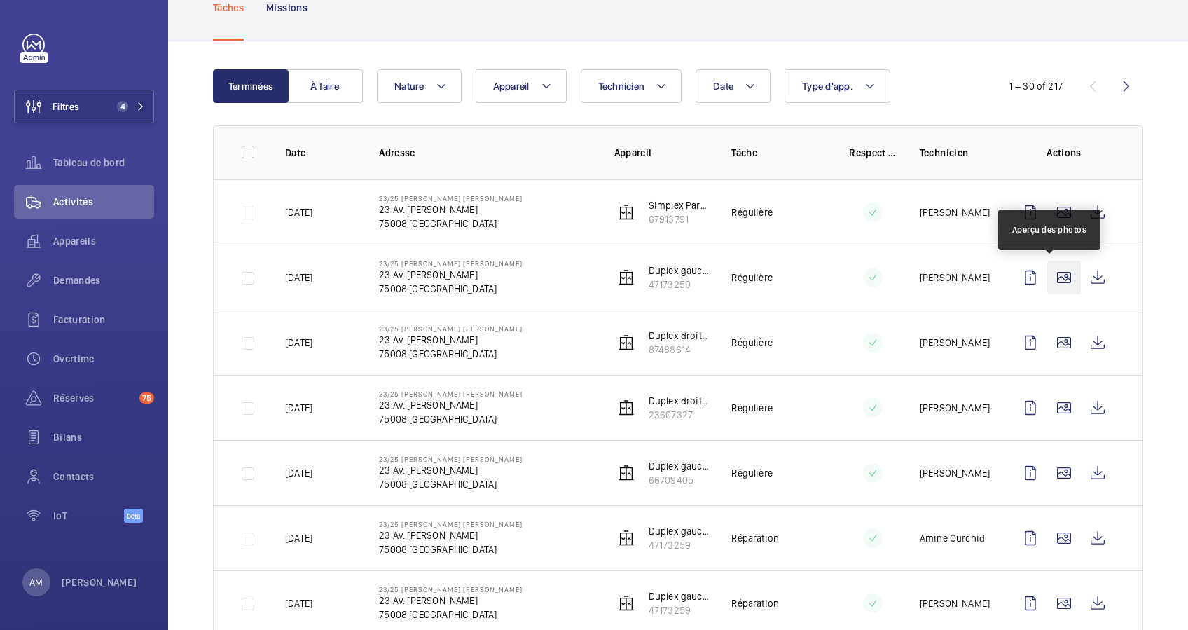
click at [1050, 272] on wm-front-icon-button at bounding box center [1064, 278] width 34 height 34
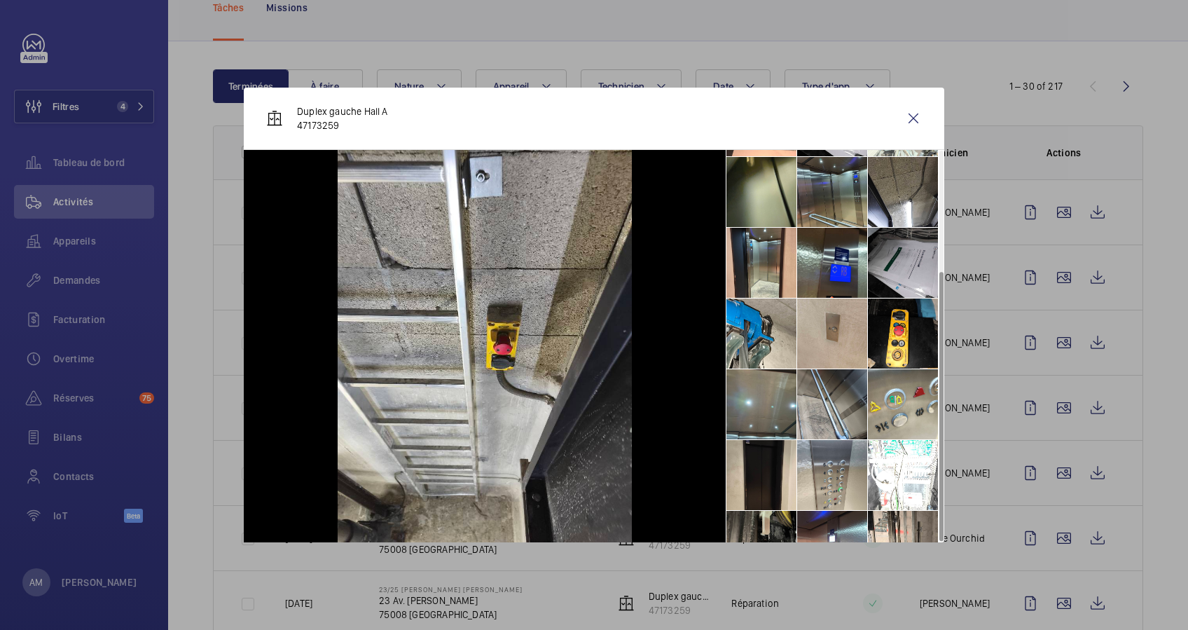
scroll to position [174, 0]
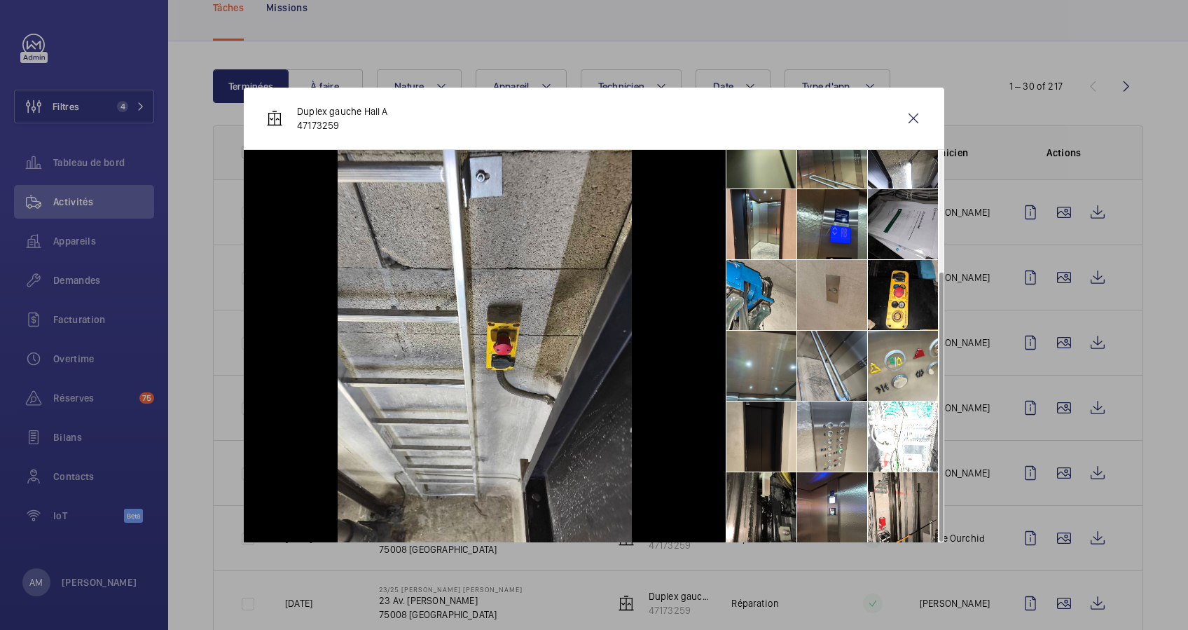
click at [831, 297] on li at bounding box center [832, 295] width 70 height 70
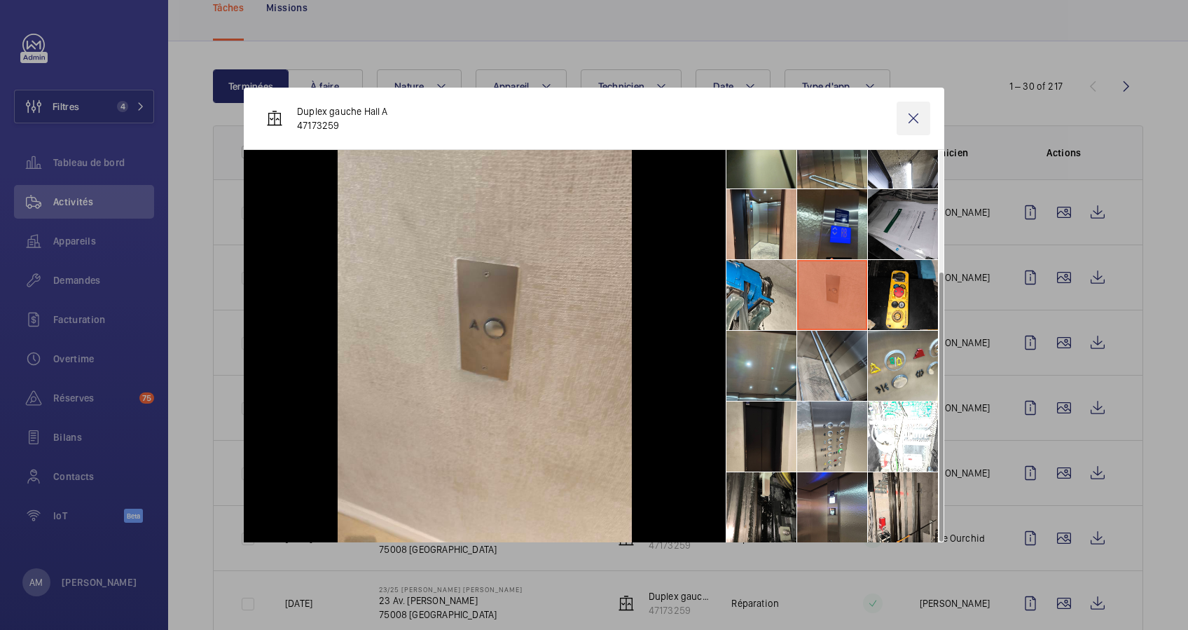
click at [919, 115] on wm-front-icon-button at bounding box center [913, 119] width 34 height 34
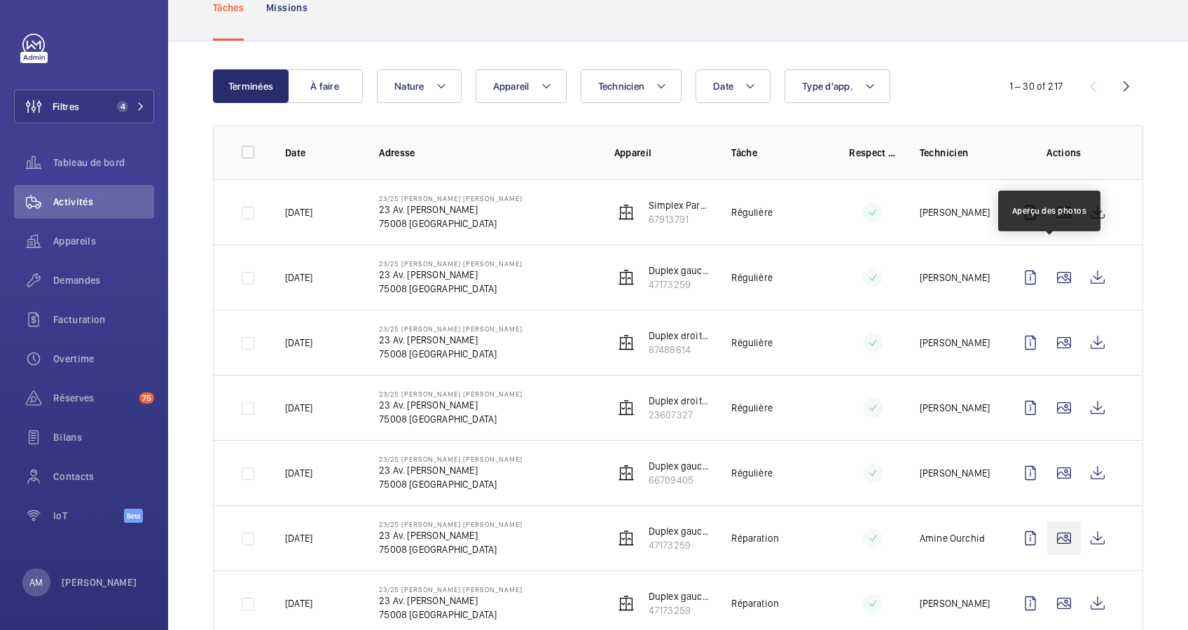
scroll to position [373, 0]
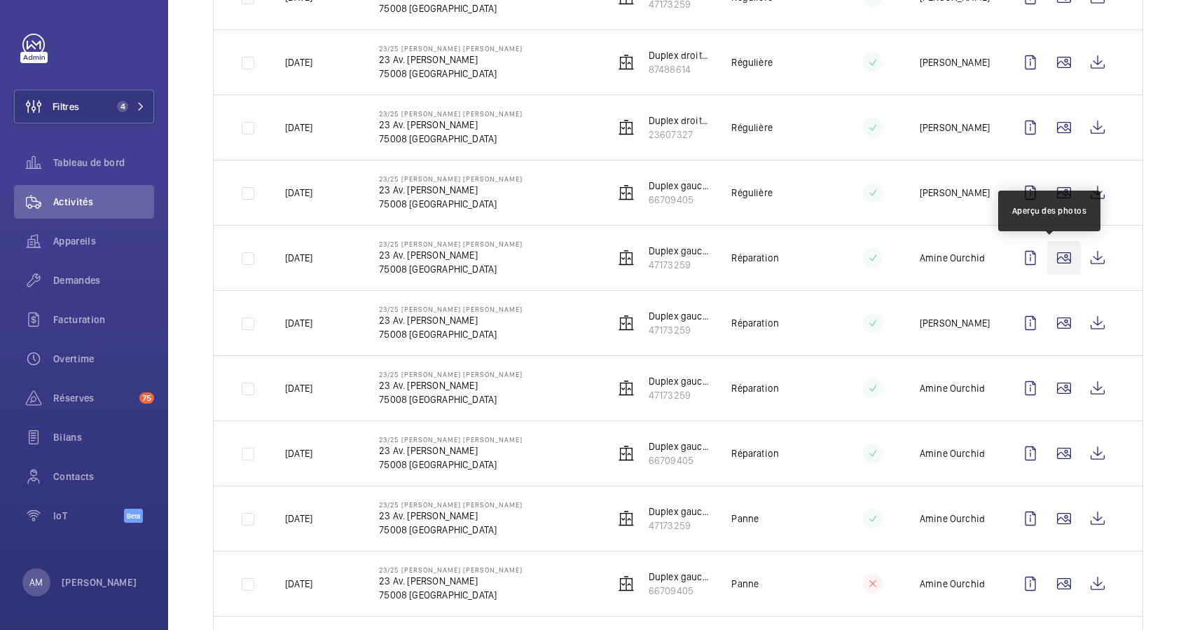
click at [1047, 260] on wm-front-icon-button at bounding box center [1064, 258] width 34 height 34
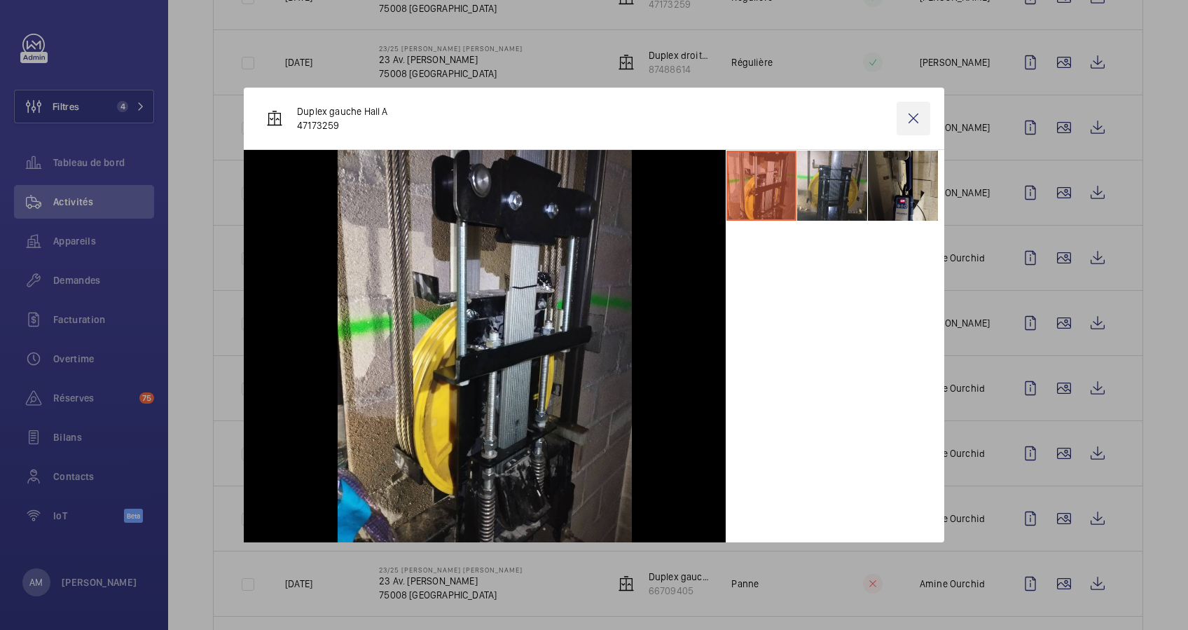
click at [905, 123] on wm-front-icon-button at bounding box center [913, 119] width 34 height 34
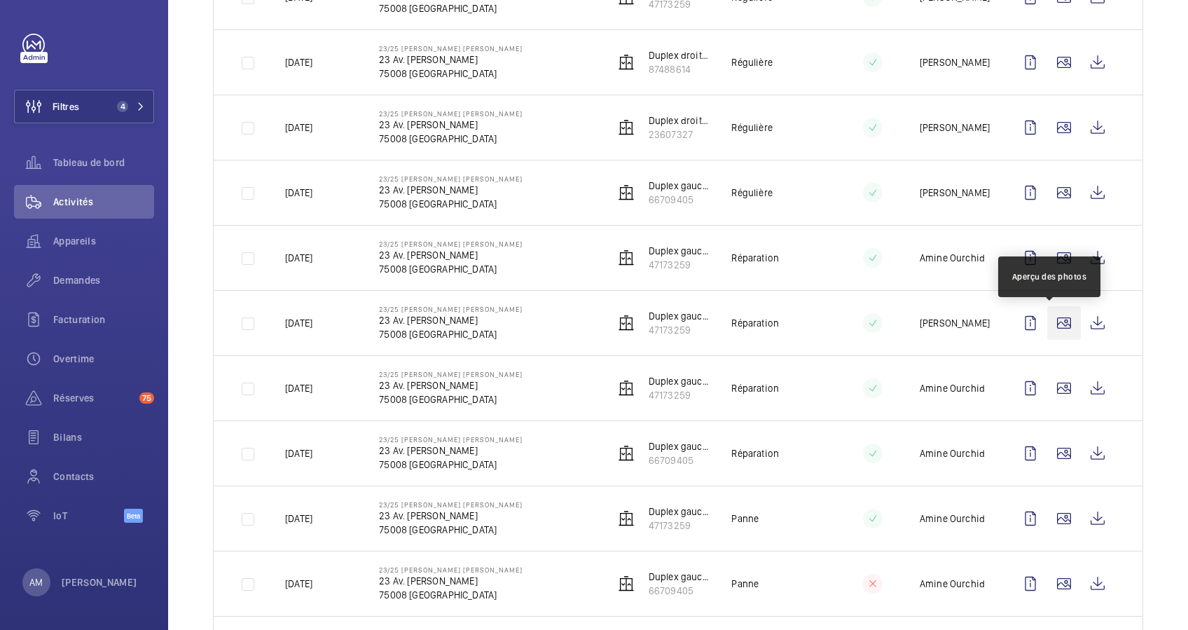
click at [1048, 321] on wm-front-icon-button at bounding box center [1064, 323] width 34 height 34
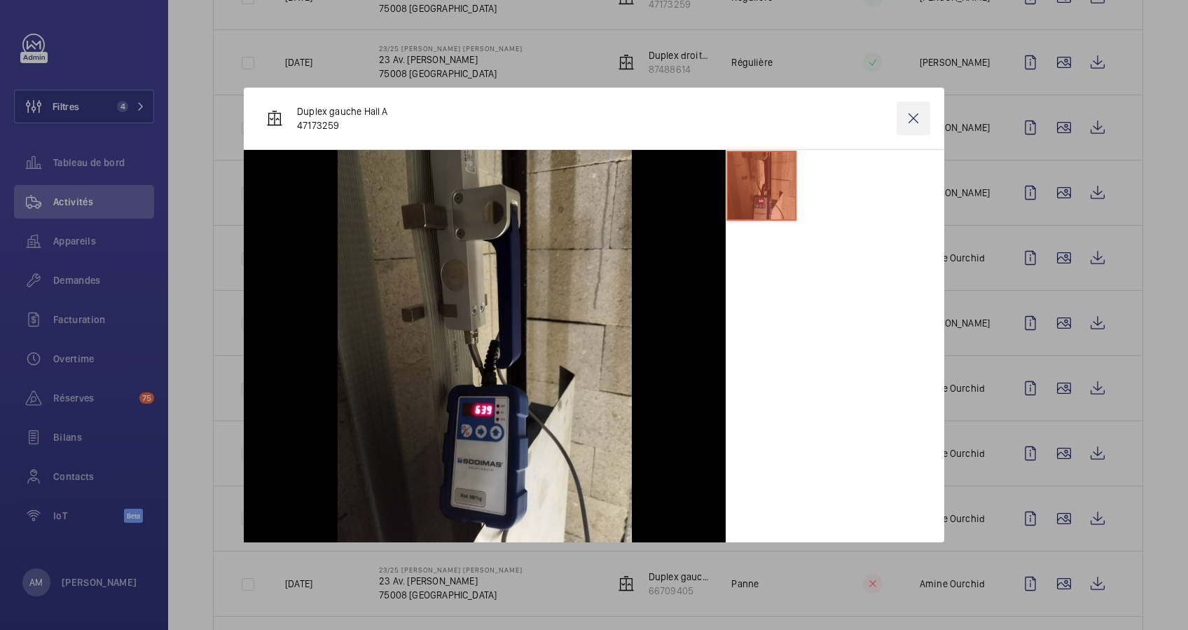
click at [913, 116] on wm-front-icon-button at bounding box center [913, 119] width 34 height 34
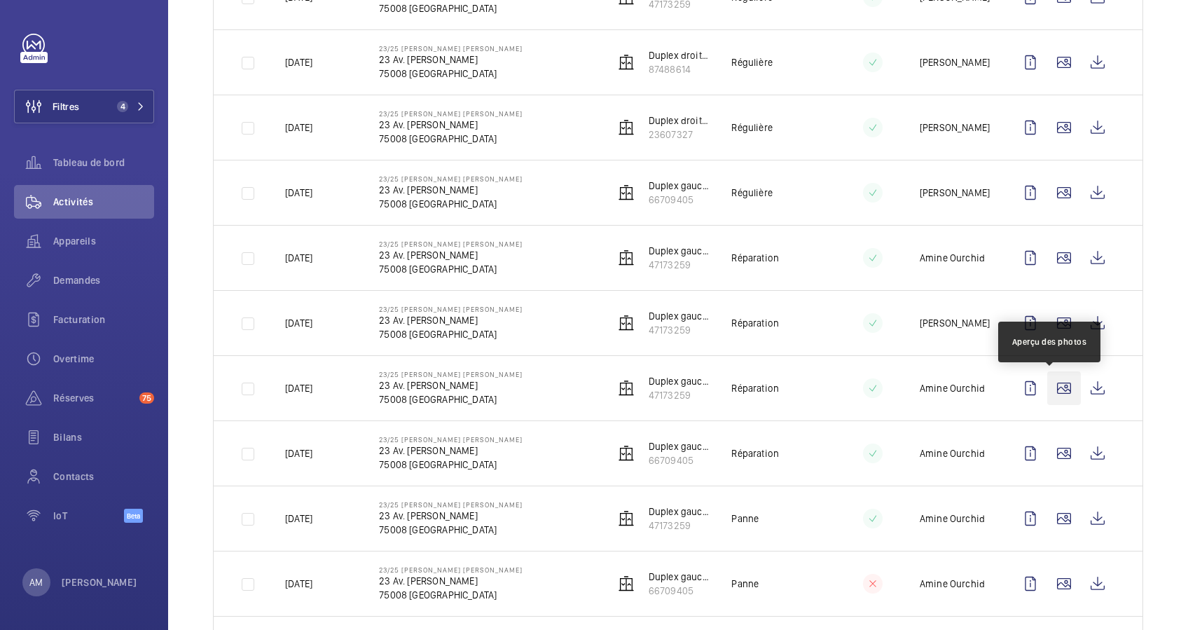
click at [1048, 387] on wm-front-icon-button at bounding box center [1064, 388] width 34 height 34
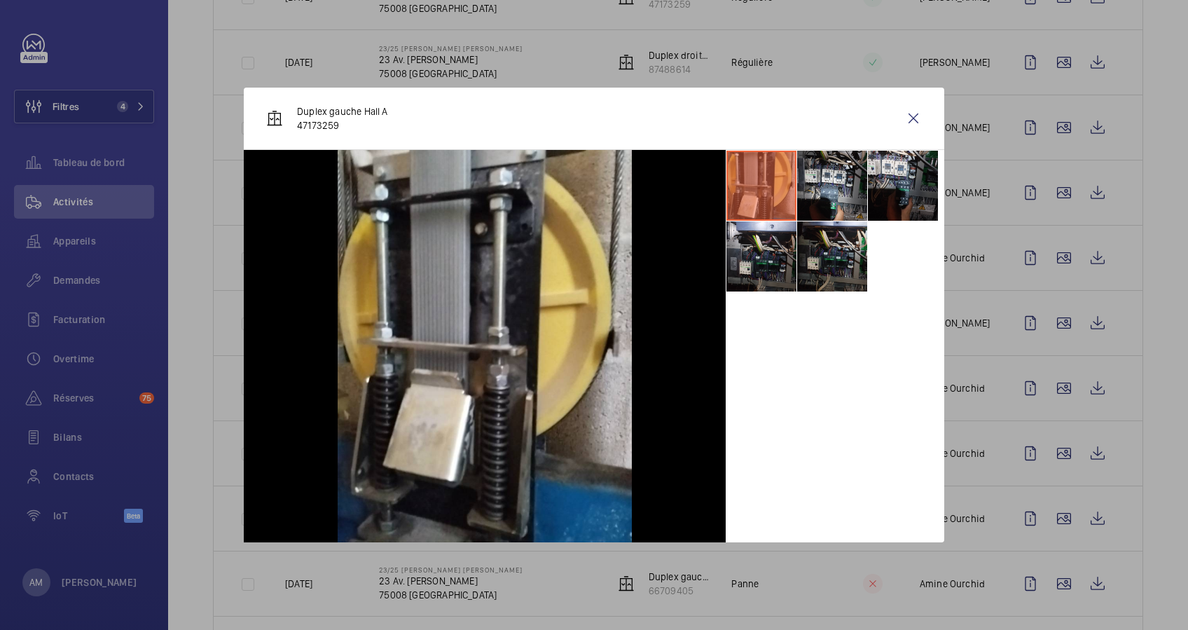
click at [1050, 429] on div at bounding box center [594, 315] width 1188 height 630
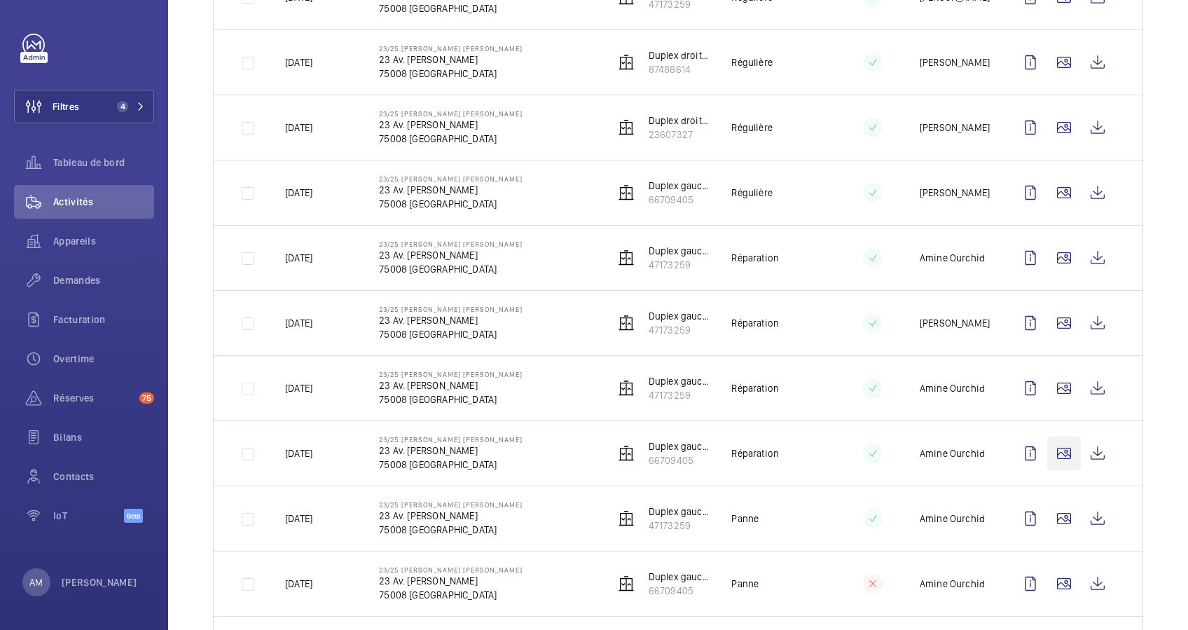
click at [1048, 453] on wm-front-icon-button at bounding box center [1064, 453] width 34 height 34
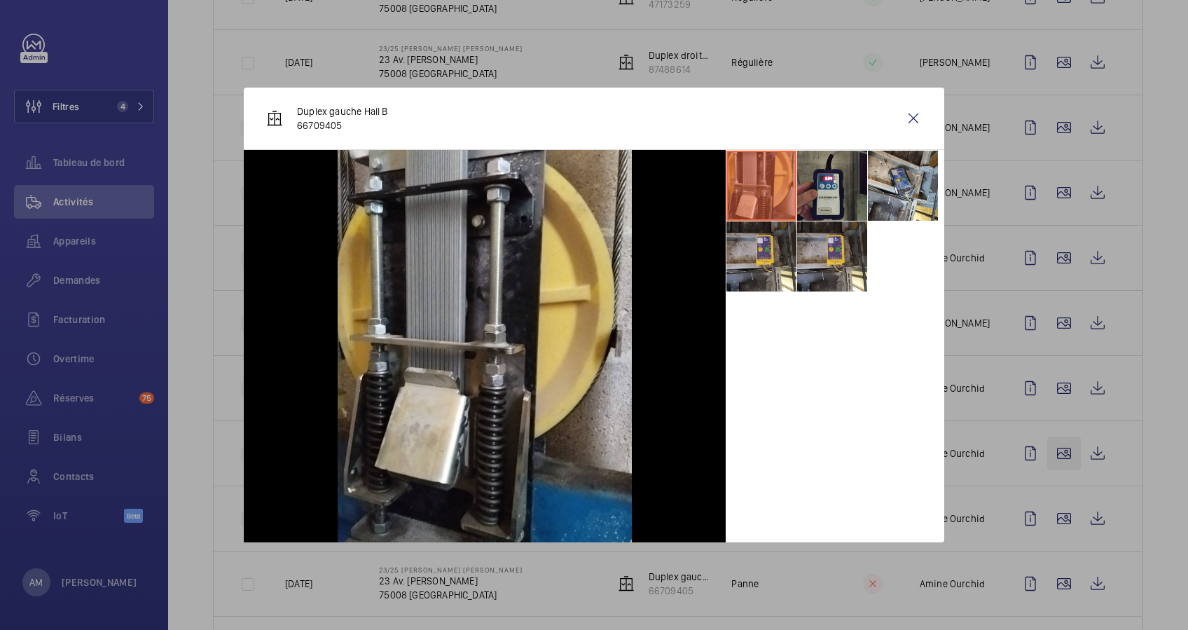
click at [1048, 453] on div at bounding box center [594, 315] width 1188 height 630
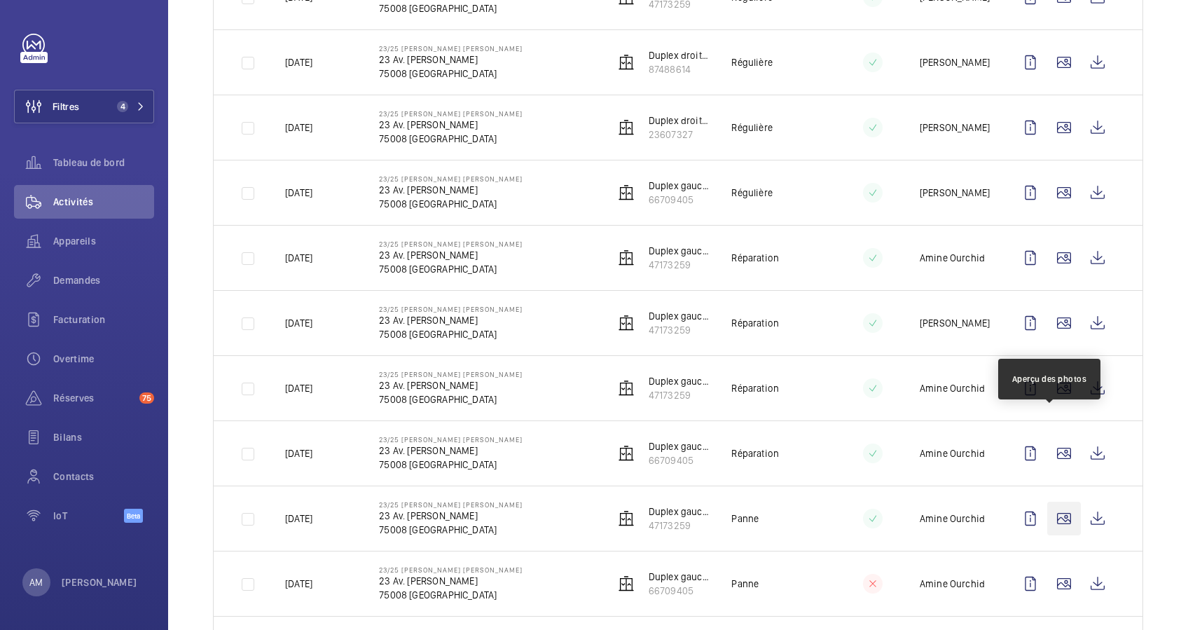
scroll to position [466, 0]
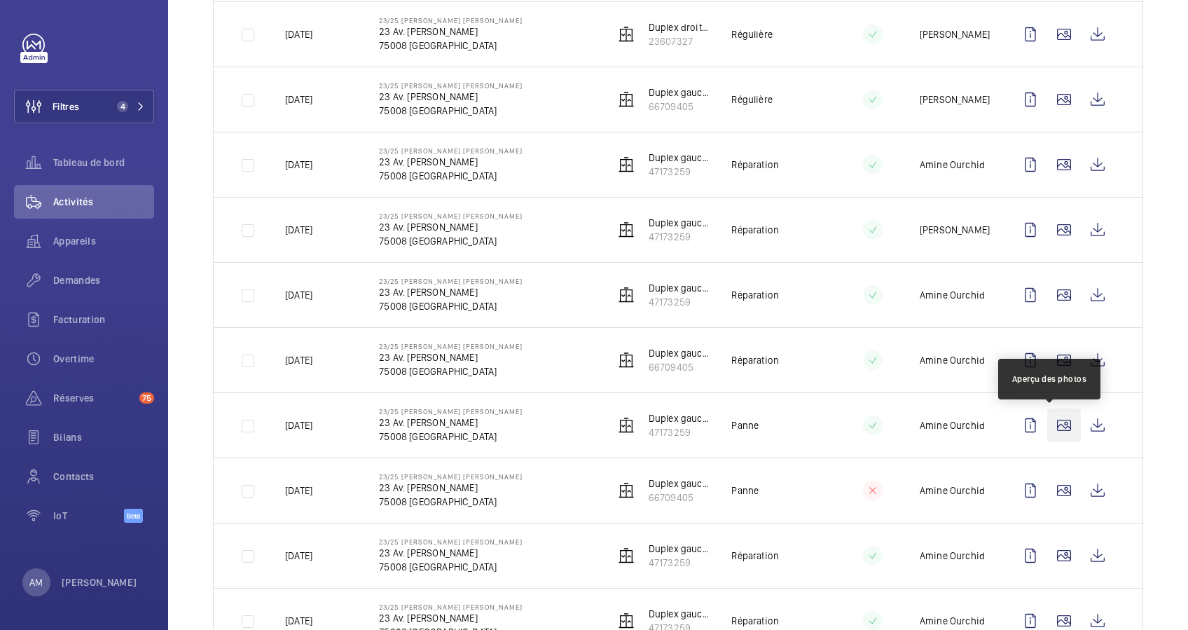
click at [1048, 423] on wm-front-icon-button at bounding box center [1064, 425] width 34 height 34
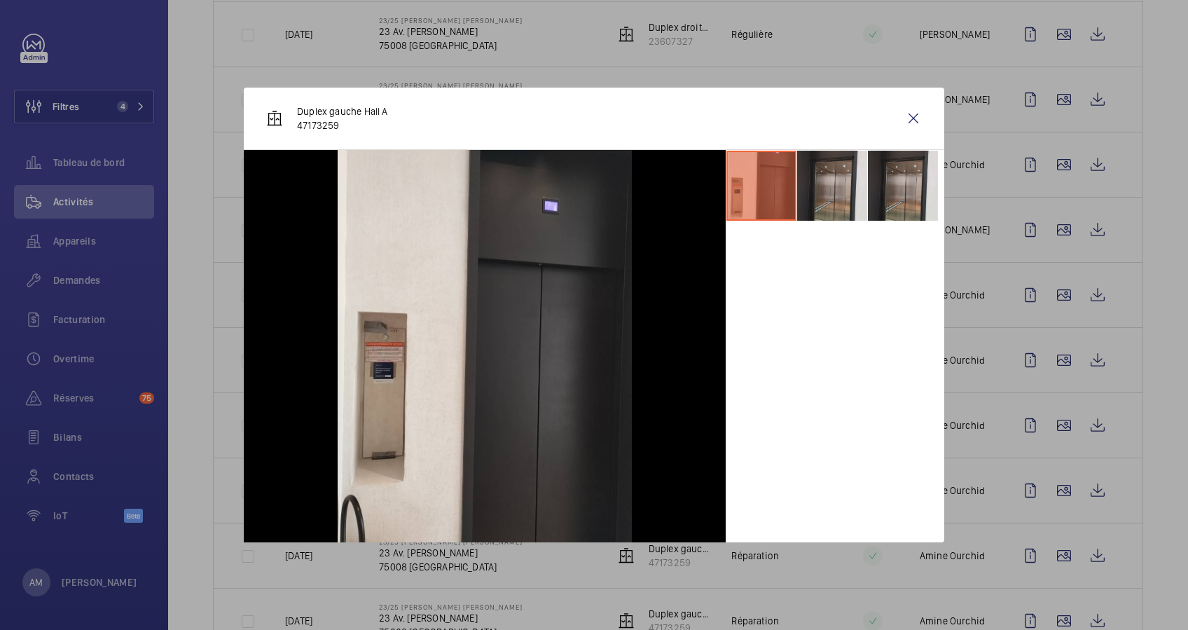
click at [1048, 394] on div at bounding box center [594, 315] width 1188 height 630
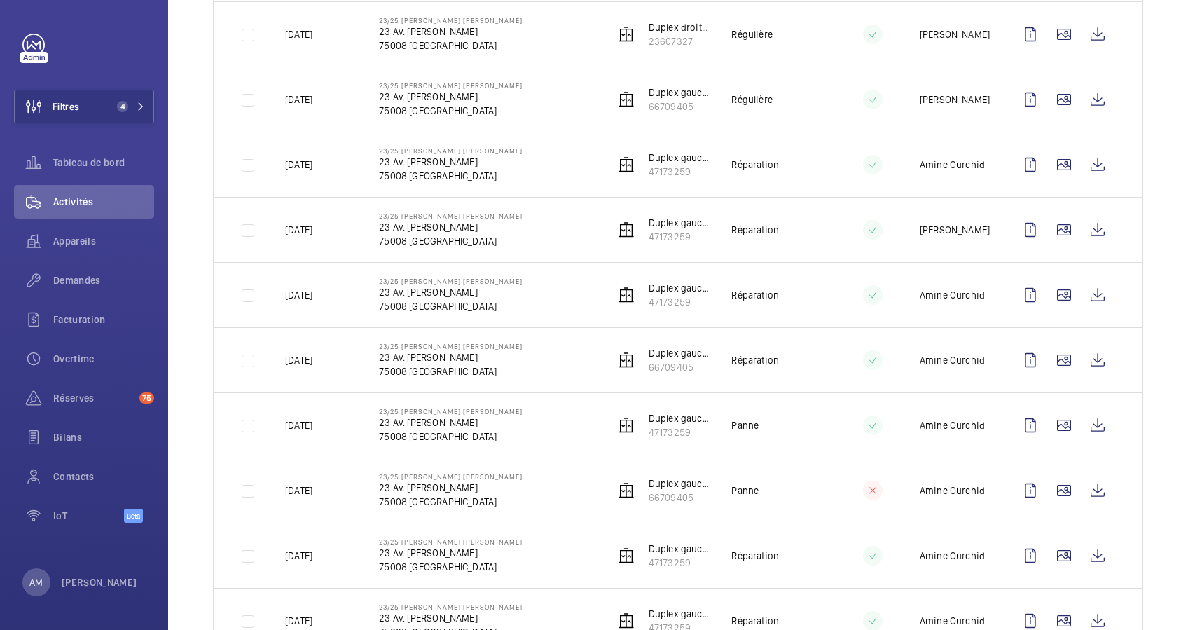
click at [1047, 473] on wm-front-icon-button at bounding box center [1064, 490] width 34 height 34
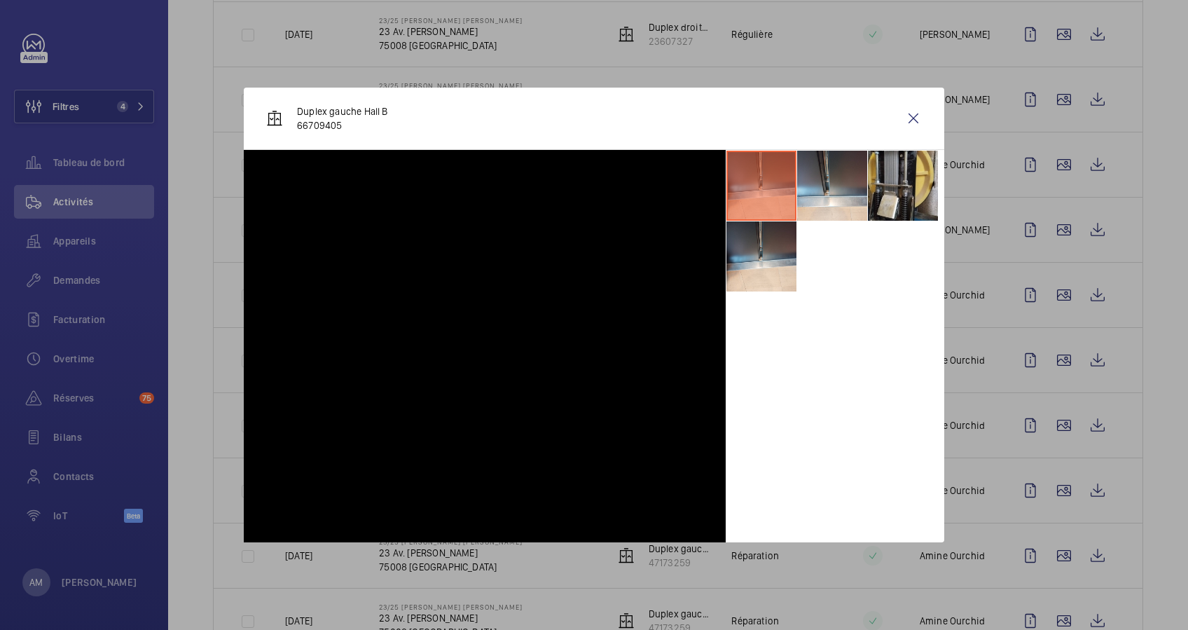
scroll to position [560, 0]
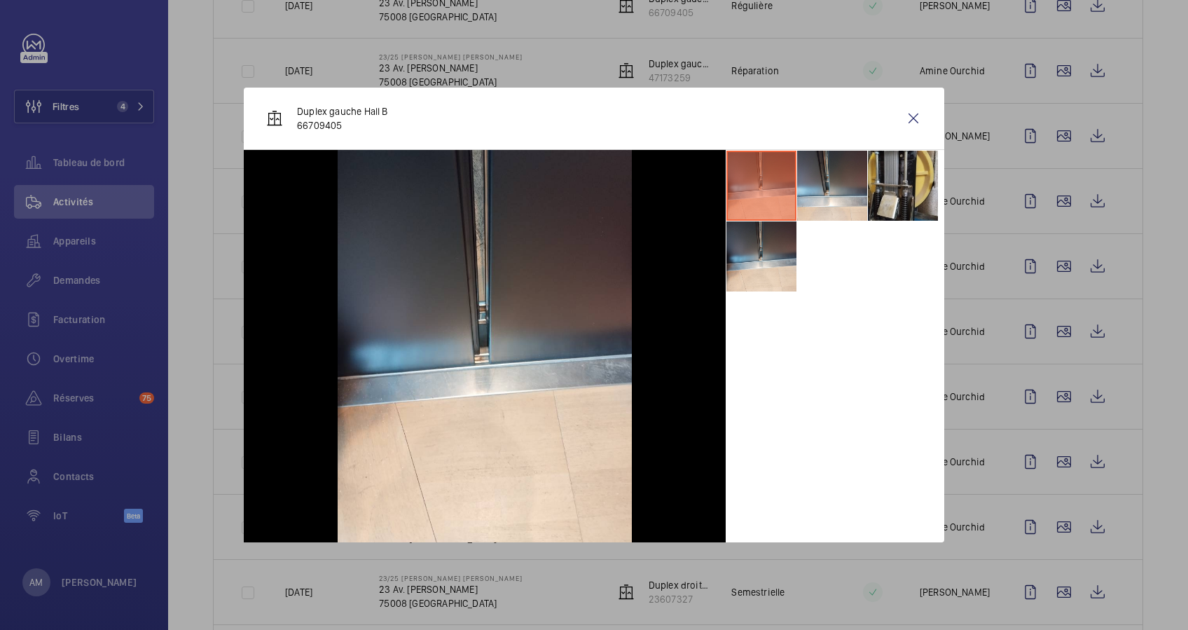
click at [1048, 370] on div at bounding box center [594, 315] width 1188 height 630
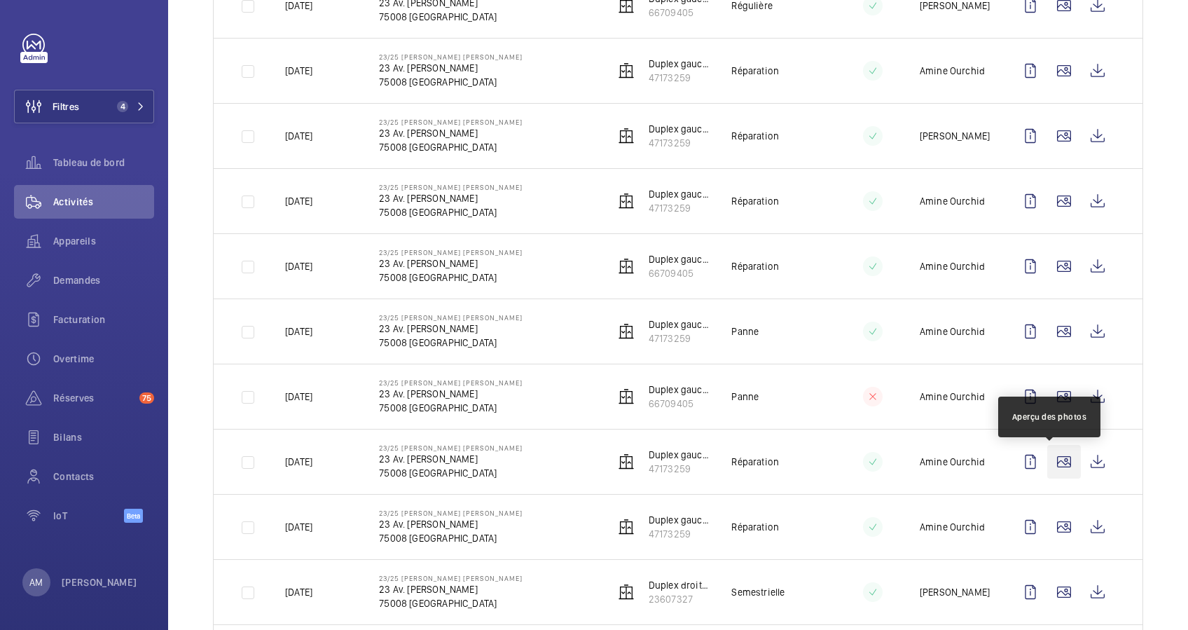
click at [1050, 459] on wm-front-icon-button at bounding box center [1064, 462] width 34 height 34
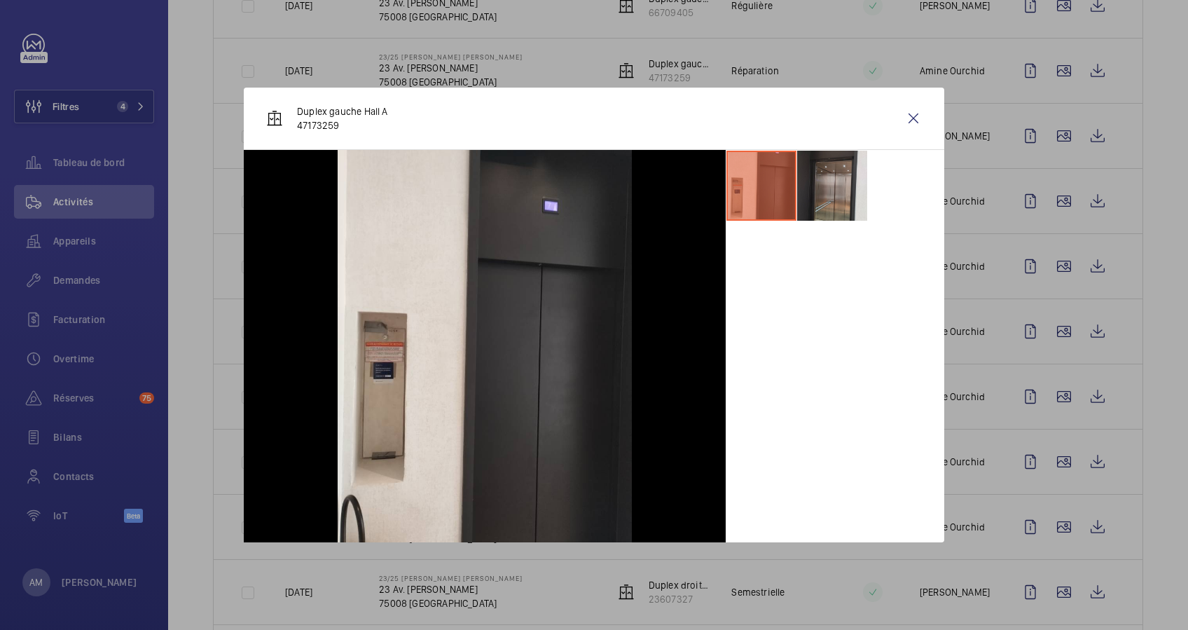
click at [1046, 432] on div at bounding box center [594, 315] width 1188 height 630
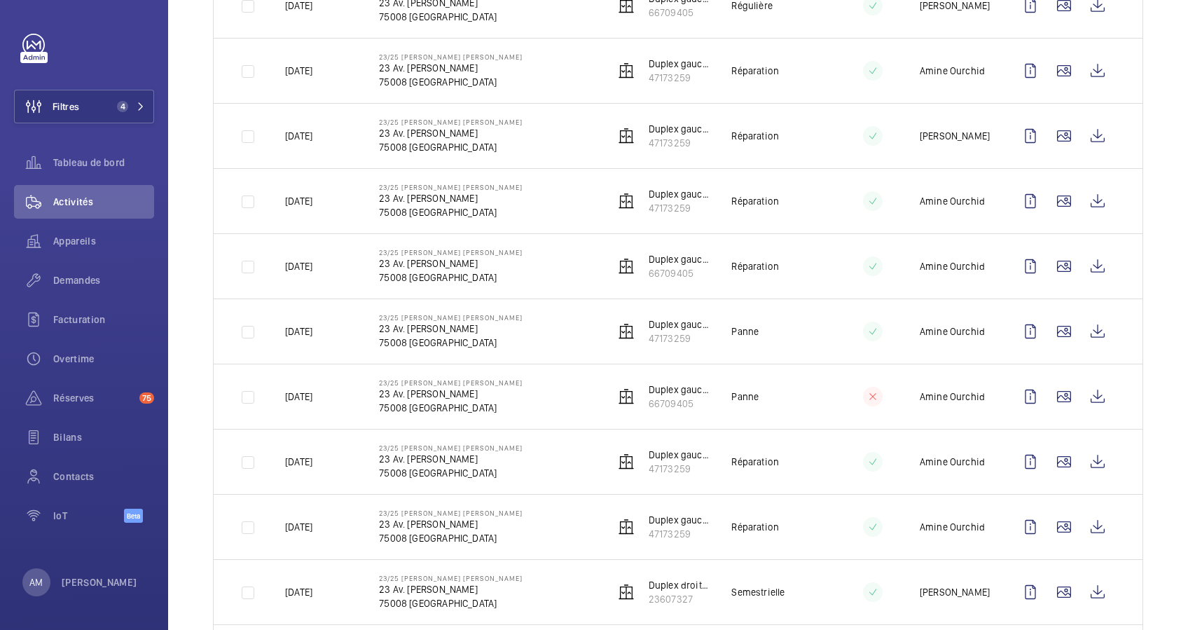
click at [1047, 510] on wm-front-icon-button at bounding box center [1064, 527] width 34 height 34
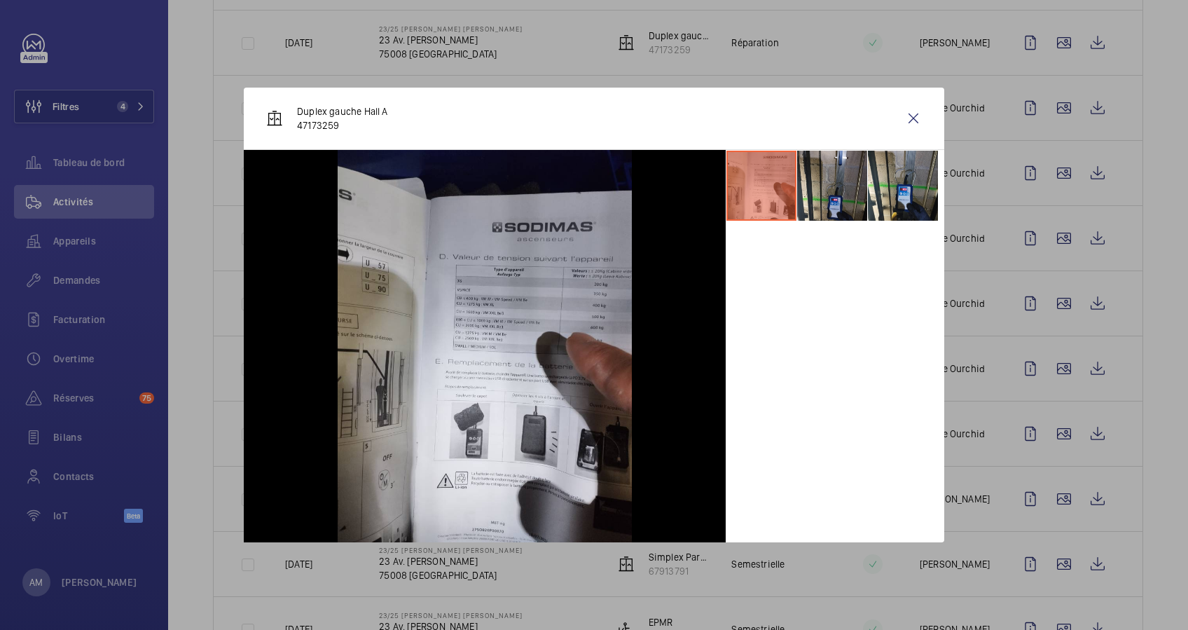
click at [1046, 403] on div at bounding box center [594, 315] width 1188 height 630
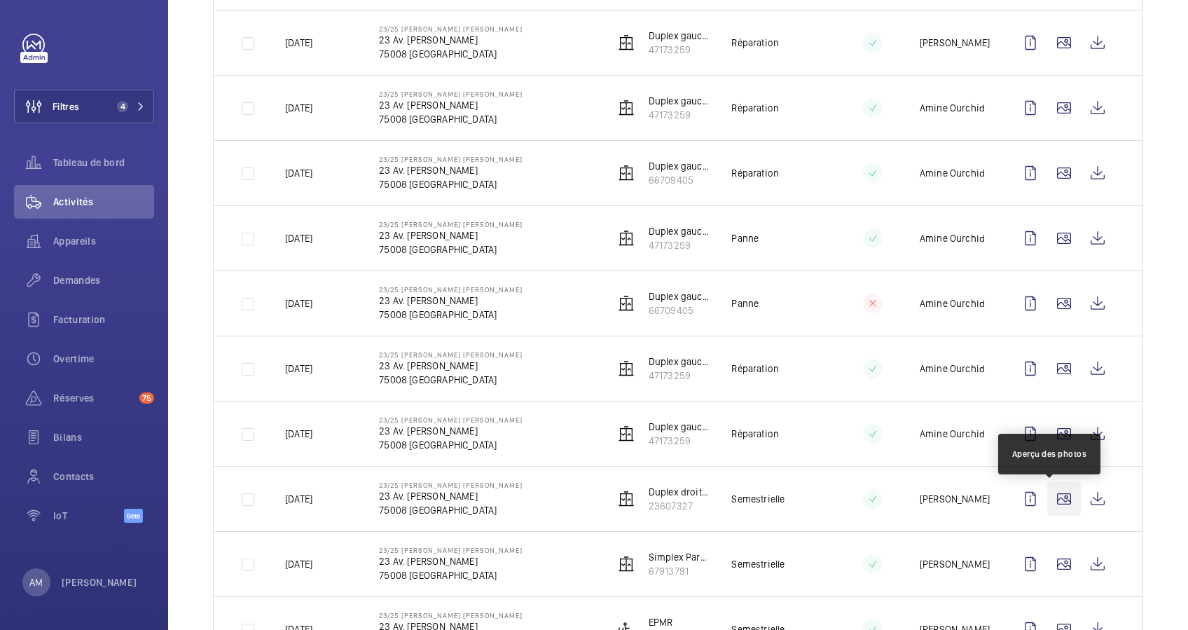
click at [1047, 494] on wm-front-icon-button at bounding box center [1064, 499] width 34 height 34
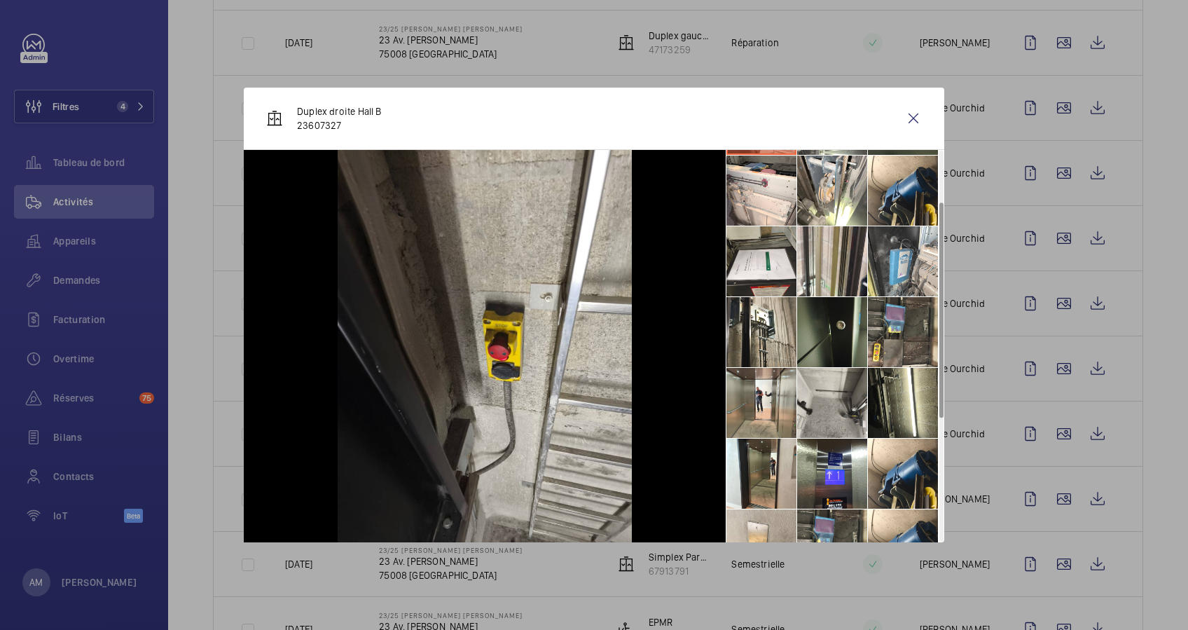
scroll to position [93, 0]
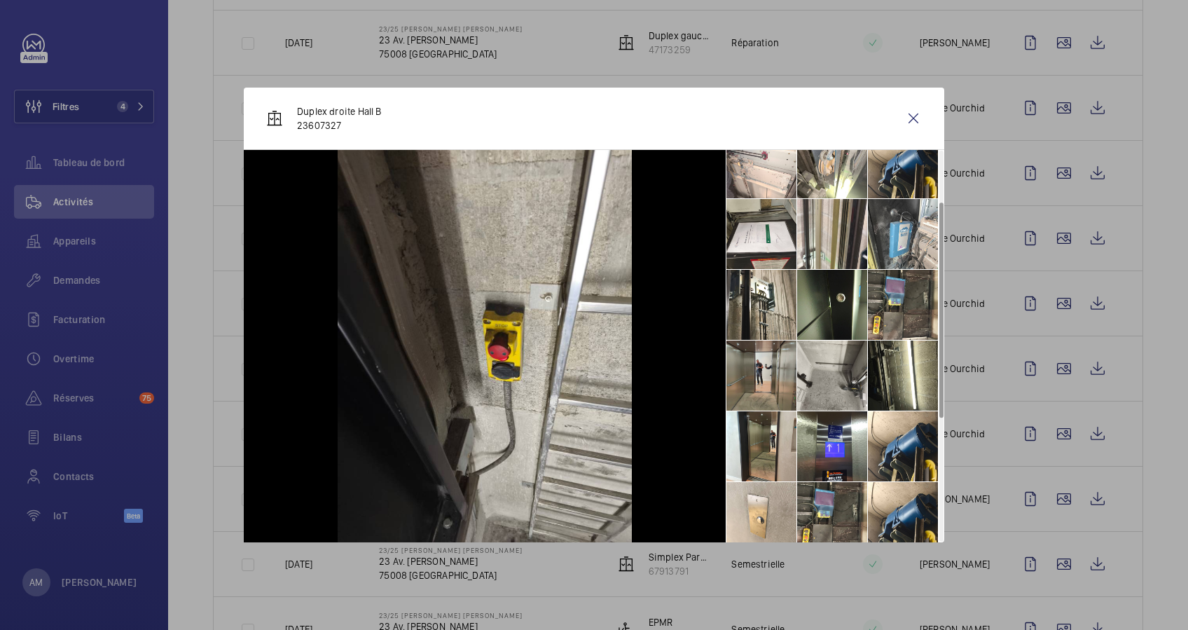
click at [780, 380] on li at bounding box center [761, 375] width 70 height 70
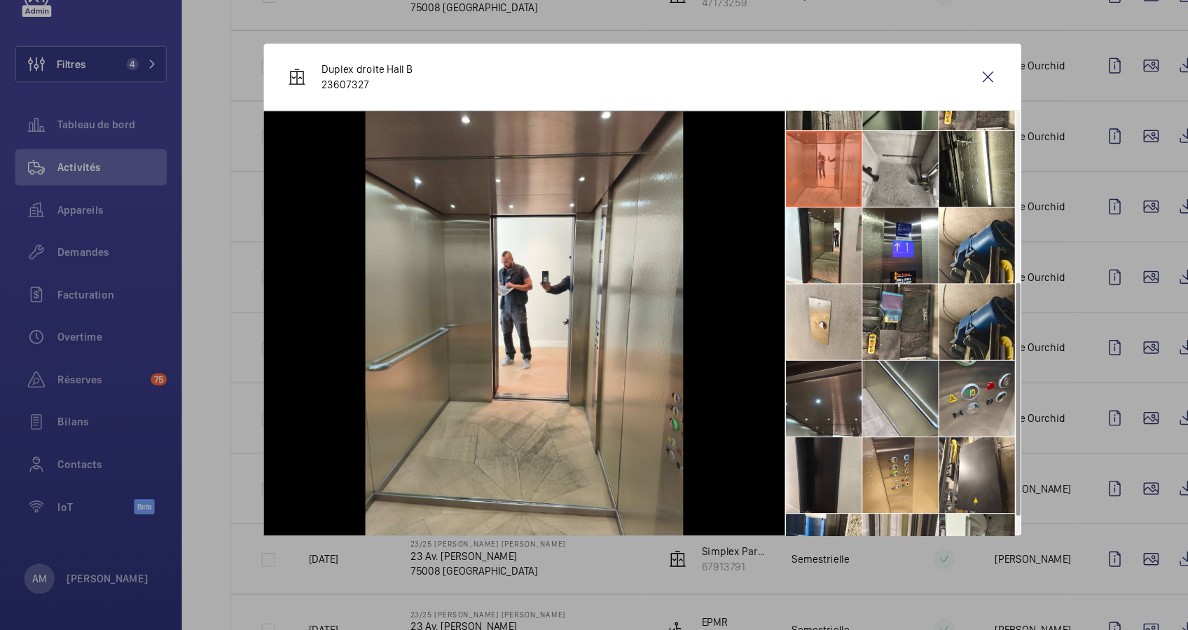
scroll to position [315, 0]
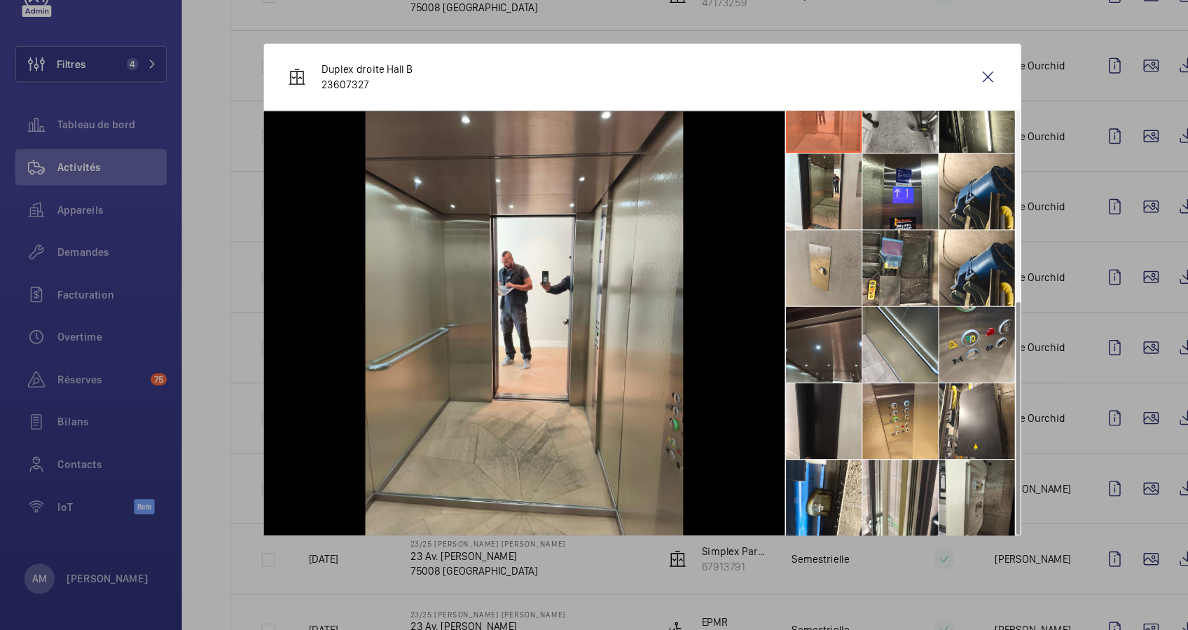
click at [776, 310] on li at bounding box center [761, 295] width 70 height 70
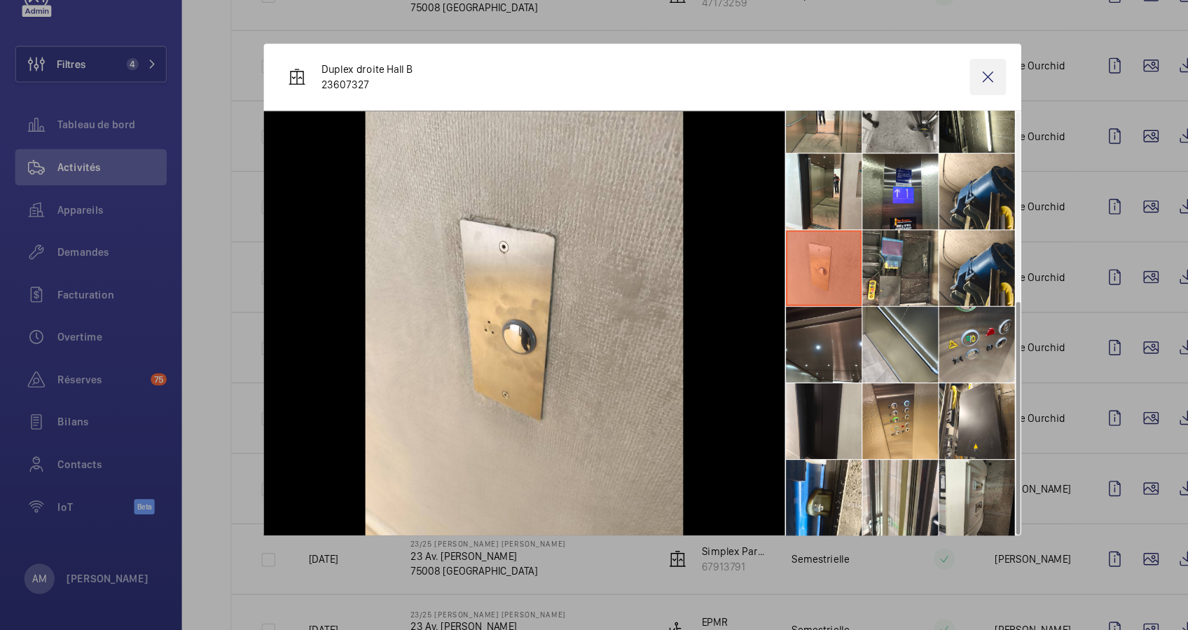
click at [912, 113] on wm-front-icon-button at bounding box center [913, 119] width 34 height 34
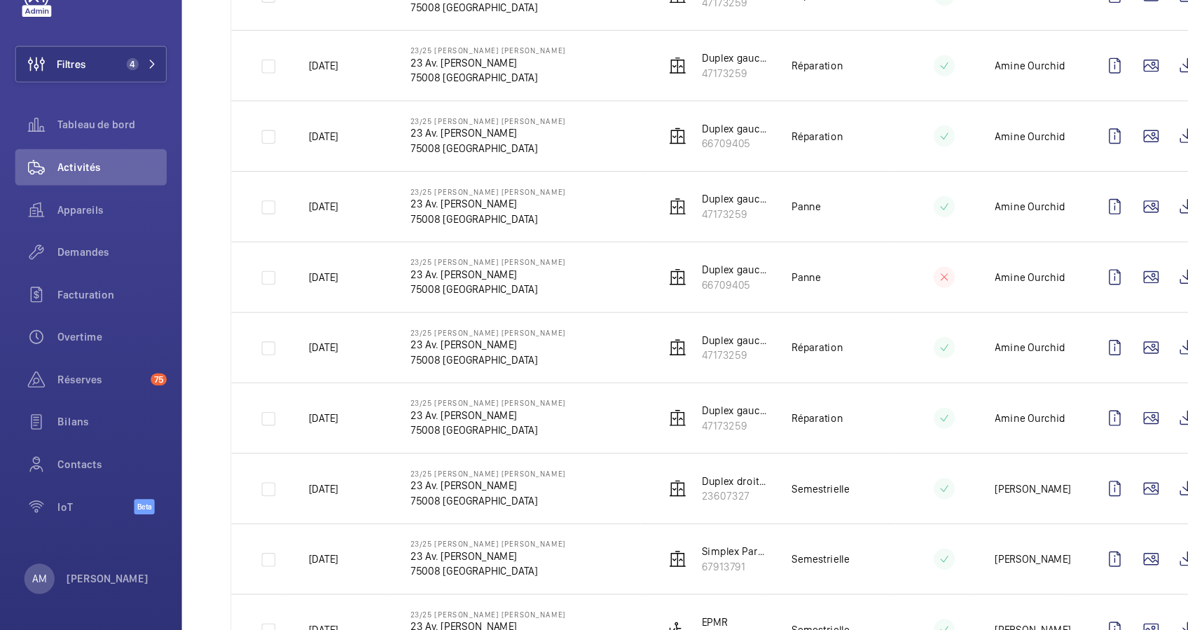
drag, startPoint x: 372, startPoint y: 234, endPoint x: 516, endPoint y: 233, distance: 144.3
click at [516, 233] on td "23/25 FRANKLIN D. ROOSEVELT 23 Av. Franklin Delano Roosevelt 75008 PARIS" at bounding box center [473, 237] width 235 height 65
copy p "23 Av. Franklin Delano Roosevelt"
click at [138, 104] on mat-icon at bounding box center [141, 106] width 8 height 8
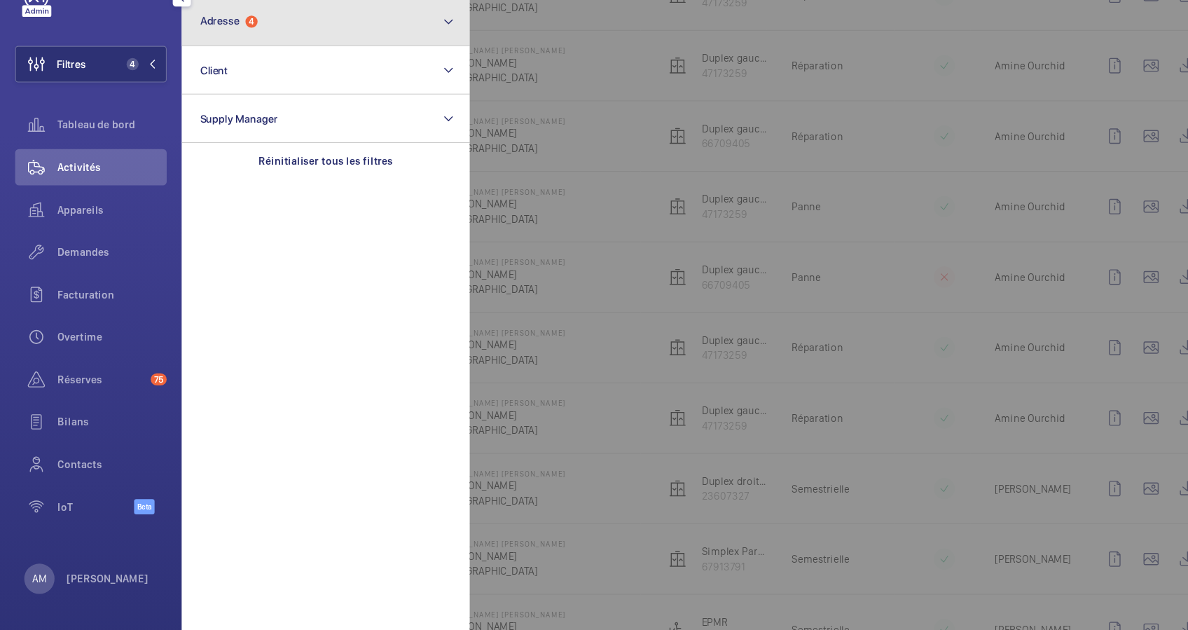
click at [228, 88] on button "Adresse 4" at bounding box center [301, 67] width 266 height 45
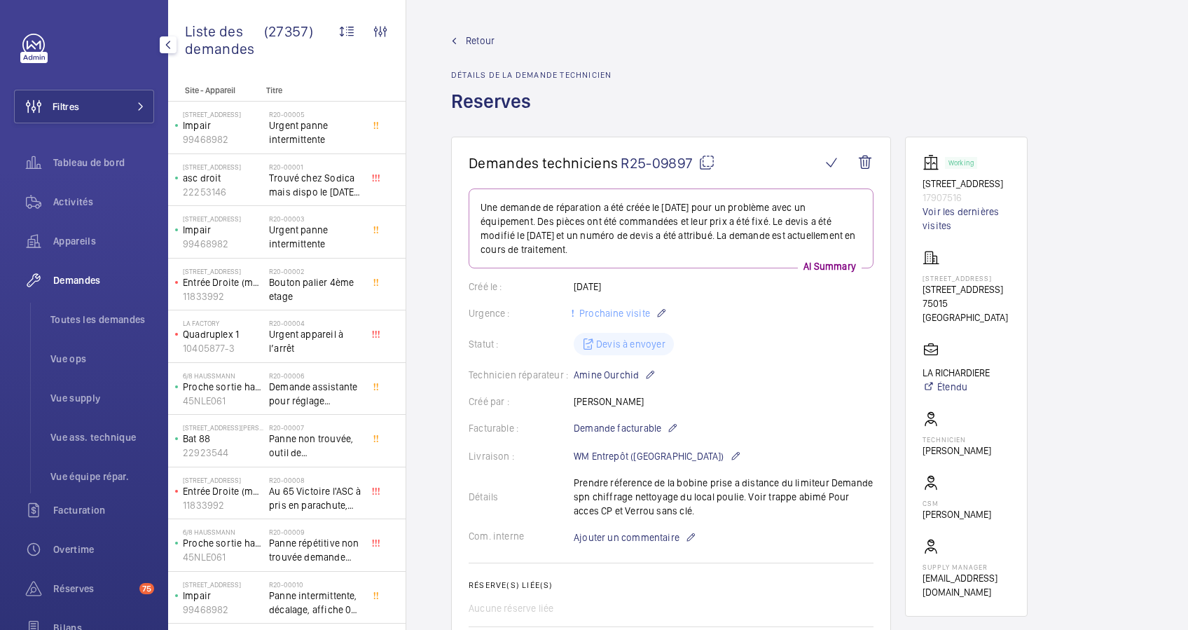
drag, startPoint x: 78, startPoint y: 588, endPoint x: 155, endPoint y: 550, distance: 85.5
click at [78, 588] on span "Réserves" at bounding box center [93, 588] width 81 height 14
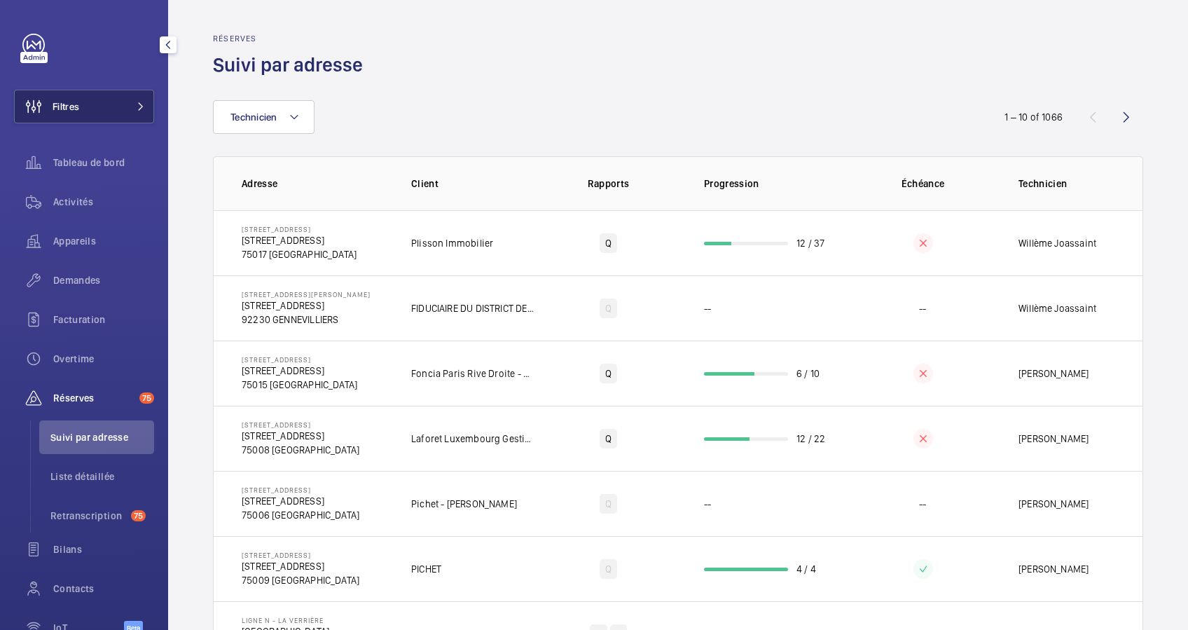
click at [90, 100] on button "Filtres" at bounding box center [84, 107] width 140 height 34
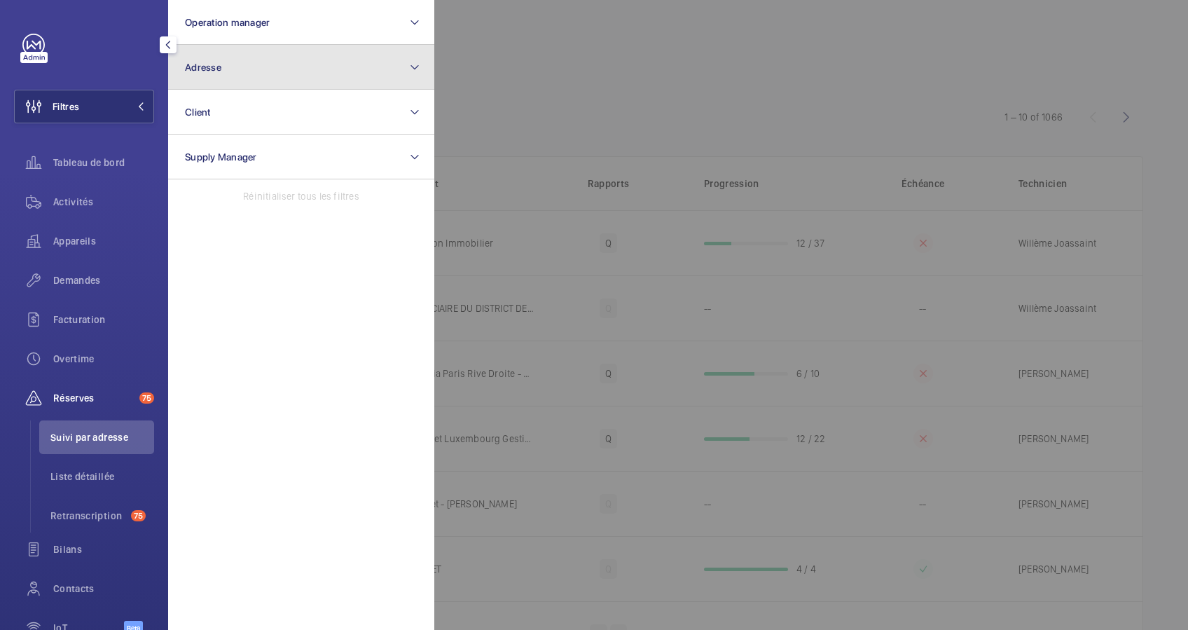
click at [272, 56] on button "Adresse" at bounding box center [301, 67] width 266 height 45
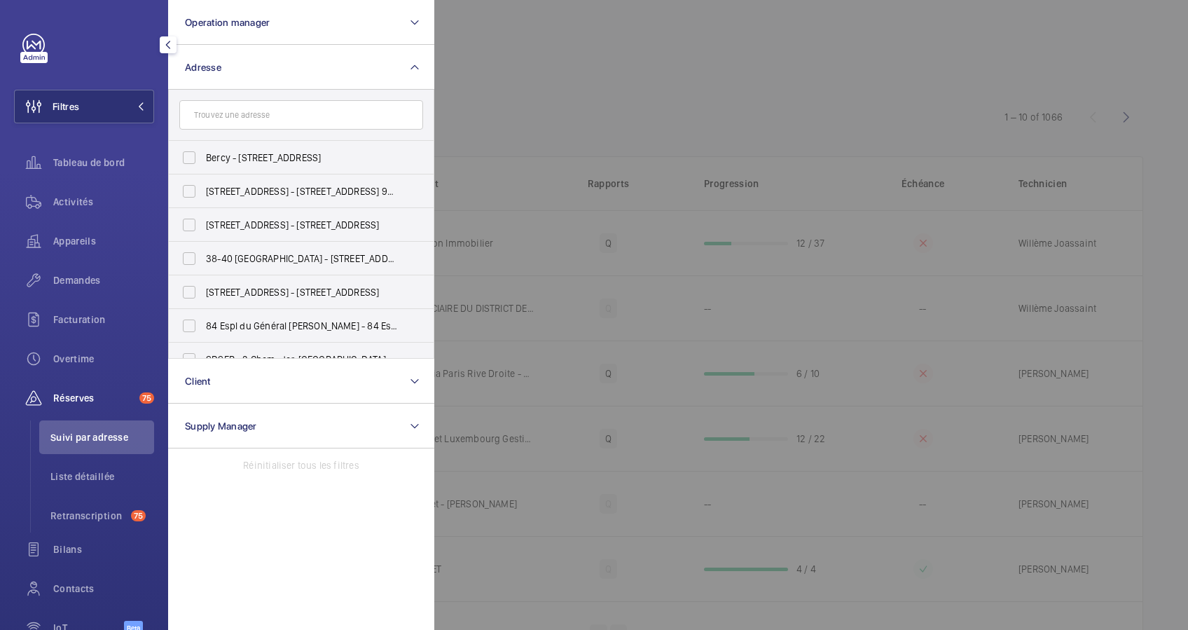
click at [260, 112] on input "text" at bounding box center [301, 114] width 244 height 29
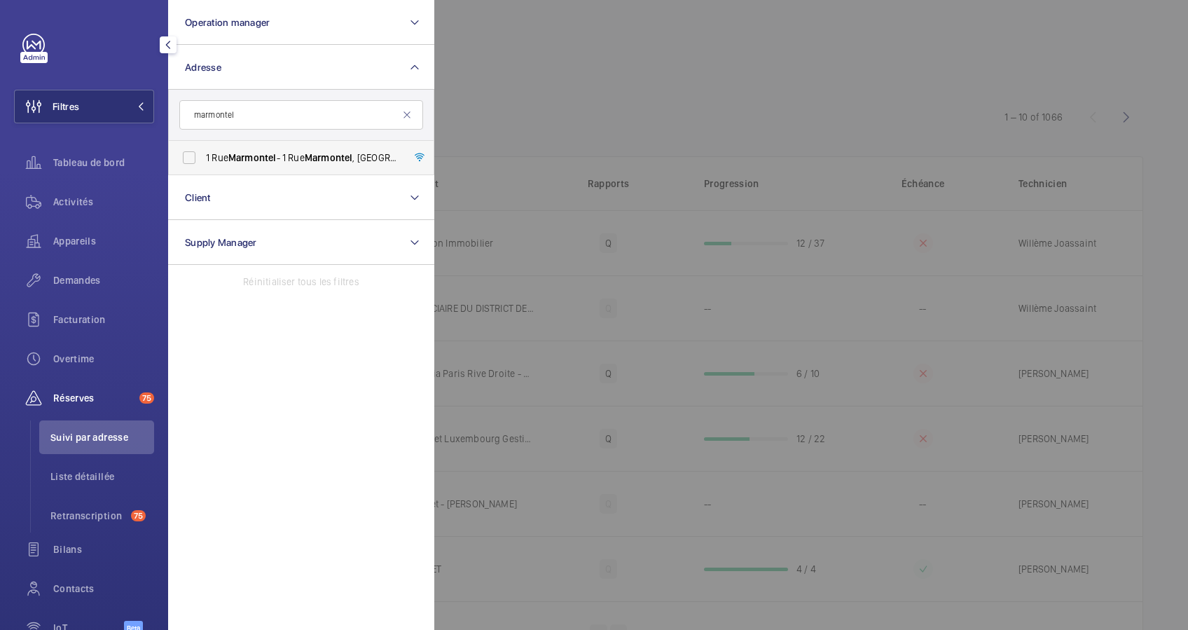
type input "marmontel"
click at [235, 158] on span "Marmontel" at bounding box center [252, 157] width 48 height 11
click at [203, 158] on input "1 Rue Marmontel - 1 Rue Marmontel , 75015 PARIS, PARIS 75015" at bounding box center [189, 158] width 28 height 28
checkbox input "true"
click at [733, 99] on div at bounding box center [1028, 315] width 1188 height 630
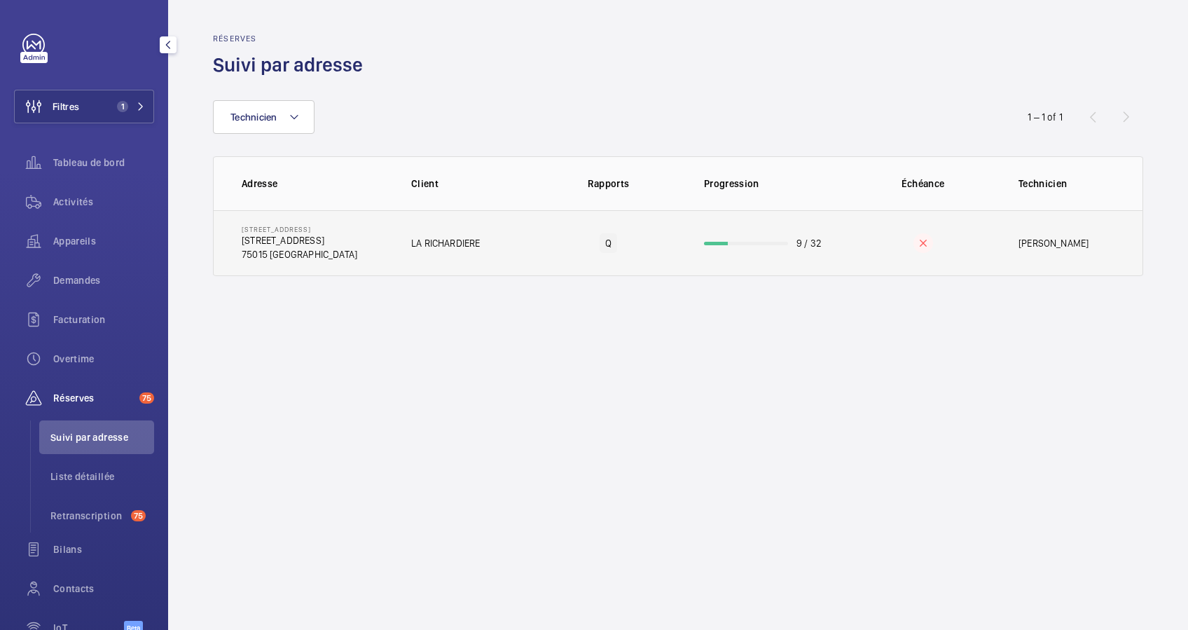
click at [756, 254] on td "9 / 32" at bounding box center [765, 243] width 168 height 66
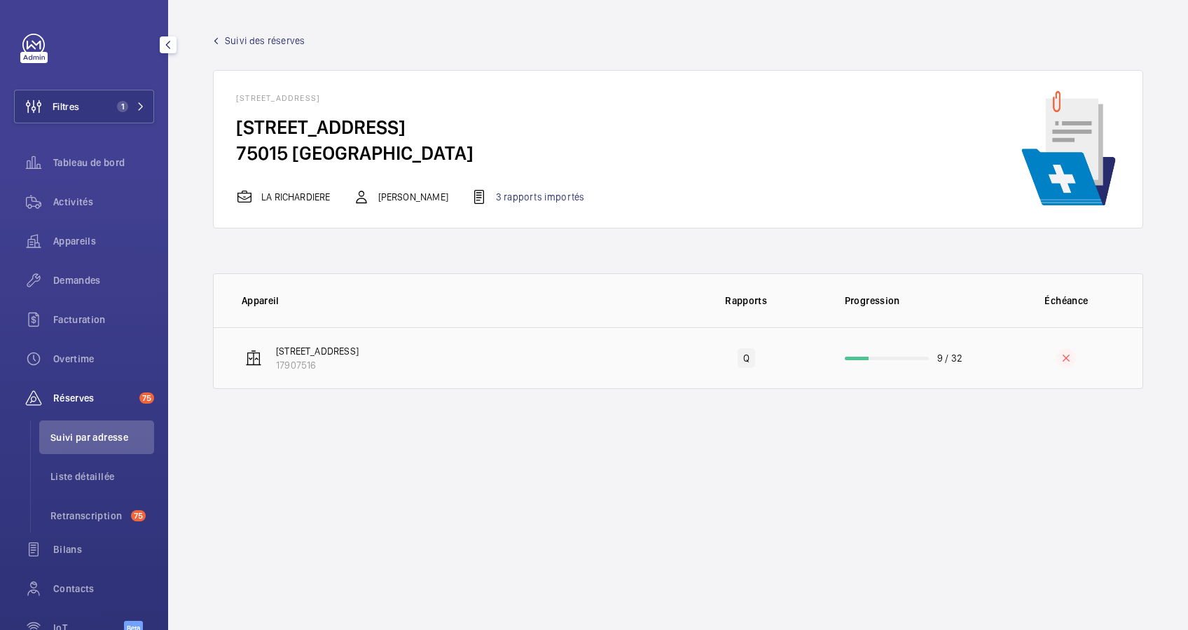
click at [858, 362] on td "9 / 32" at bounding box center [906, 358] width 168 height 62
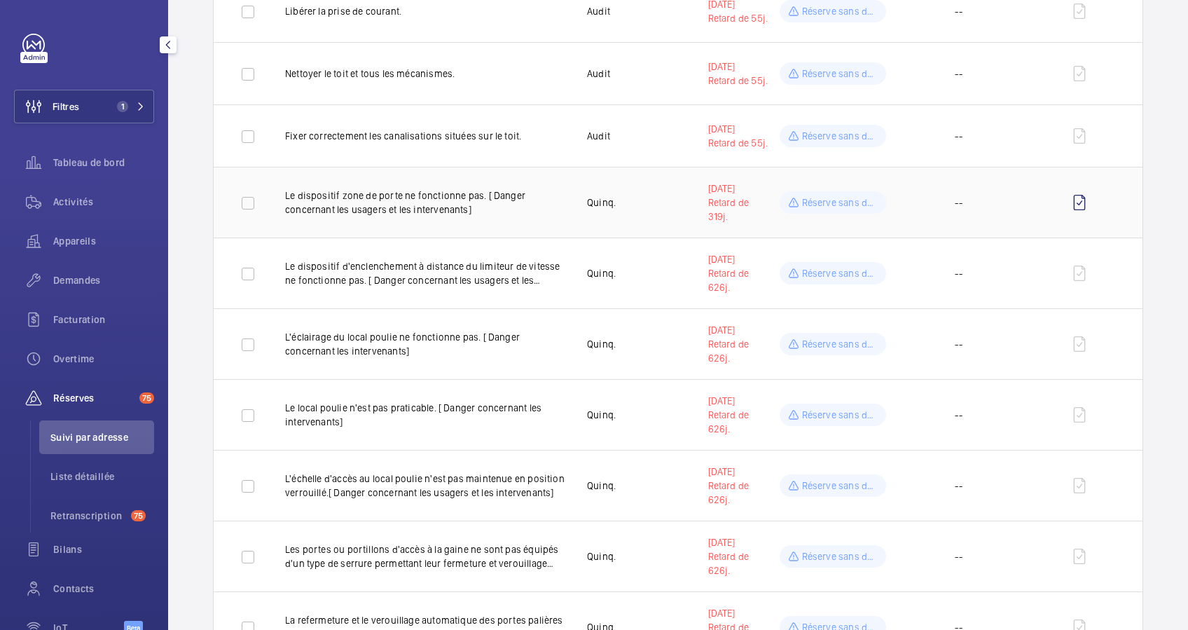
scroll to position [896, 0]
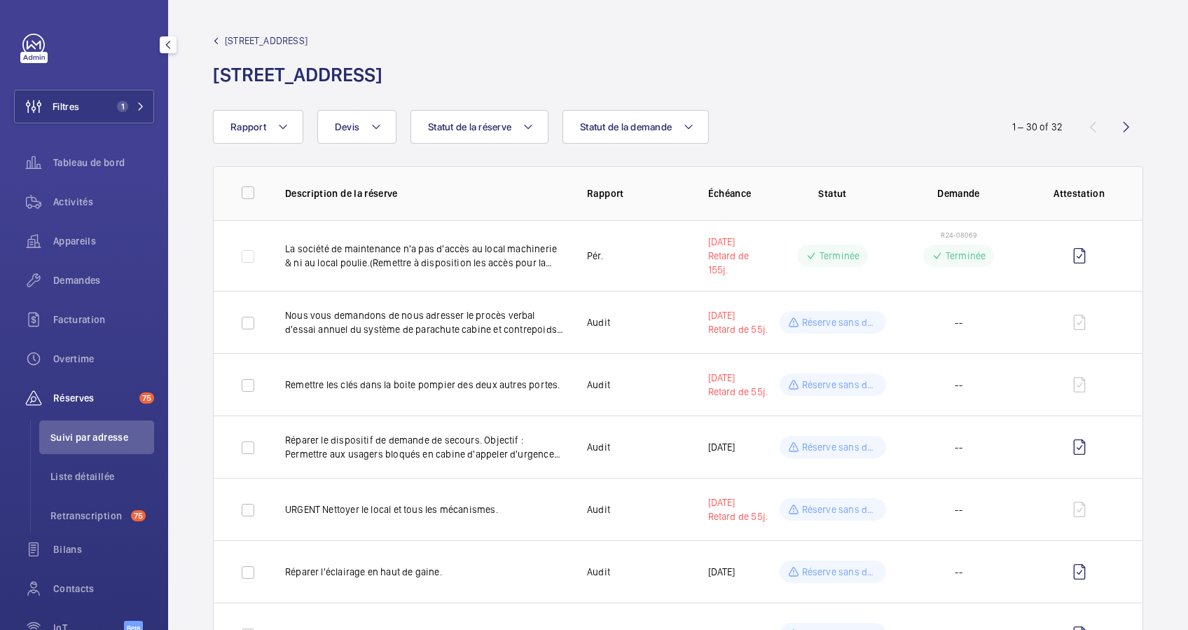
scroll to position [896, 0]
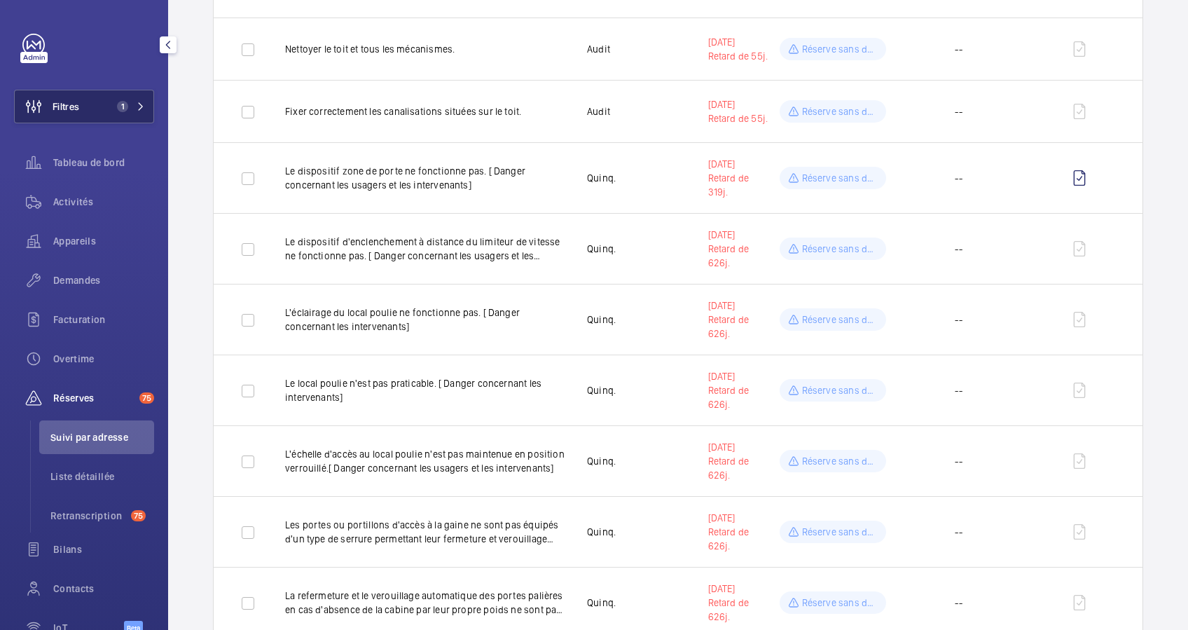
click at [137, 109] on mat-icon at bounding box center [141, 106] width 8 height 8
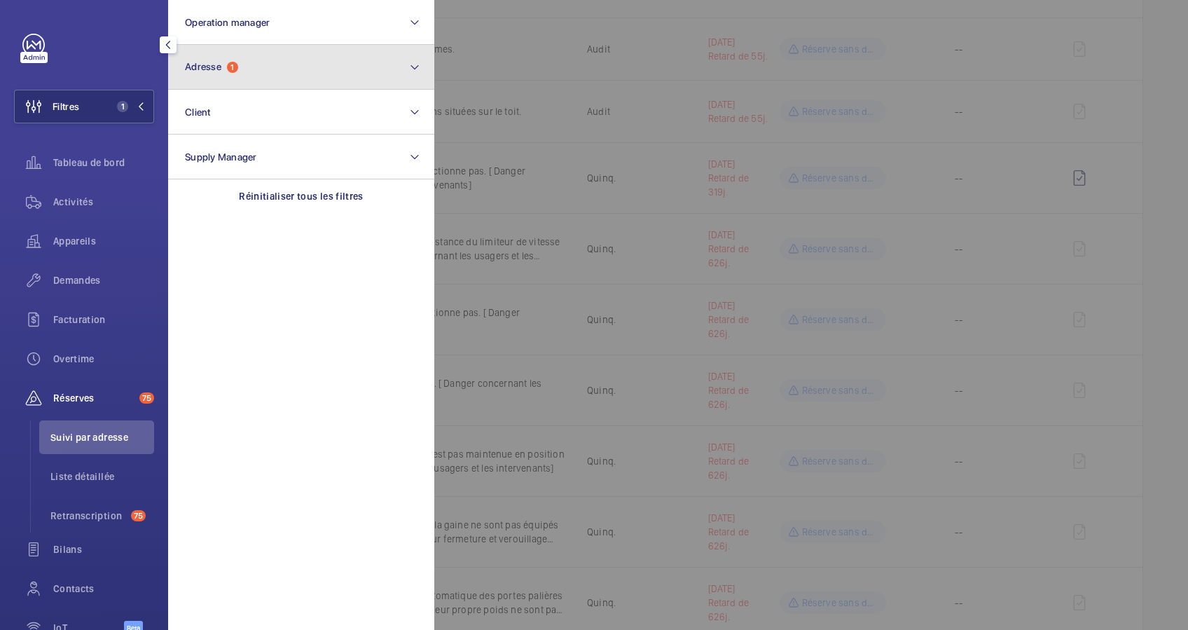
click at [275, 74] on button "Adresse 1" at bounding box center [301, 67] width 266 height 45
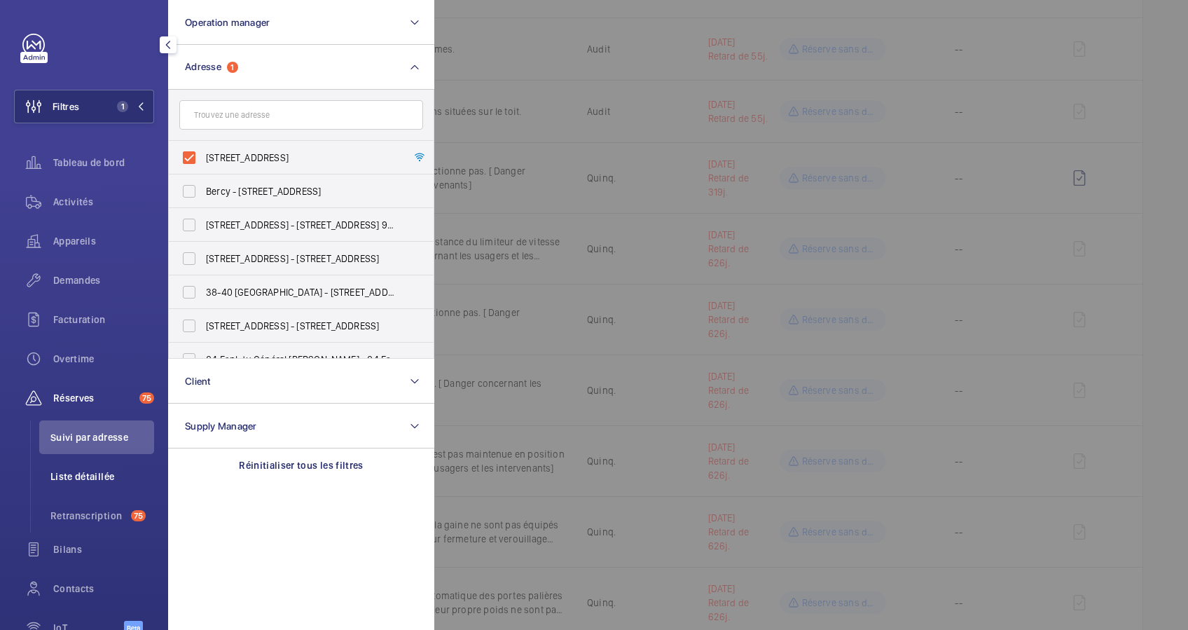
click at [96, 476] on span "Liste détaillée" at bounding box center [102, 476] width 104 height 14
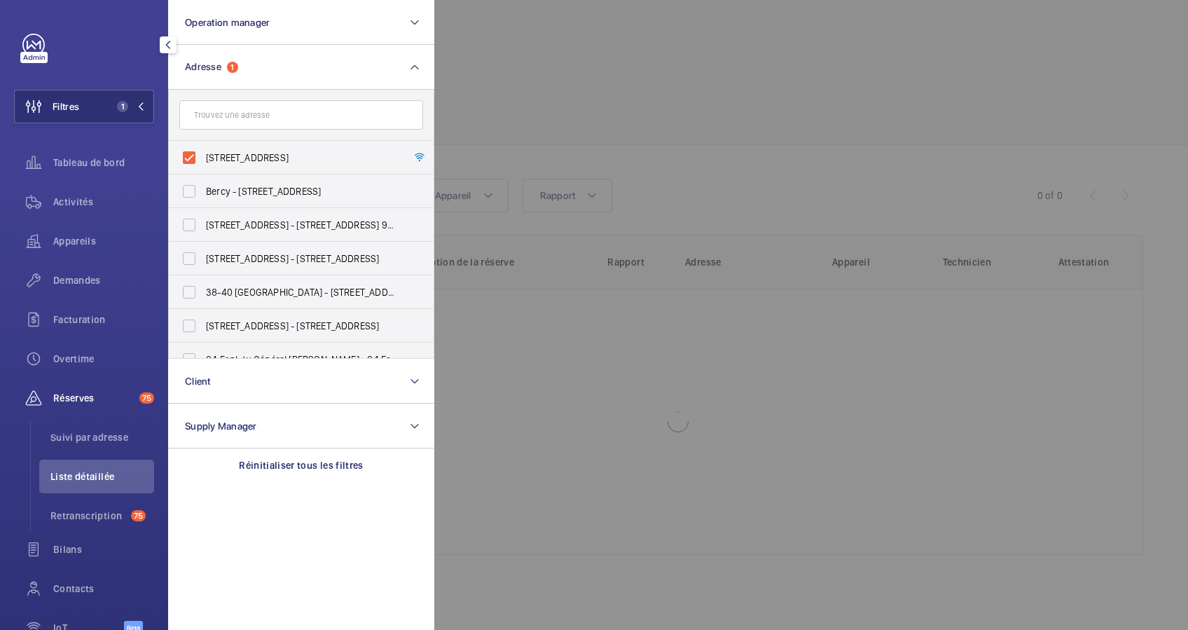
click at [88, 396] on span "Réserves" at bounding box center [93, 398] width 81 height 14
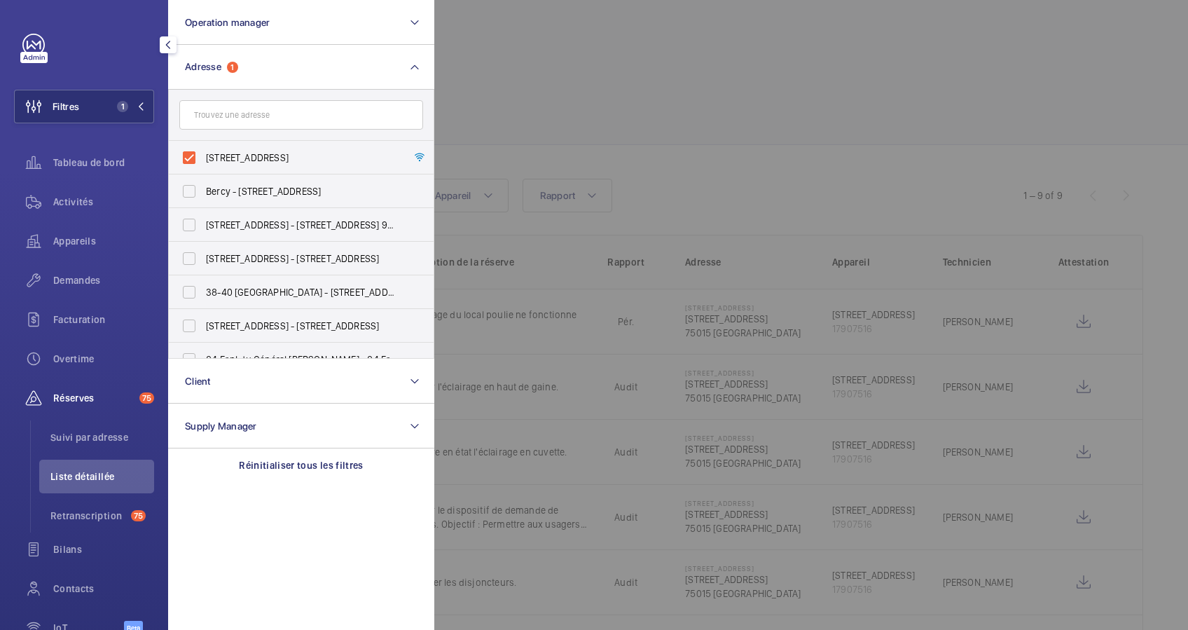
click at [708, 104] on div at bounding box center [1028, 315] width 1188 height 630
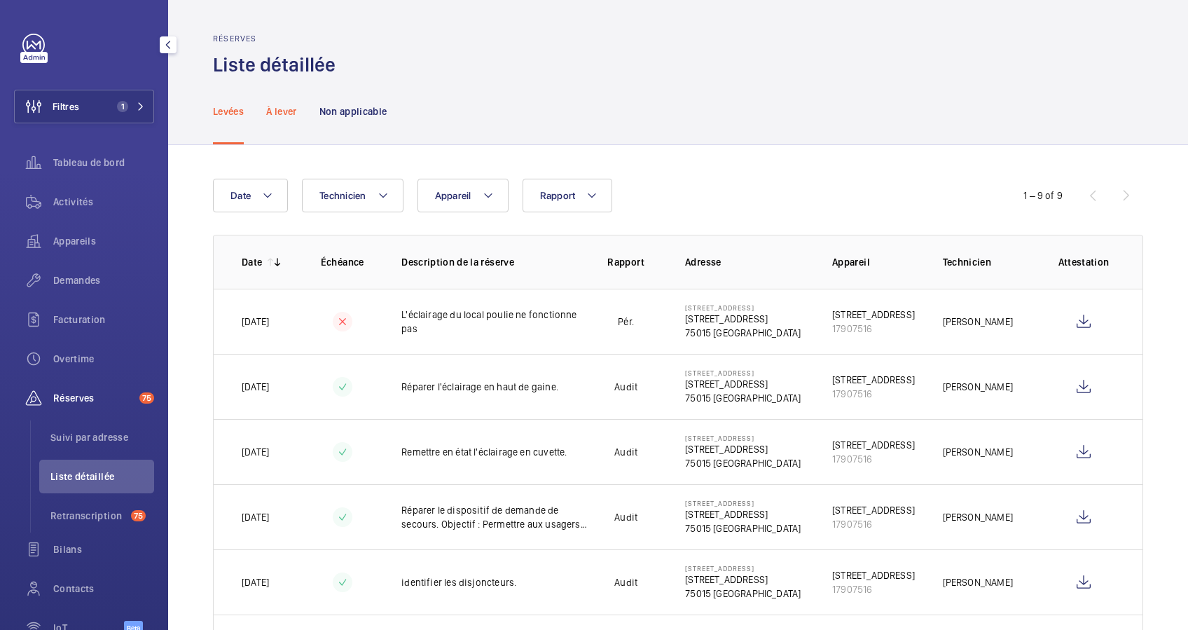
click at [291, 112] on p "À lever" at bounding box center [281, 111] width 30 height 14
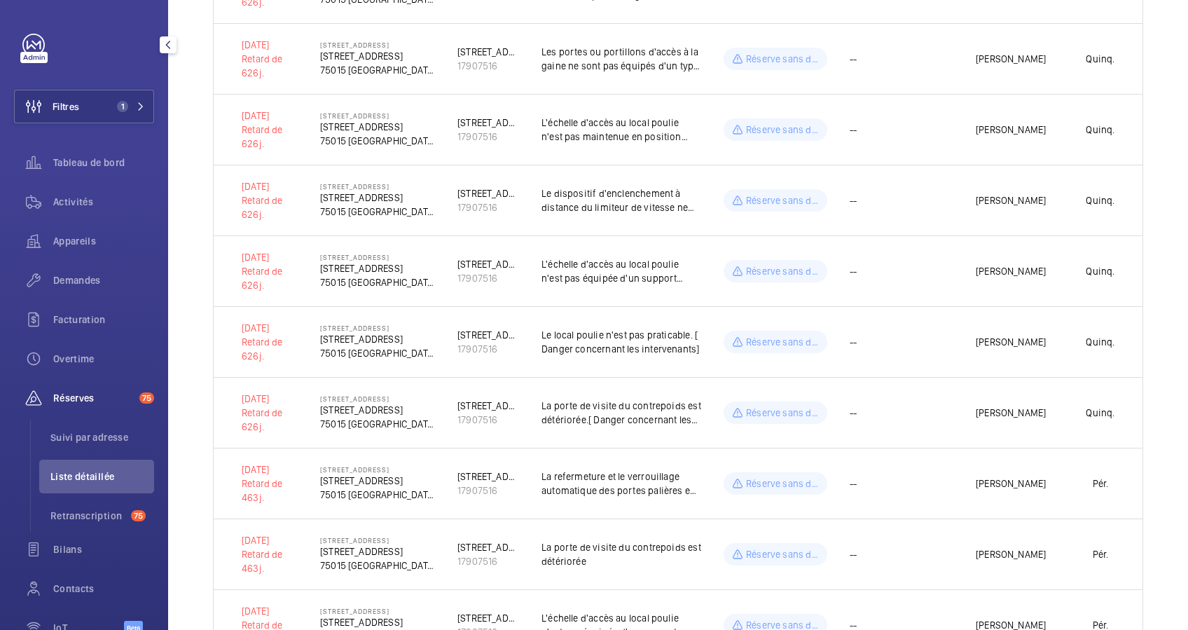
scroll to position [384, 0]
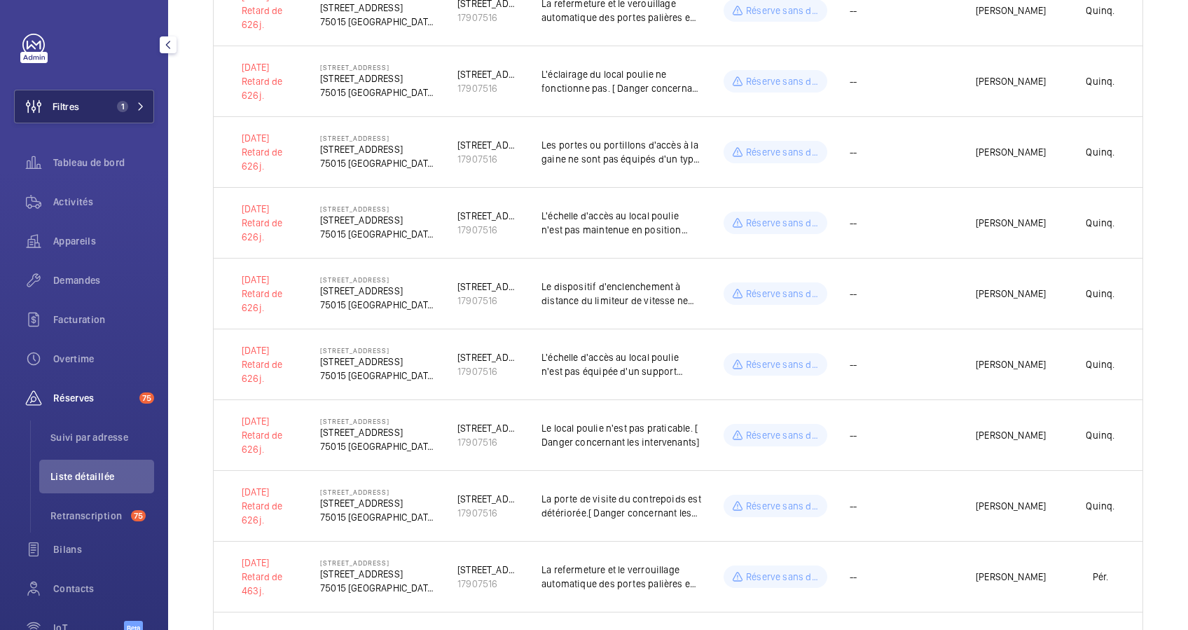
click at [112, 108] on span "1" at bounding box center [119, 106] width 17 height 11
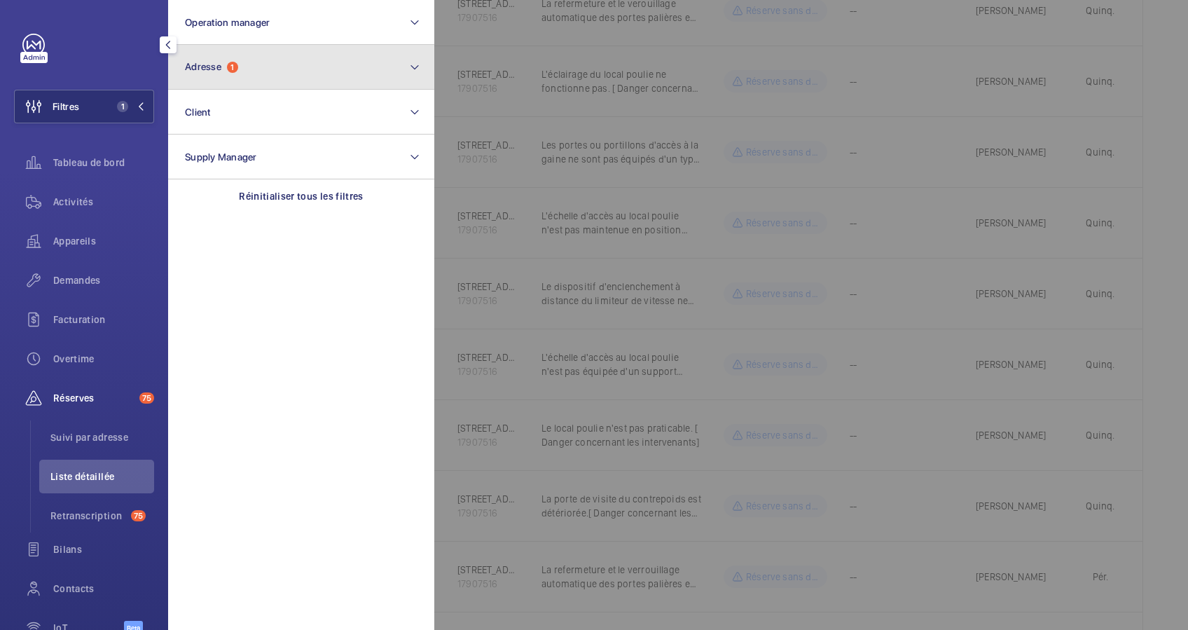
click at [258, 64] on button "Adresse 1" at bounding box center [301, 67] width 266 height 45
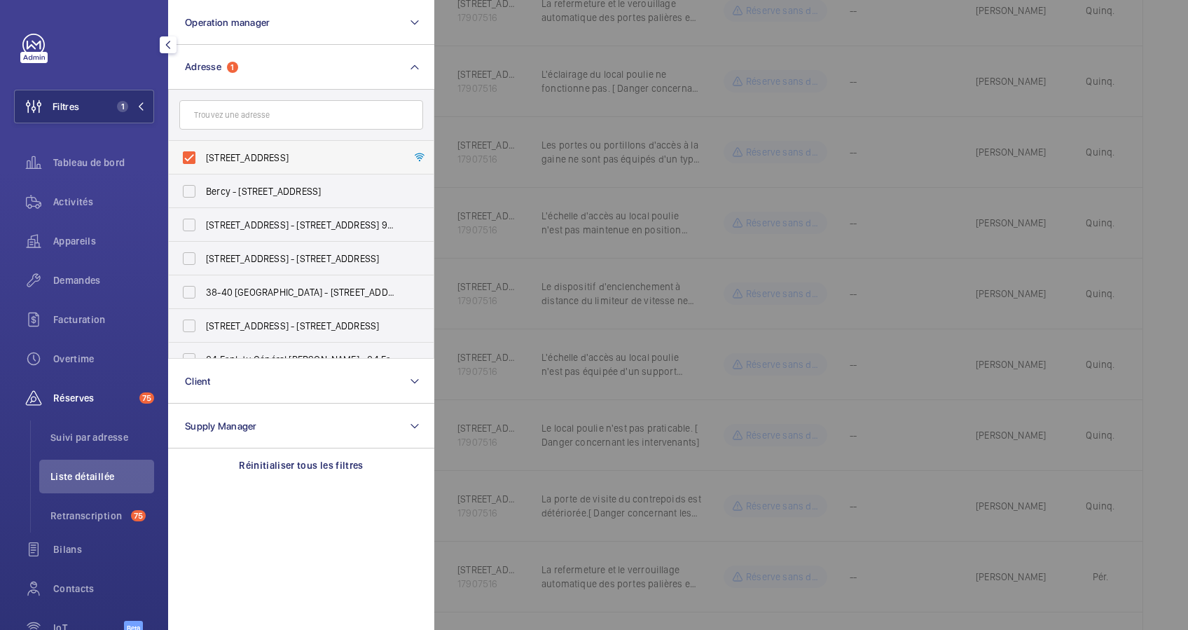
click at [190, 158] on label "[STREET_ADDRESS]" at bounding box center [291, 158] width 244 height 34
click at [190, 158] on input "[STREET_ADDRESS]" at bounding box center [189, 158] width 28 height 28
checkbox input "false"
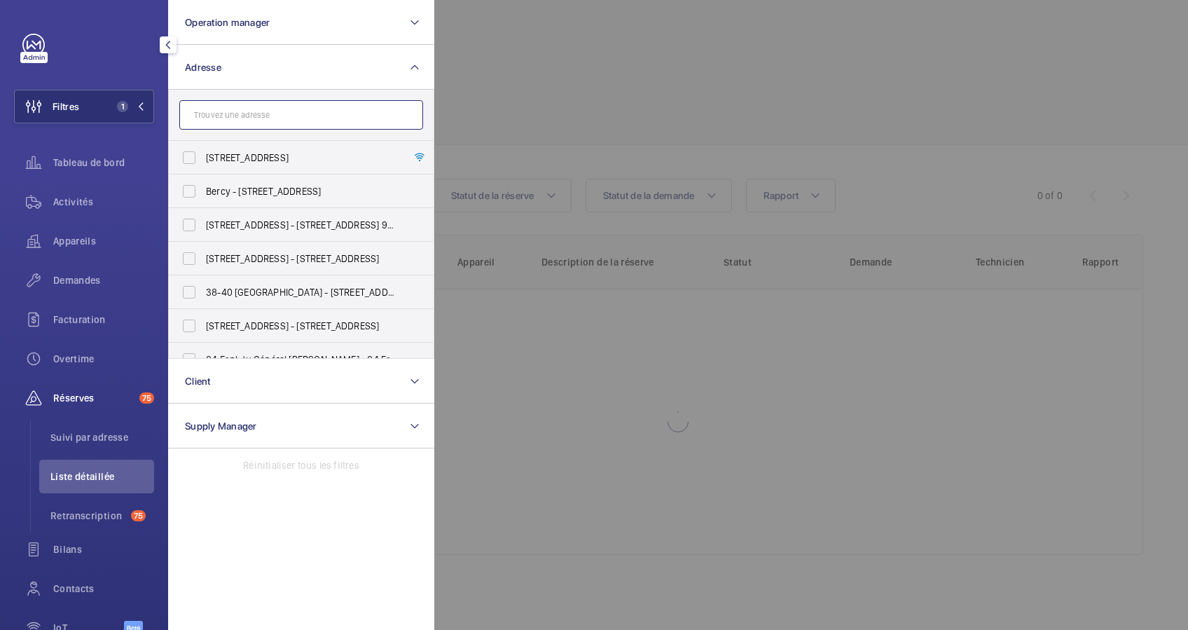
click at [242, 123] on input "text" at bounding box center [301, 114] width 244 height 29
paste input "248 Rivoli"
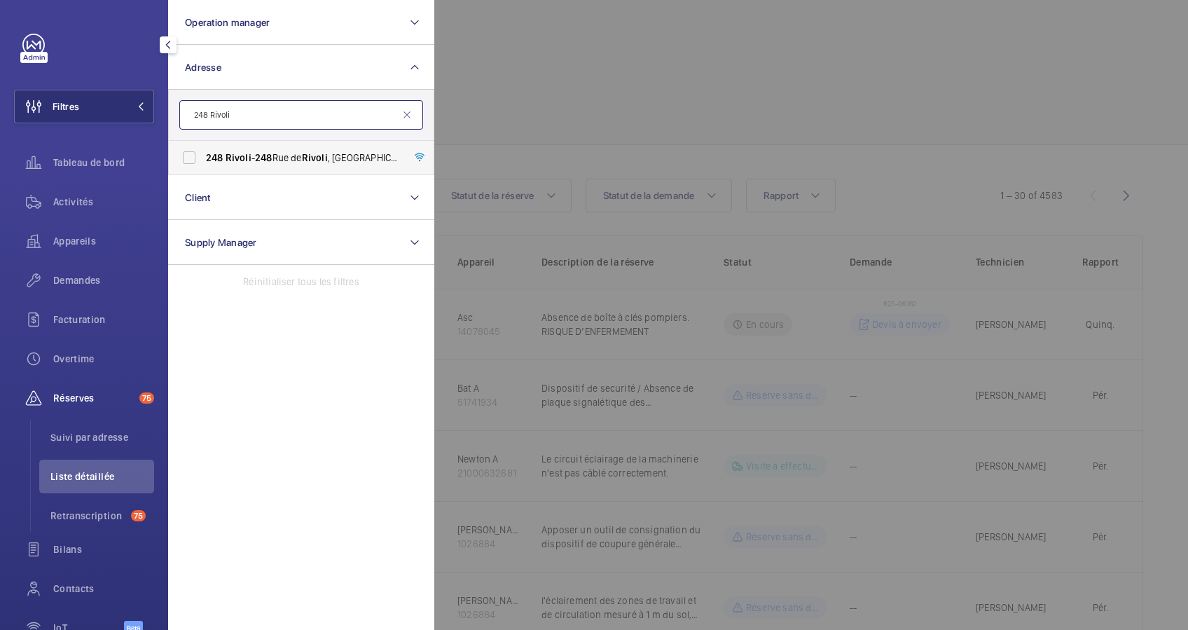
type input "248 Rivoli"
click at [189, 154] on label "248 Rivoli - [STREET_ADDRESS]" at bounding box center [291, 158] width 244 height 34
click at [189, 154] on input "248 Rivoli - [STREET_ADDRESS]" at bounding box center [189, 158] width 28 height 28
checkbox input "true"
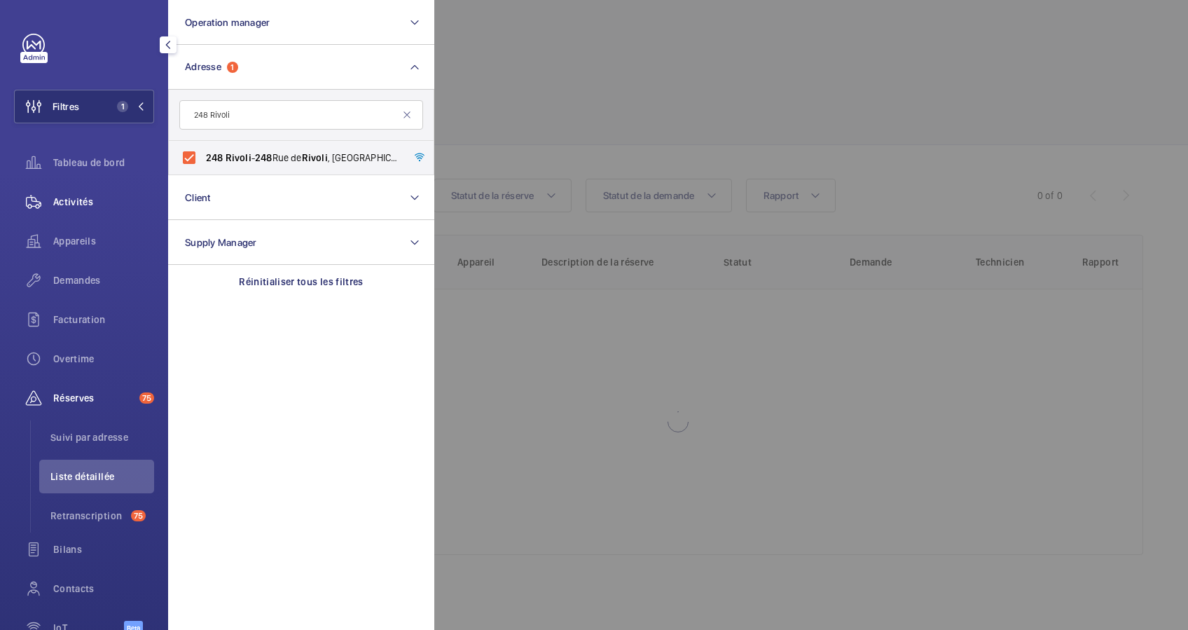
click at [60, 201] on span "Activités" at bounding box center [103, 202] width 101 height 14
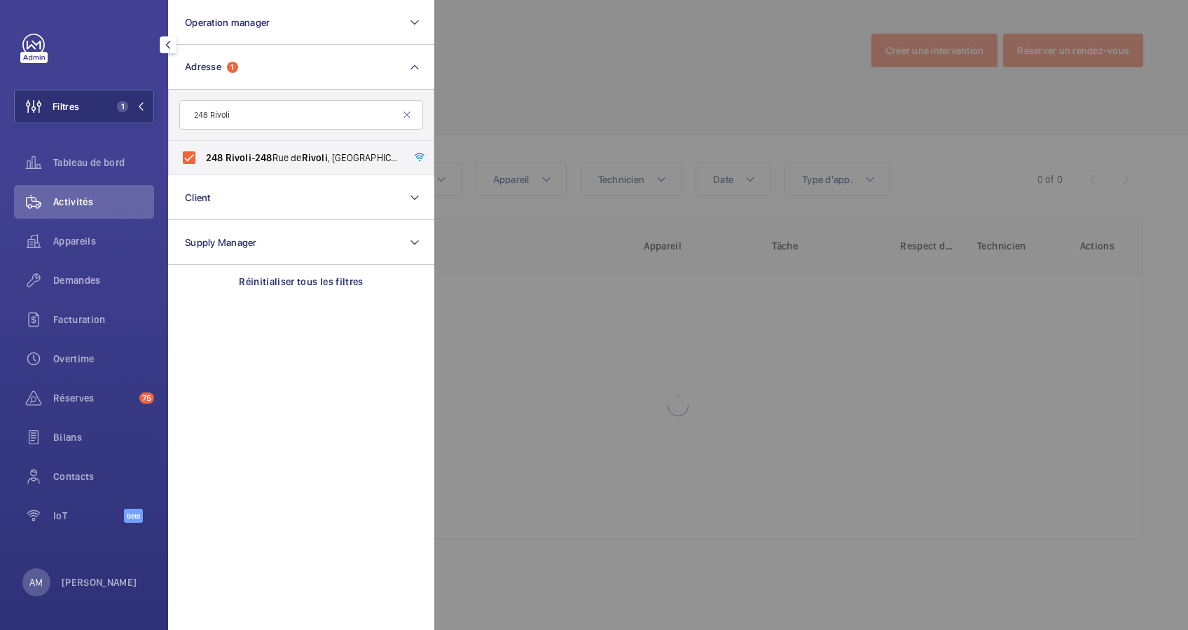
click at [545, 88] on div at bounding box center [1028, 315] width 1188 height 630
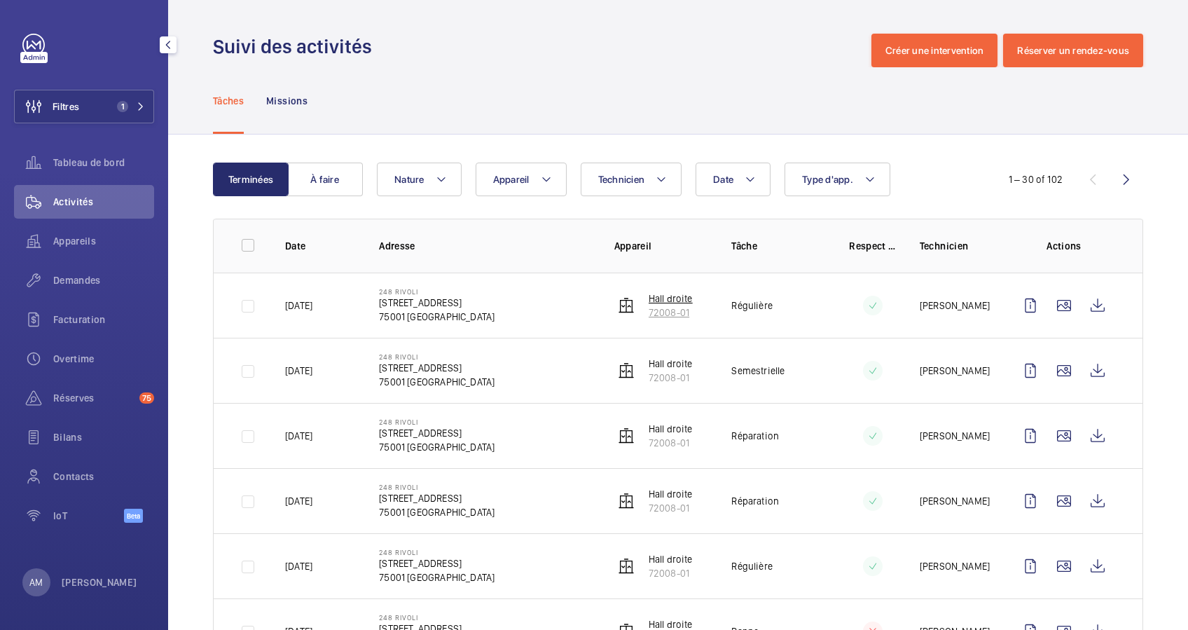
click at [669, 310] on p "72008-01" at bounding box center [670, 312] width 44 height 14
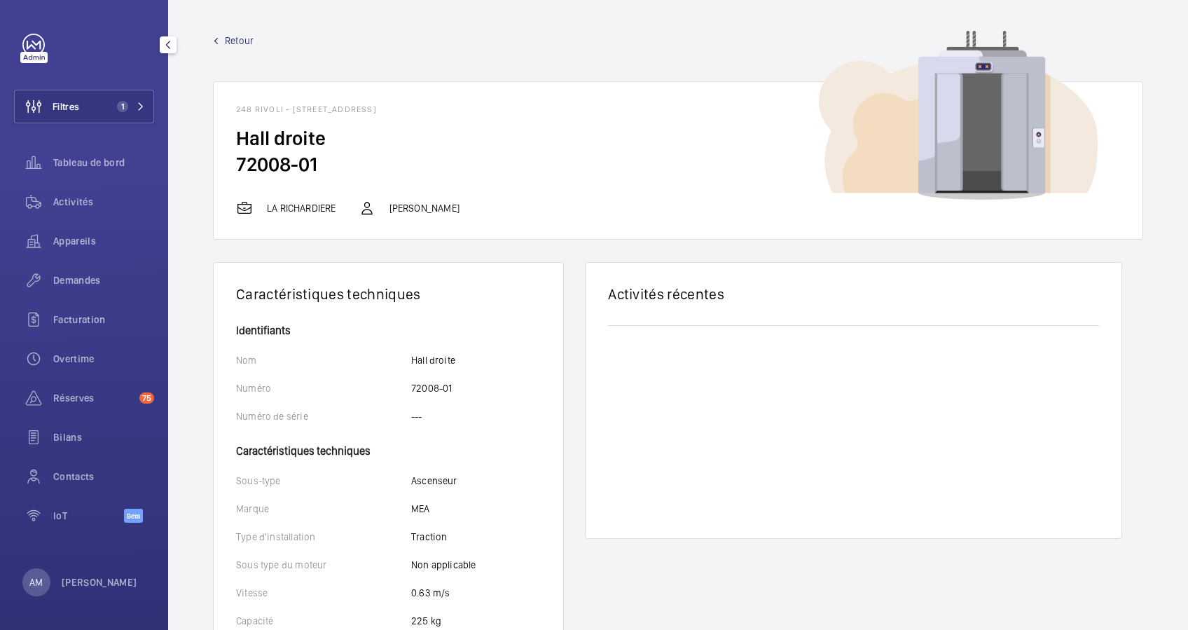
drag, startPoint x: 116, startPoint y: 104, endPoint x: 144, endPoint y: 89, distance: 32.0
click at [120, 101] on span "1" at bounding box center [119, 106] width 17 height 11
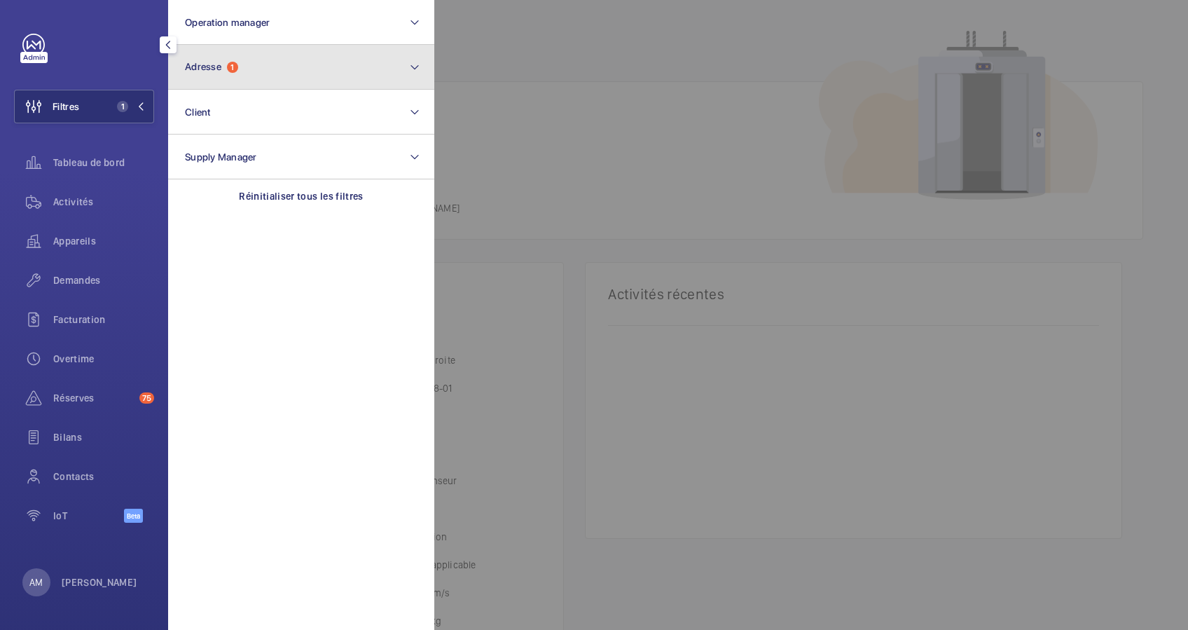
click at [252, 62] on button "Adresse 1" at bounding box center [301, 67] width 266 height 45
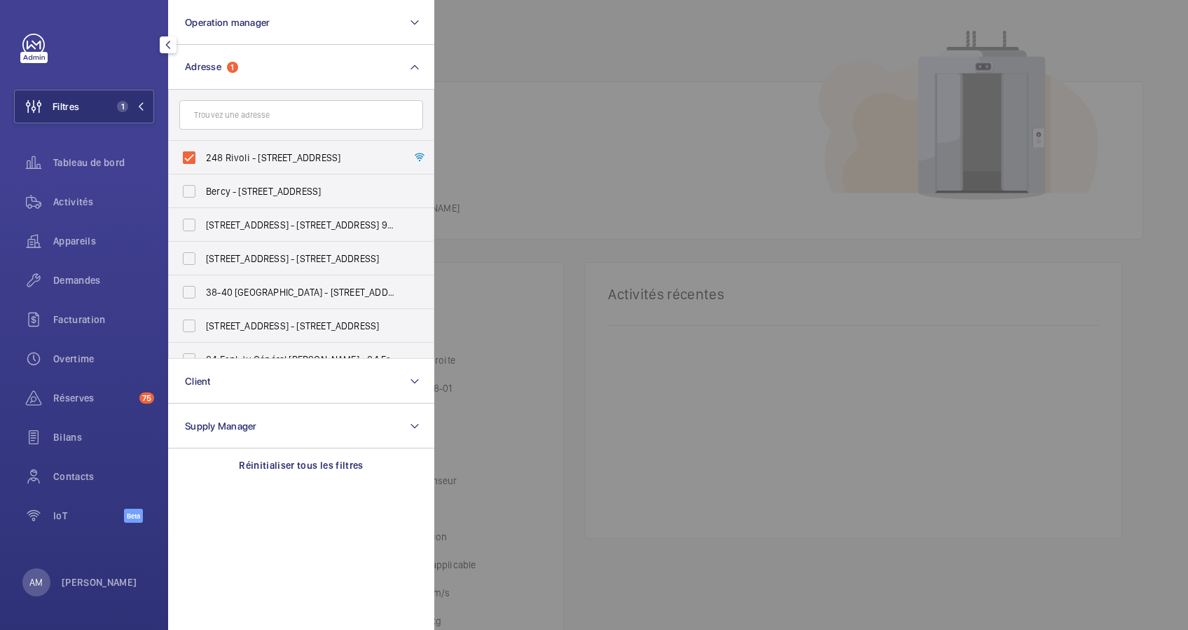
click at [190, 141] on label "248 Rivoli - [STREET_ADDRESS]" at bounding box center [291, 158] width 244 height 34
click at [190, 144] on input "248 Rivoli - [STREET_ADDRESS]" at bounding box center [189, 158] width 28 height 28
checkbox input "false"
click at [213, 105] on input "text" at bounding box center [301, 114] width 244 height 29
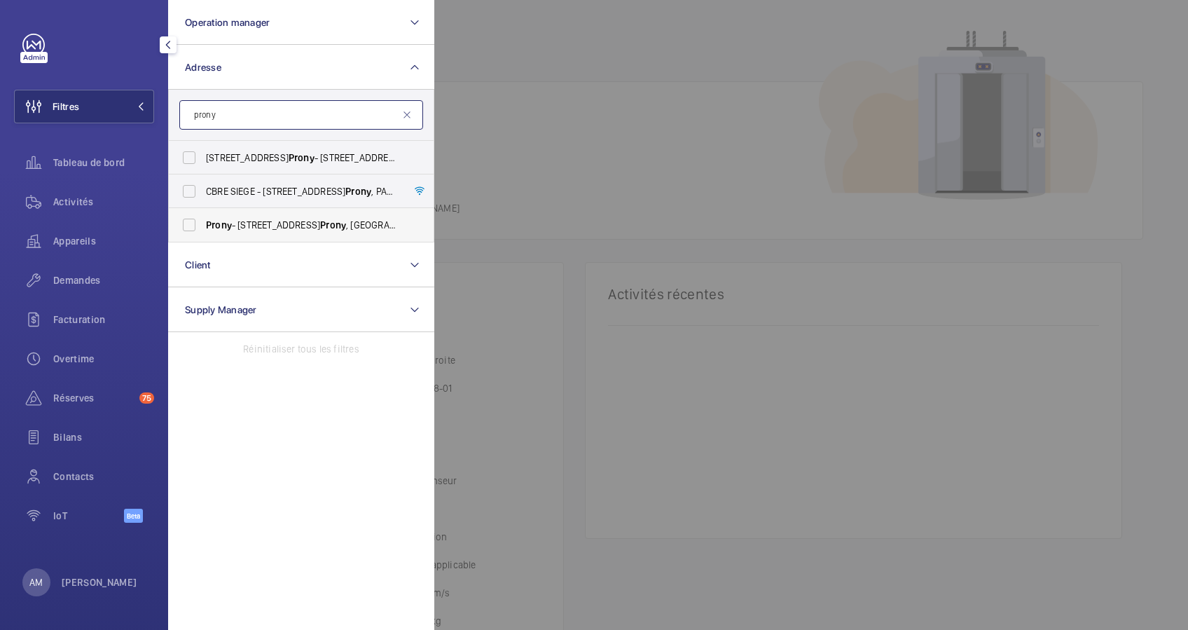
type input "prony"
click at [189, 223] on label "Prony - [STREET_ADDRESS]" at bounding box center [291, 225] width 244 height 34
click at [189, 223] on input "Prony - [STREET_ADDRESS]" at bounding box center [189, 225] width 28 height 28
checkbox input "true"
click at [80, 197] on span "Activités" at bounding box center [103, 202] width 101 height 14
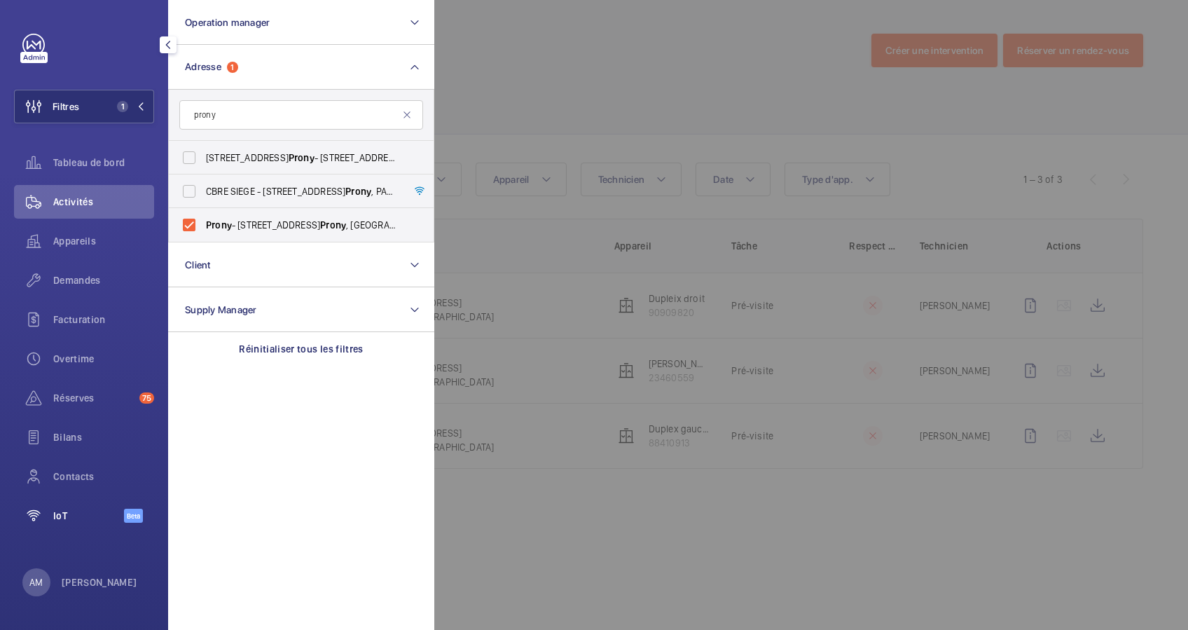
click at [64, 515] on span "IoT" at bounding box center [88, 515] width 71 height 14
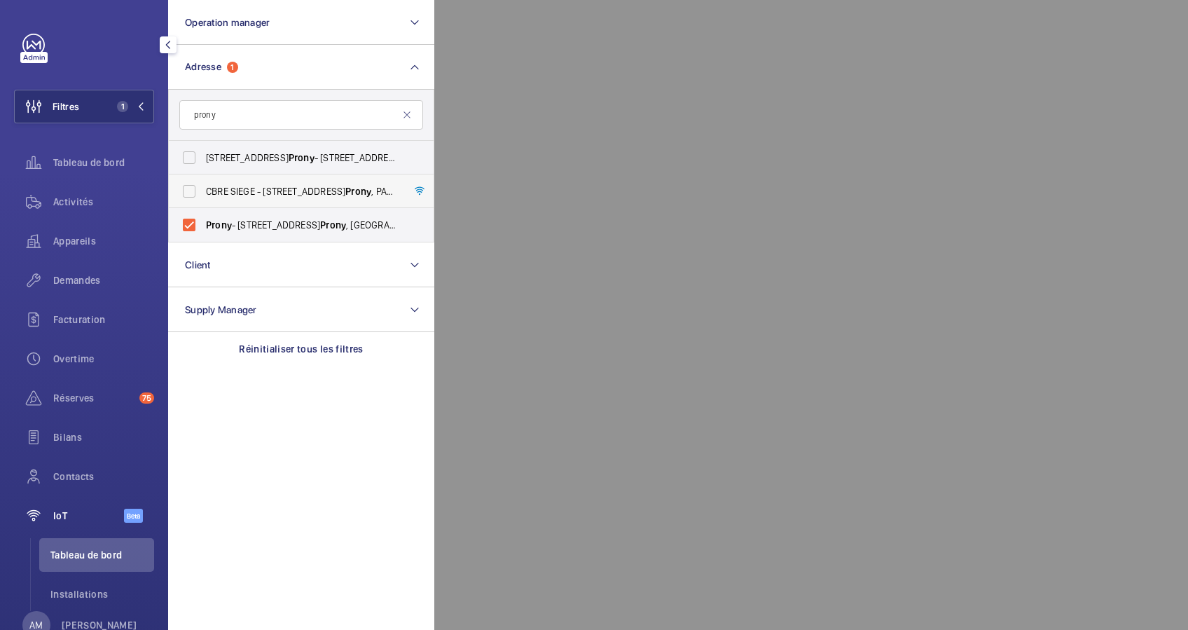
click at [179, 185] on label "CBRE SIEGE - [STREET_ADDRESS]" at bounding box center [291, 191] width 244 height 34
click at [179, 185] on input "CBRE SIEGE - [STREET_ADDRESS]" at bounding box center [189, 191] width 28 height 28
checkbox input "true"
click at [193, 223] on label "Prony - [STREET_ADDRESS]" at bounding box center [291, 225] width 244 height 34
click at [193, 223] on input "Prony - [STREET_ADDRESS]" at bounding box center [189, 225] width 28 height 28
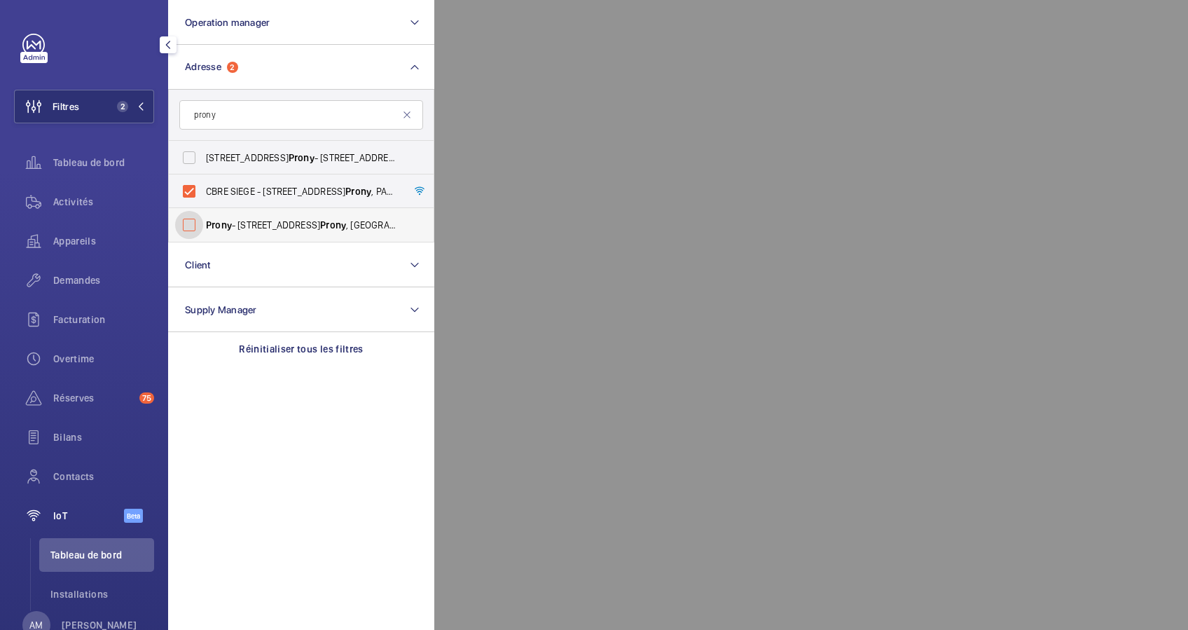
checkbox input "false"
click at [566, 73] on div at bounding box center [1028, 315] width 1188 height 630
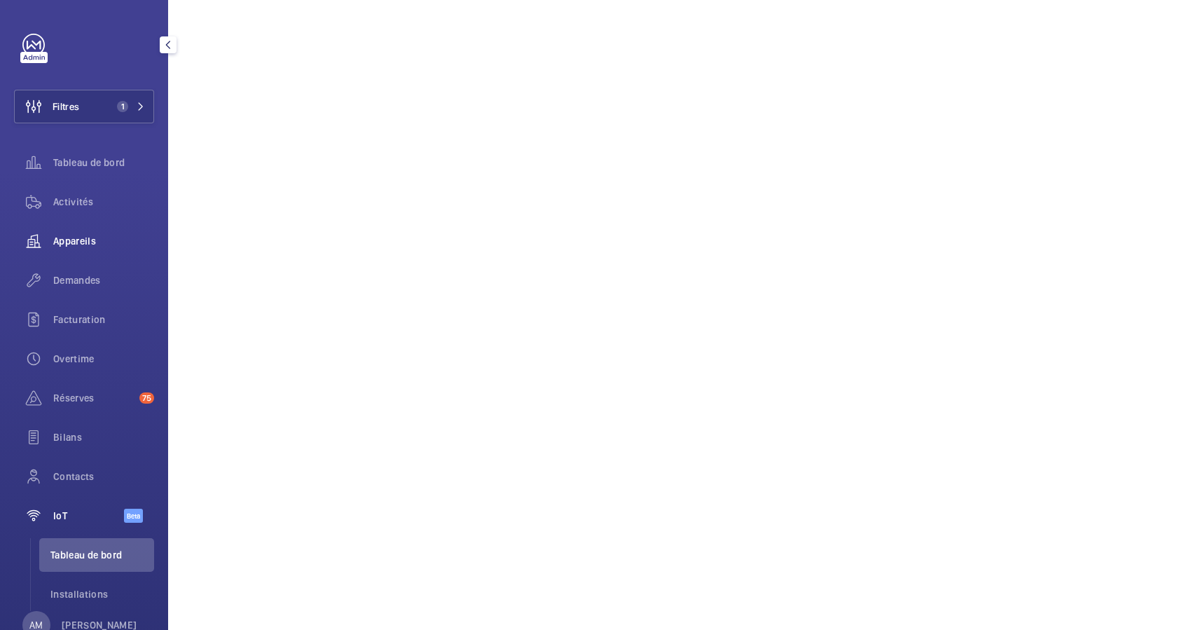
click at [86, 232] on div "Appareils" at bounding box center [84, 241] width 140 height 34
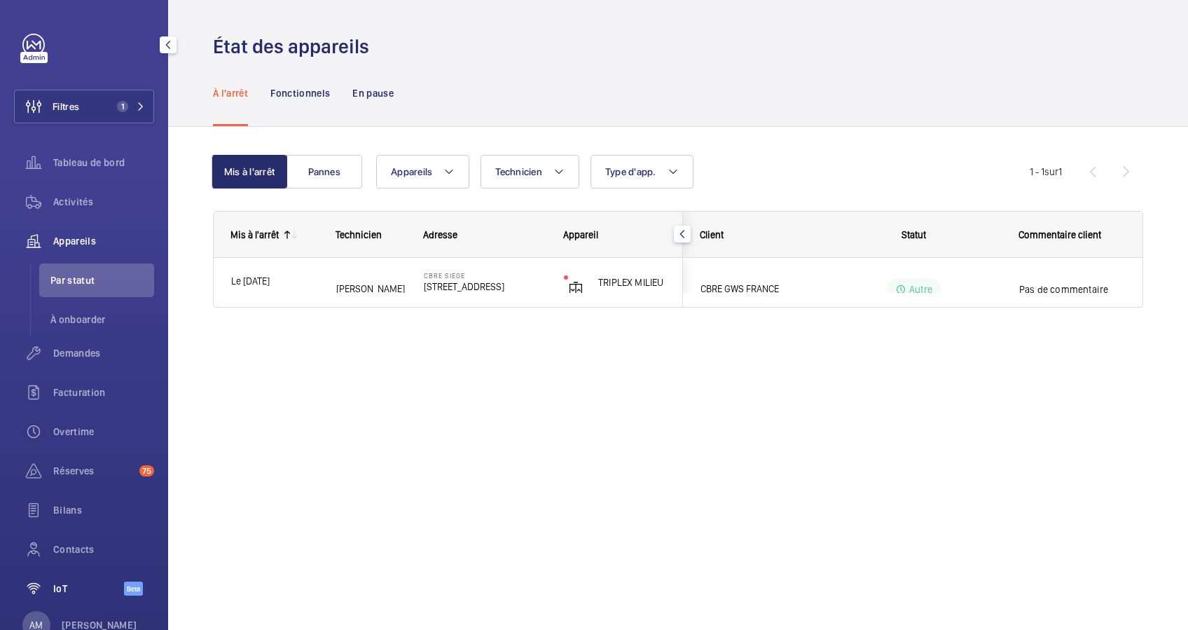
click at [64, 581] on span "IoT" at bounding box center [88, 588] width 71 height 14
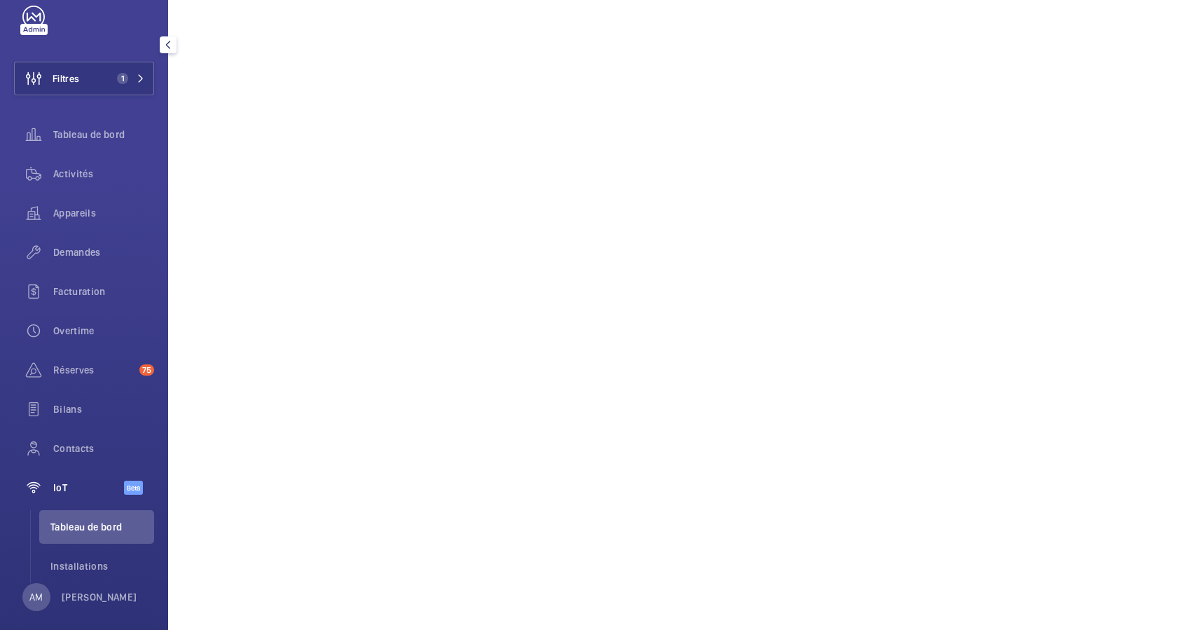
scroll to position [43, 0]
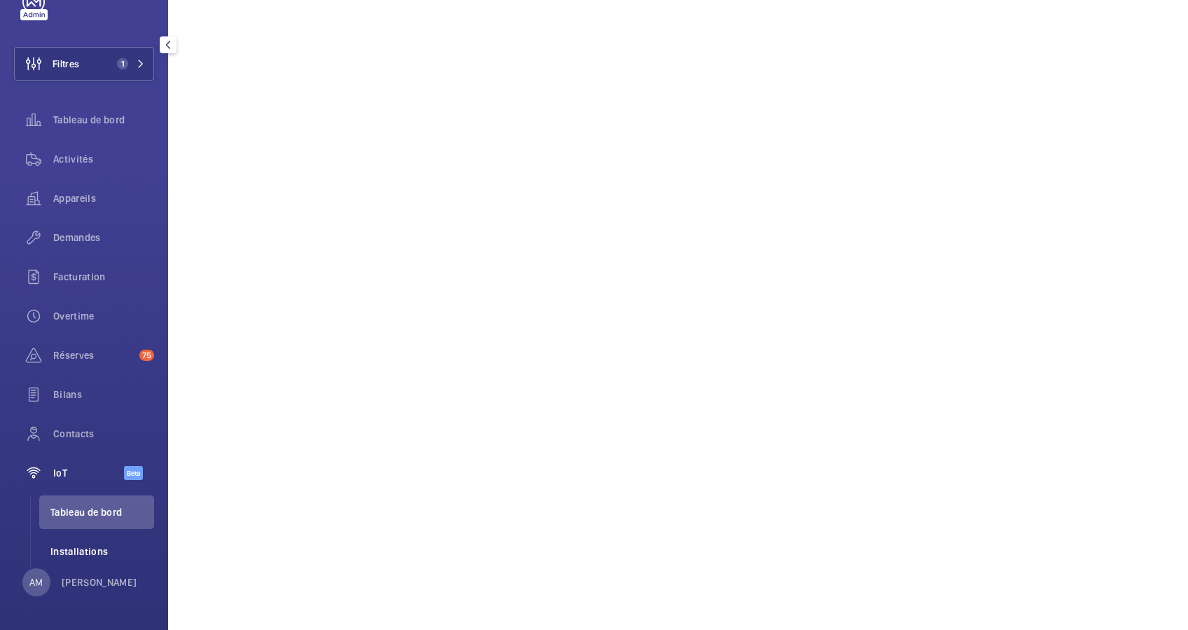
click at [78, 553] on span "Installations" at bounding box center [102, 551] width 104 height 14
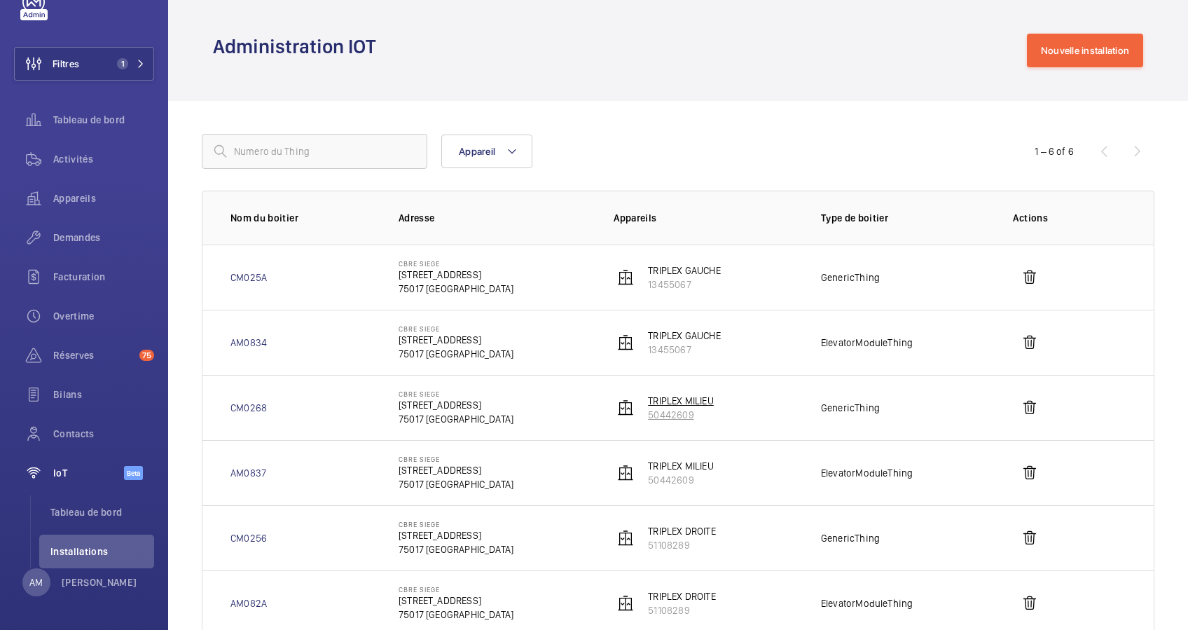
click at [648, 402] on p "TRIPLEX MILIEU" at bounding box center [681, 401] width 66 height 14
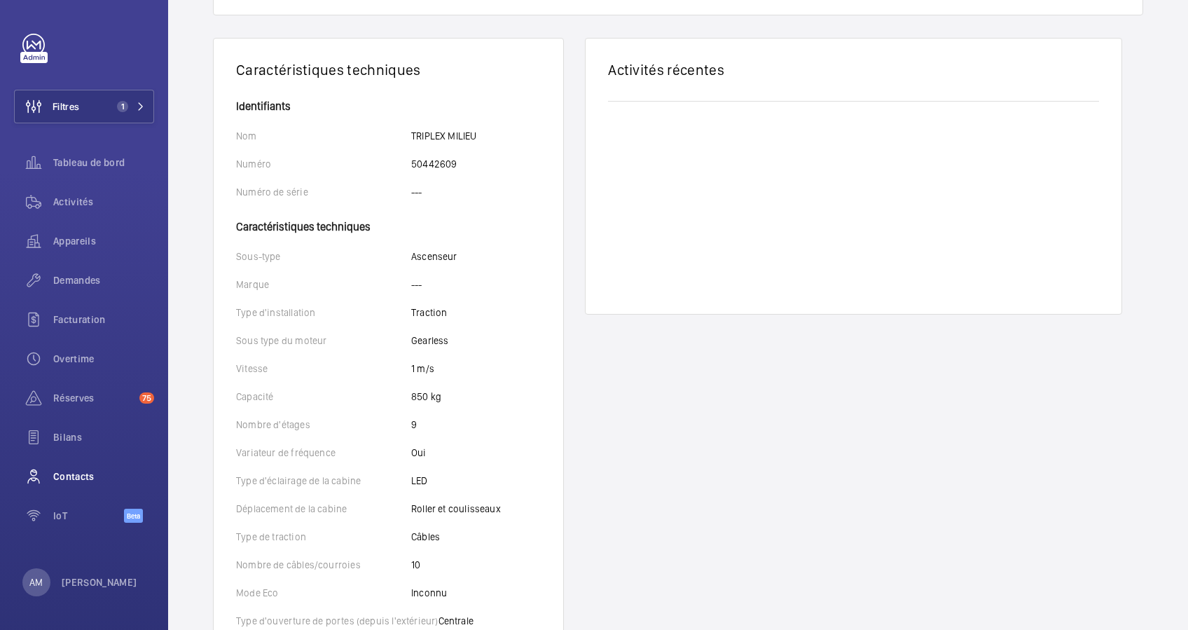
scroll to position [280, 0]
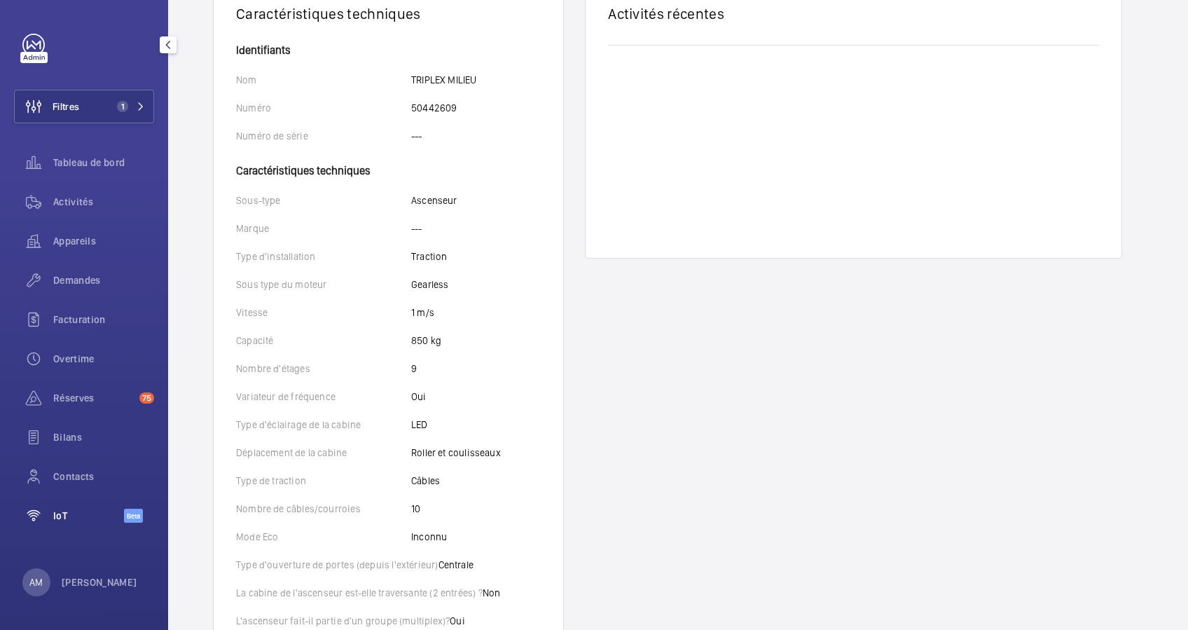
click at [81, 508] on span "IoT" at bounding box center [88, 515] width 71 height 14
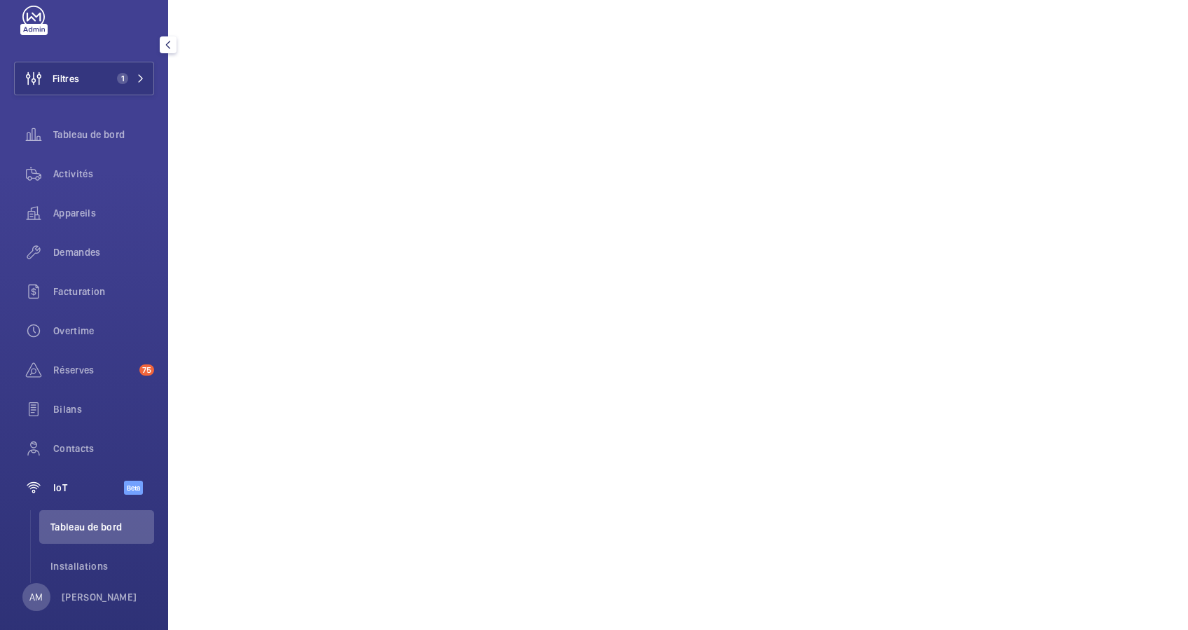
scroll to position [43, 0]
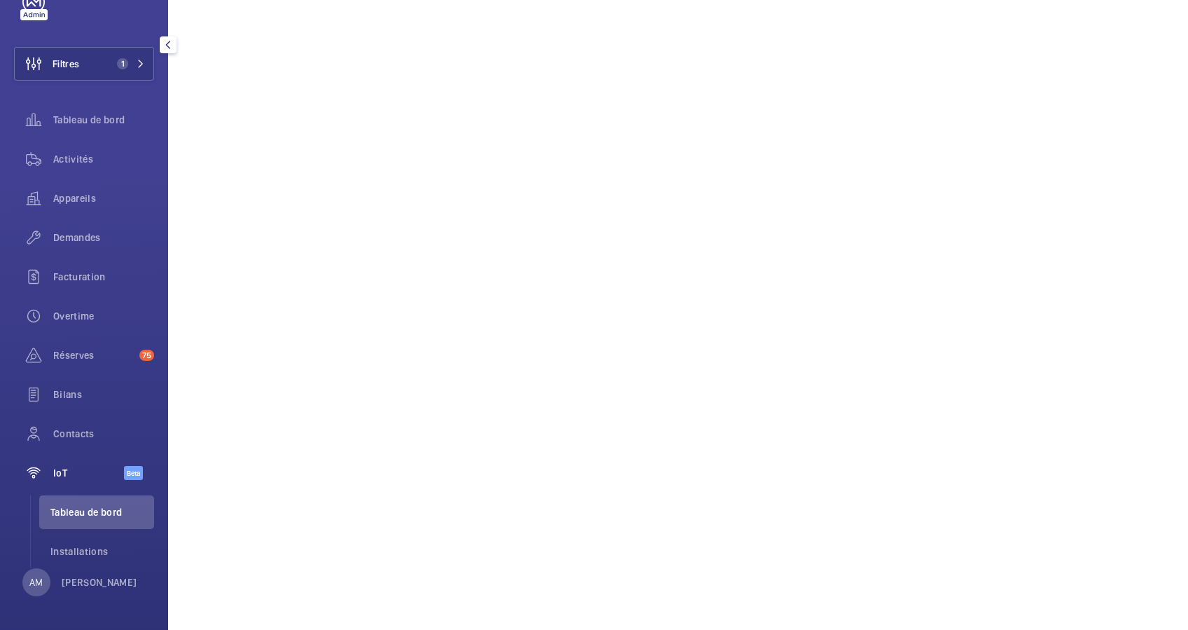
click at [84, 504] on li "Tableau de bord" at bounding box center [96, 512] width 115 height 34
